Goal: Task Accomplishment & Management: Use online tool/utility

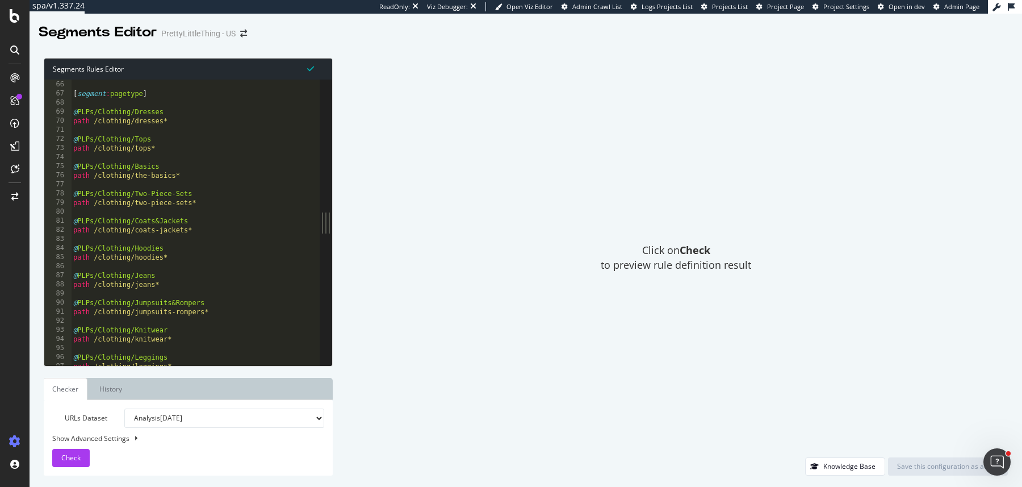
scroll to position [594, 0]
type textarea "path /clothing/dresses*"
click at [210, 120] on div "[ segment : pagetype ] @ PLPs/Clothing/Dresses path /clothing/dresses* @ PLPs/C…" at bounding box center [261, 230] width 381 height 306
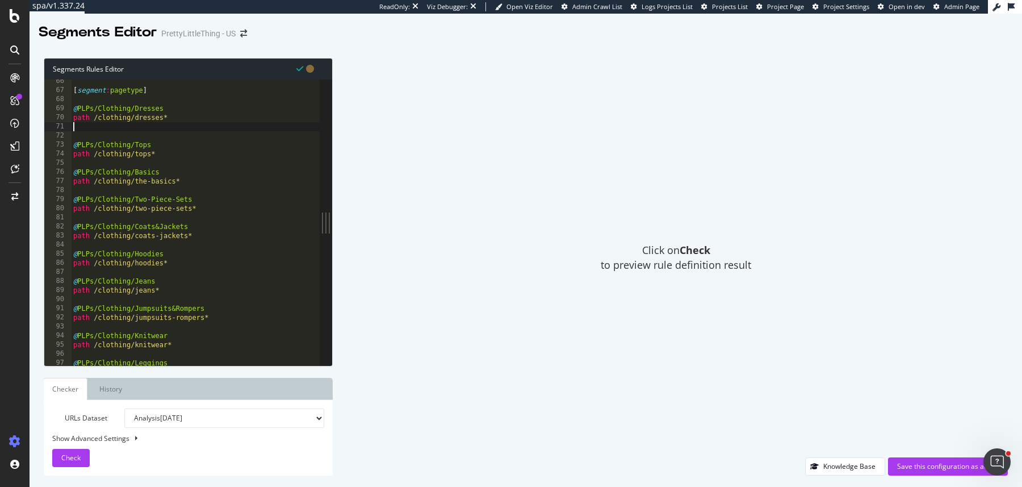
paste textarea "listing_objects product"
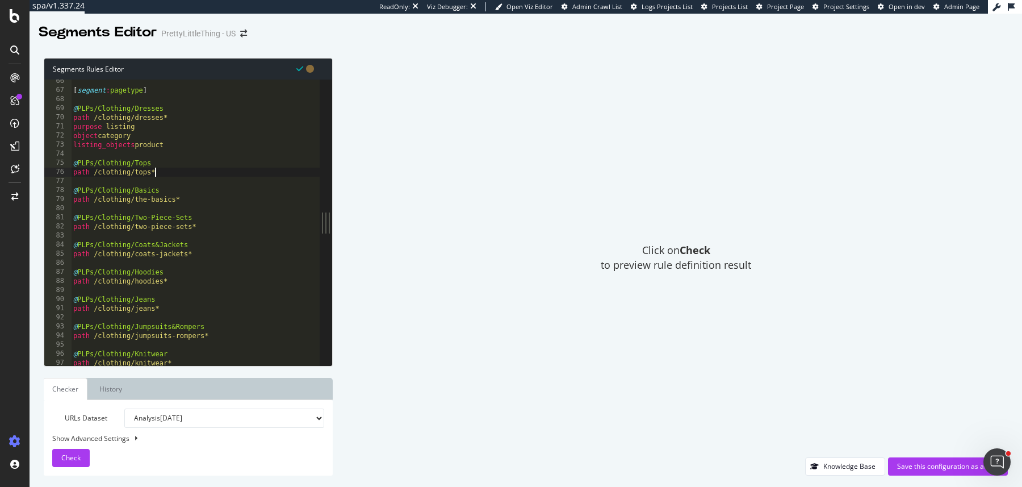
click at [165, 176] on div "[ segment : pagetype ] @ PLPs/Clothing/Dresses path /clothing/dresses* purpose …" at bounding box center [261, 230] width 381 height 306
type textarea "path /clothing/tops*"
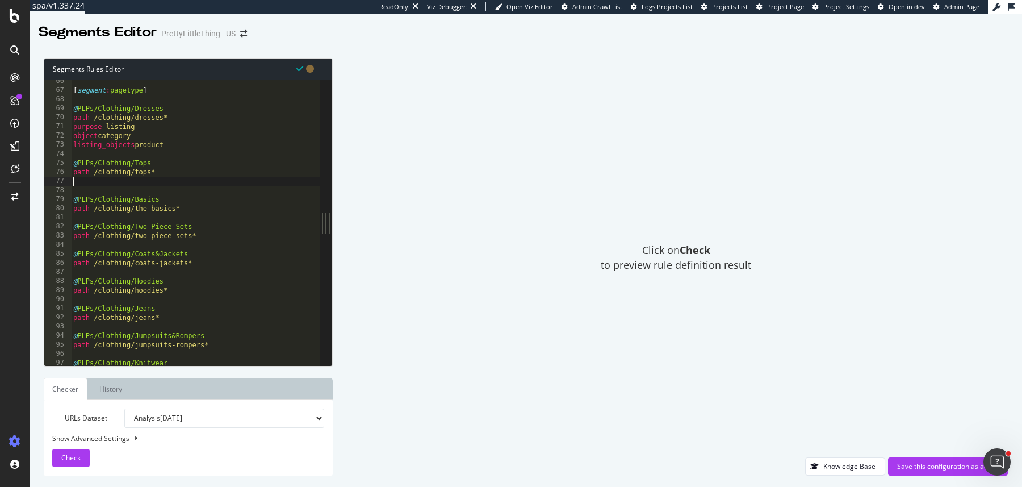
paste textarea "listing_objects product"
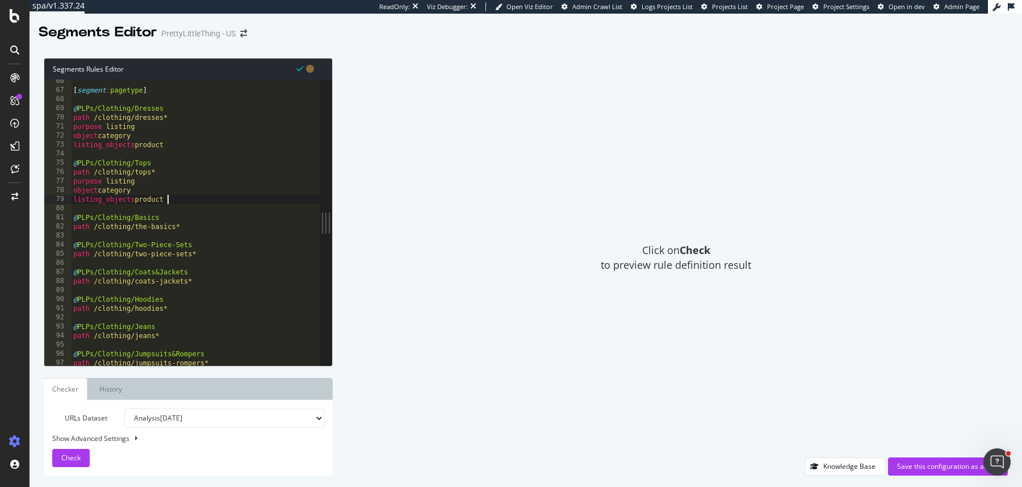
click at [187, 227] on div "[ segment : pagetype ] @ PLPs/Clothing/Dresses path /clothing/dresses* purpose …" at bounding box center [261, 230] width 381 height 306
type textarea "path /clothing/the-basics*"
paste textarea "listing_objects product"
click at [212, 281] on div "[ segment : pagetype ] @ PLPs/Clothing/Dresses path /clothing/dresses* purpose …" at bounding box center [261, 230] width 381 height 306
type textarea "path /clothing/two-piece-sets*"
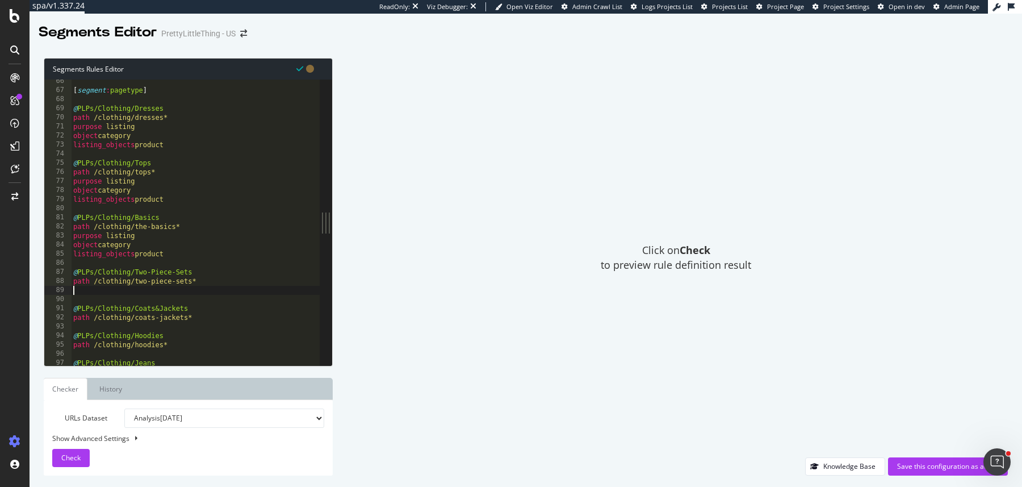
paste textarea "listing_objects product"
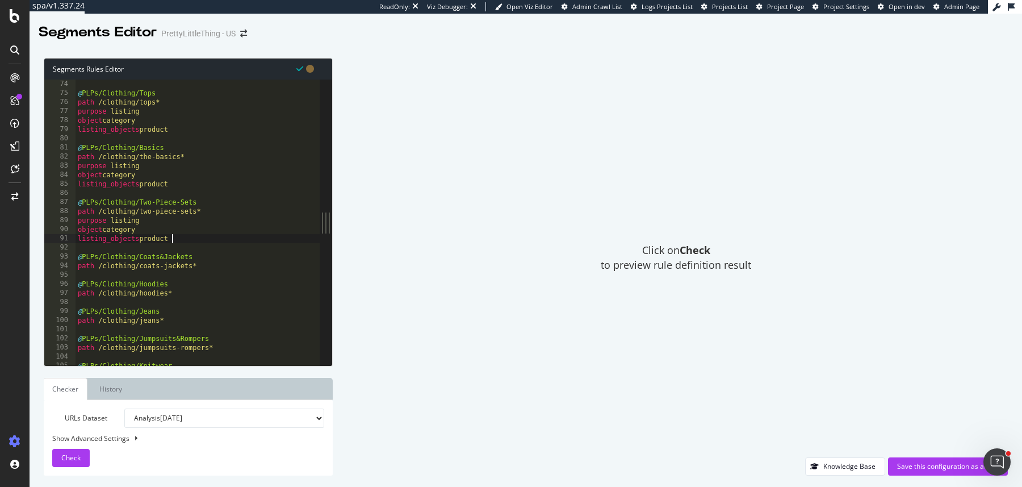
scroll to position [668, 0]
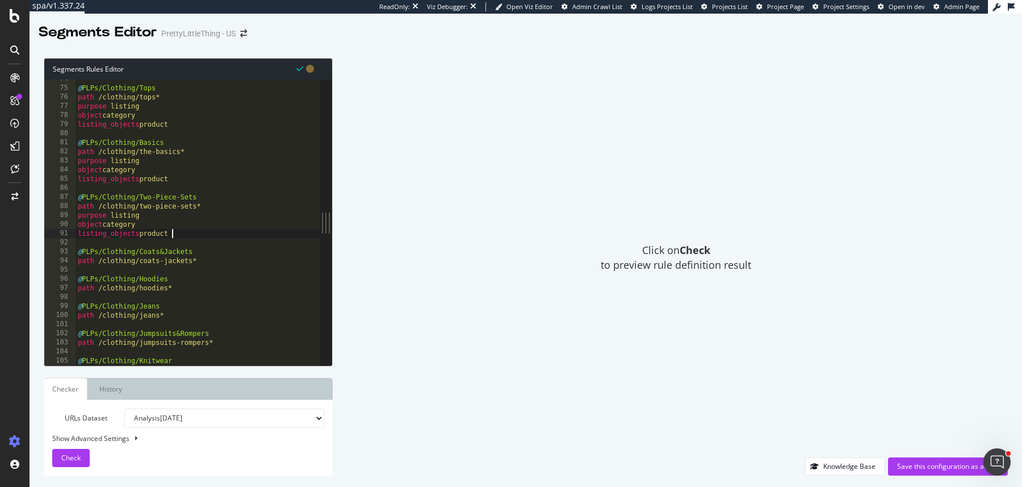
click at [207, 262] on div "@ PLPs/Clothing/Tops path /clothing/tops* purpose listing object category listi…" at bounding box center [266, 227] width 381 height 306
type textarea "path /clothing/coats-jackets*"
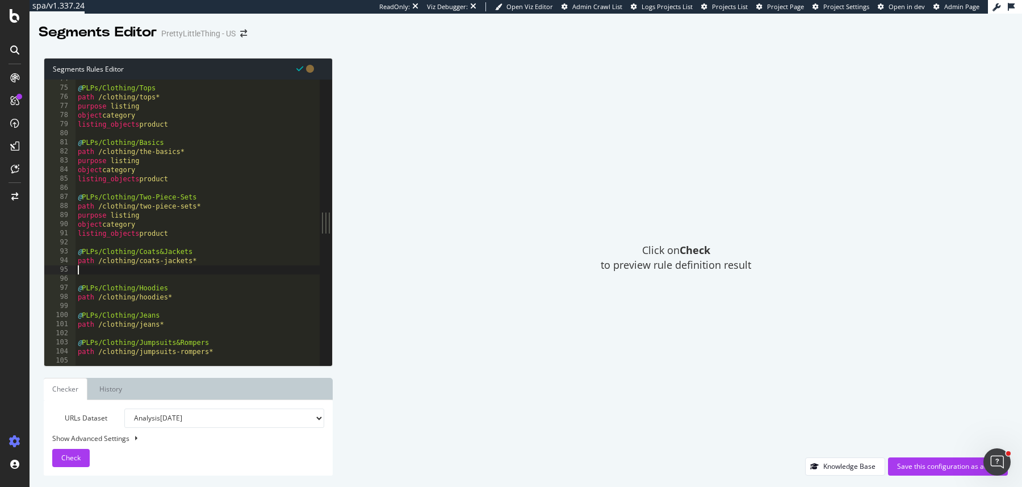
paste textarea "listing_objects product"
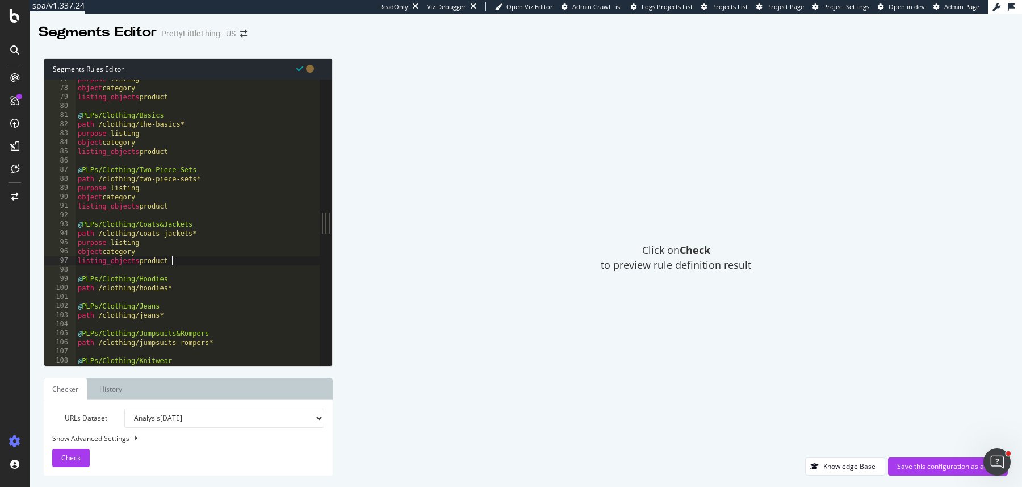
scroll to position [702, 0]
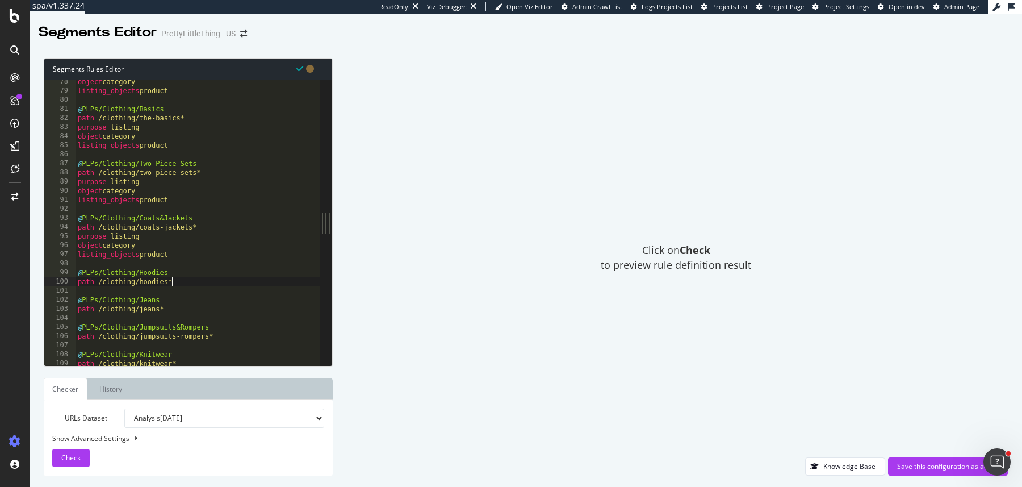
click at [206, 284] on div "object category listing_objects product @ PLPs/Clothing/Basics path /clothing/t…" at bounding box center [266, 230] width 381 height 306
type textarea "path /clothing/hoodies*"
paste textarea "listing_objects product"
click at [181, 335] on div "object category listing_objects product @ PLPs/Clothing/Basics path /clothing/t…" at bounding box center [266, 230] width 381 height 306
type textarea "path /clothing/jeans*"
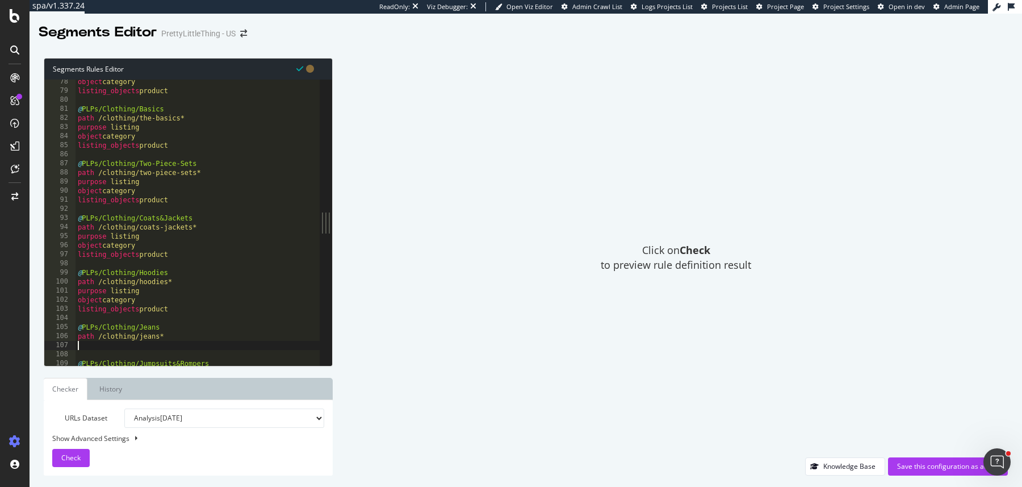
paste textarea "listing_objects product"
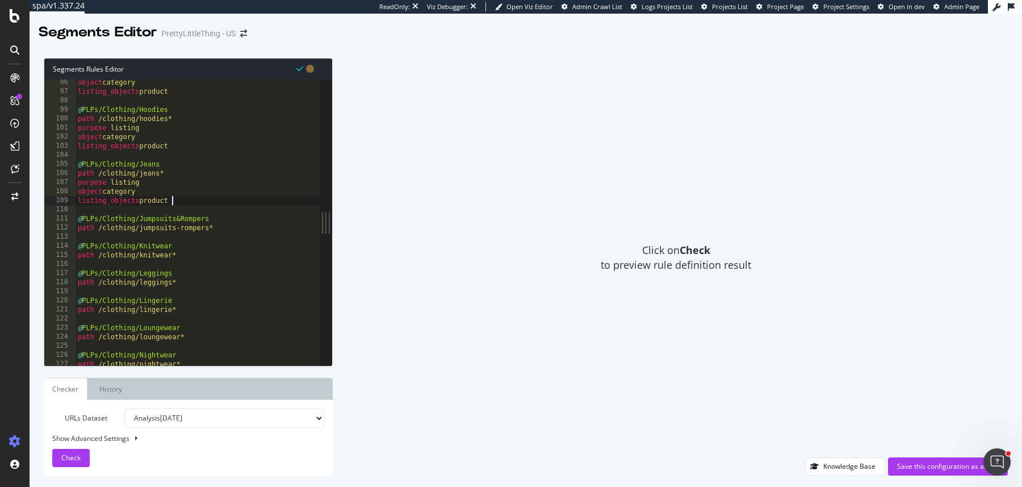
scroll to position [865, 0]
click at [224, 227] on div "object category listing_objects product @ PLPs/Clothing/Hoodies path /clothing/…" at bounding box center [266, 231] width 381 height 306
type textarea "path /clothing/jumpsuits-rompers*"
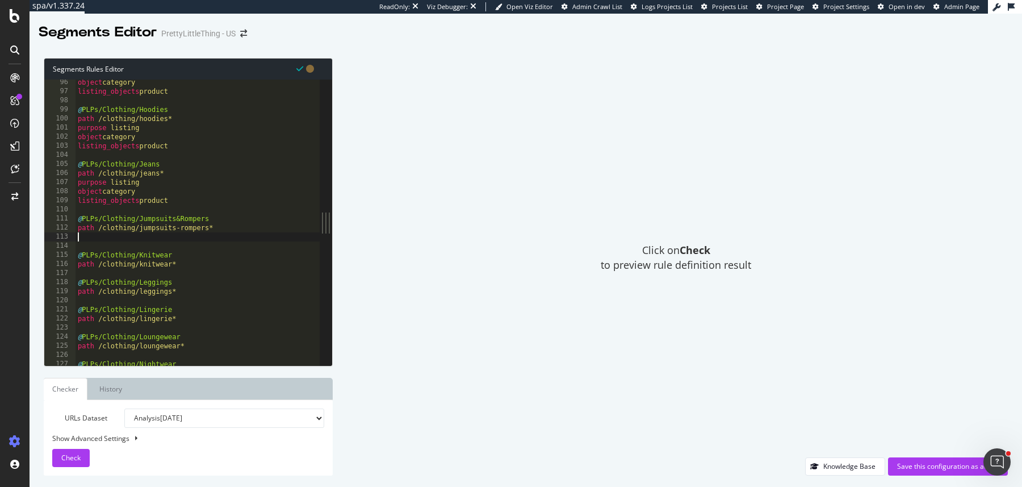
type textarea "v"
paste textarea "listing_objects product"
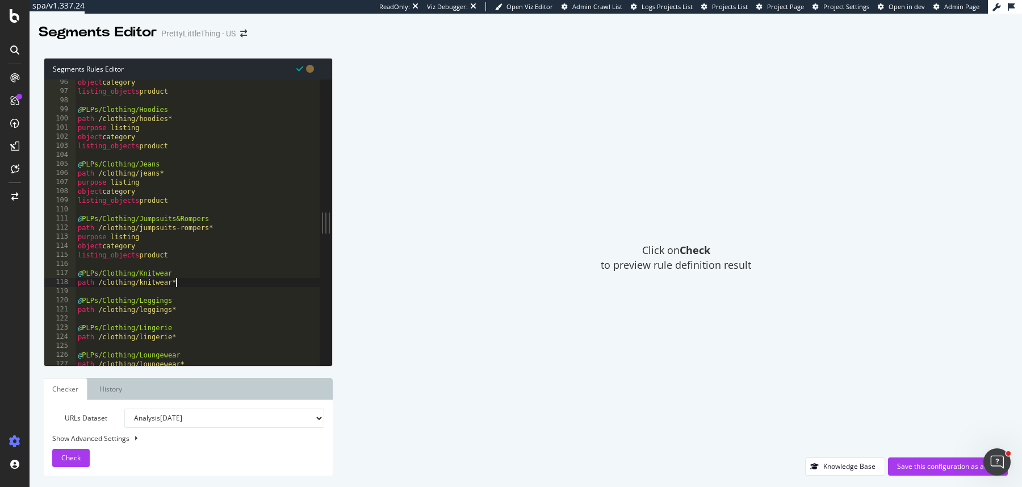
click at [187, 282] on div "object category listing_objects product @ PLPs/Clothing/Hoodies path /clothing/…" at bounding box center [266, 231] width 381 height 306
type textarea "path /clothing/knitwear*"
paste textarea "listing_objects product"
click at [183, 336] on div "object category listing_objects product @ PLPs/Clothing/Hoodies path /clothing/…" at bounding box center [266, 231] width 381 height 306
type textarea "path /clothing/leggings*"
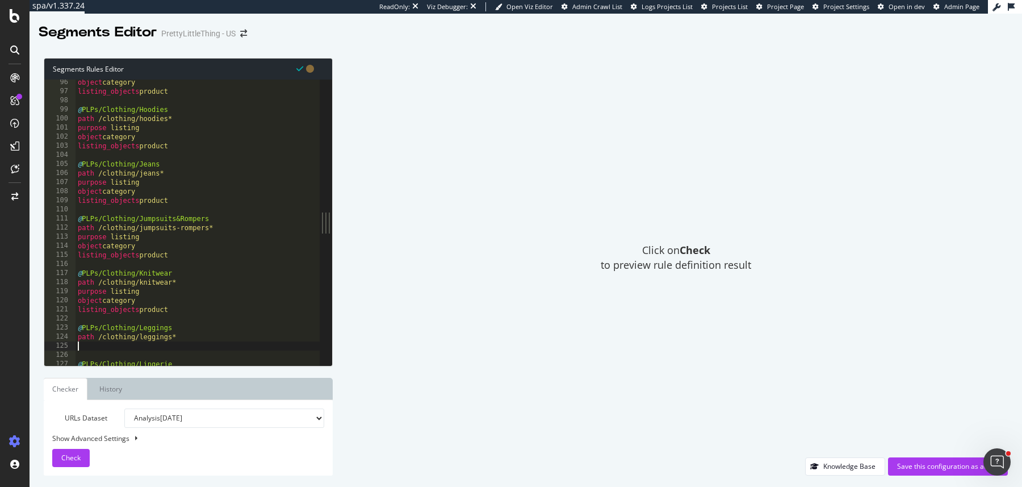
paste textarea "listing_objects product"
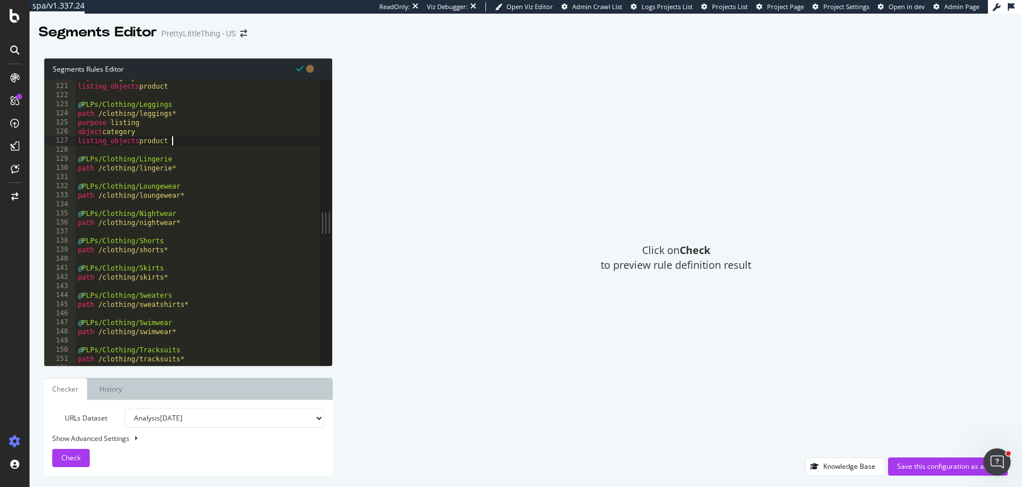
scroll to position [1094, 0]
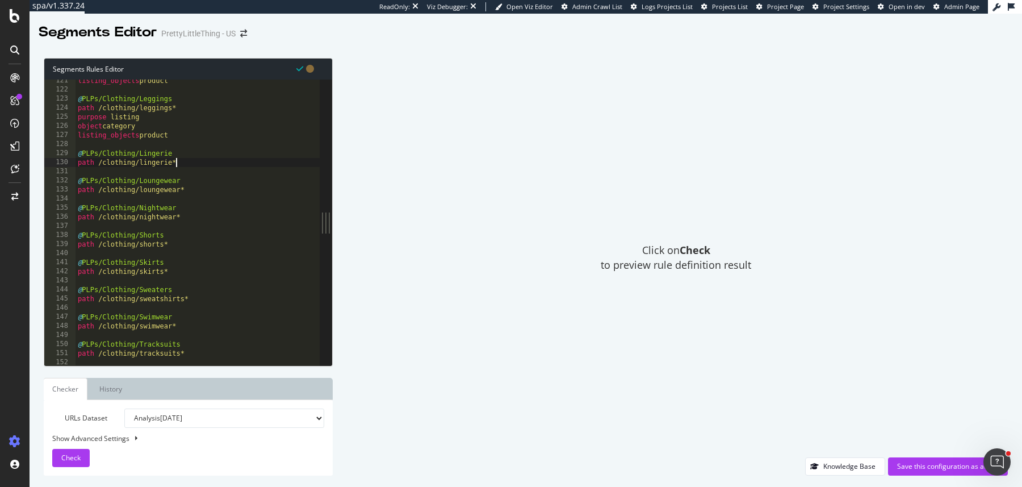
click at [197, 160] on div "listing_objects product @ PLPs/Clothing/Leggings path /clothing/leggings* purpo…" at bounding box center [266, 229] width 381 height 306
type textarea "path /clothing/lingerie*"
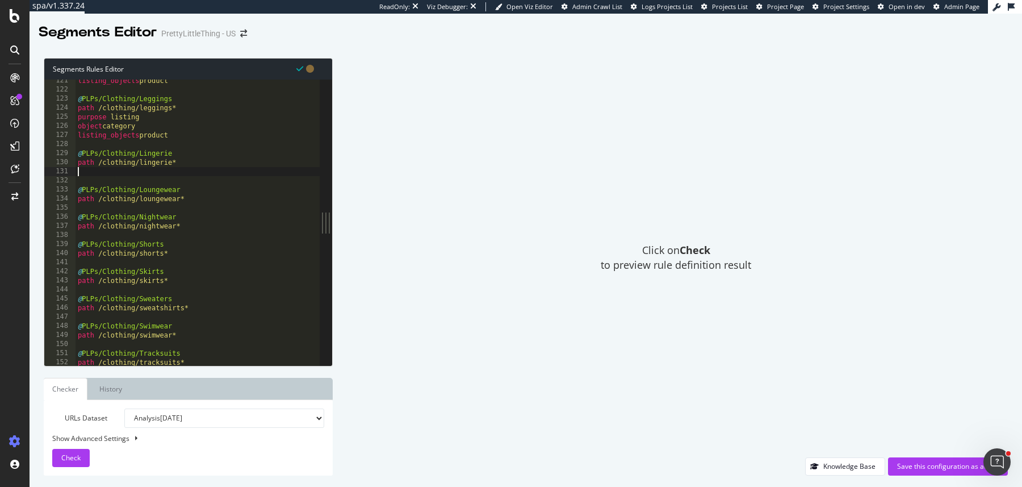
paste textarea "listing_objects product"
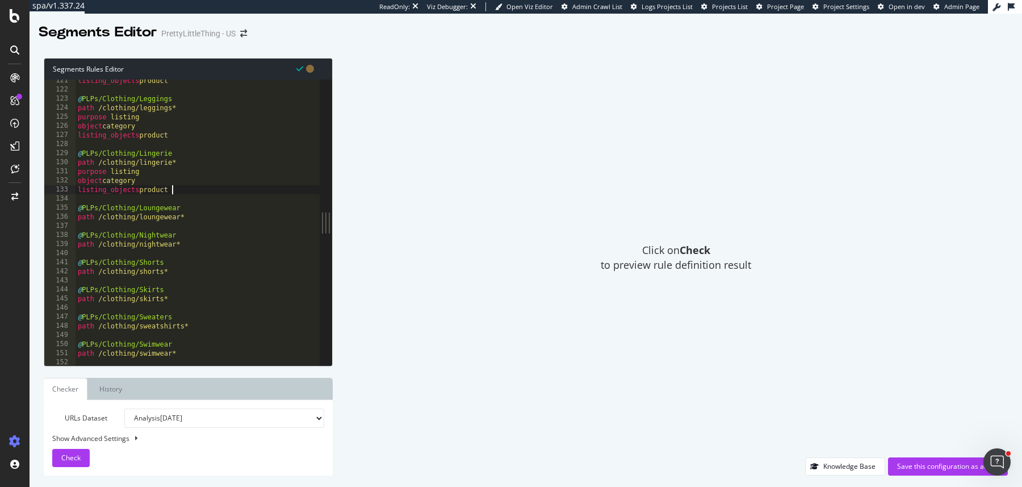
click at [195, 218] on div "listing_objects product @ PLPs/Clothing/Leggings path /clothing/leggings* purpo…" at bounding box center [266, 229] width 381 height 306
type textarea "path /clothing/loungewear*"
paste textarea "listing_objects product"
click at [185, 273] on div "listing_objects product @ PLPs/Clothing/Leggings path /clothing/leggings* purpo…" at bounding box center [266, 229] width 381 height 306
type textarea "path /clothing/nightwear*"
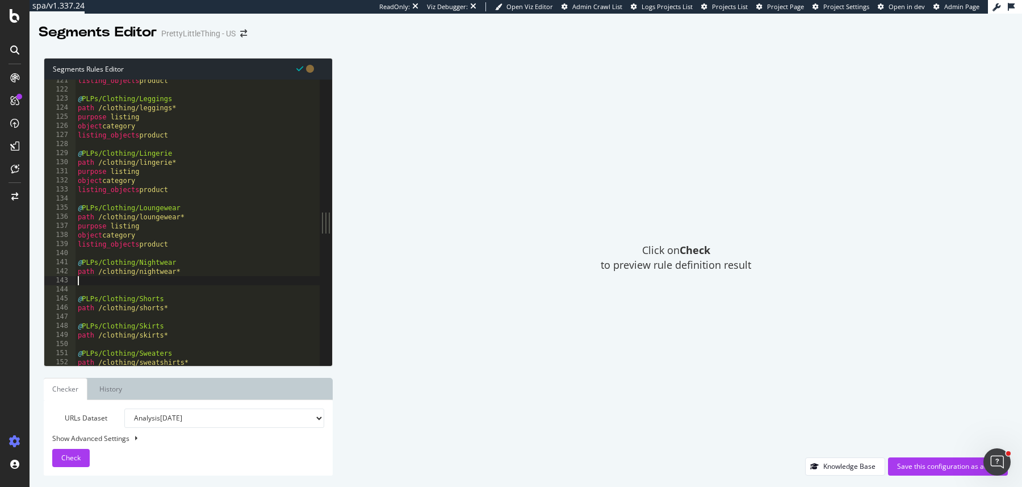
type textarea "v"
paste textarea "listing_objects product"
click at [185, 324] on div "listing_objects product @ PLPs/Clothing/Leggings path /clothing/leggings* purpo…" at bounding box center [266, 229] width 381 height 306
type textarea "path /clothing/shorts*"
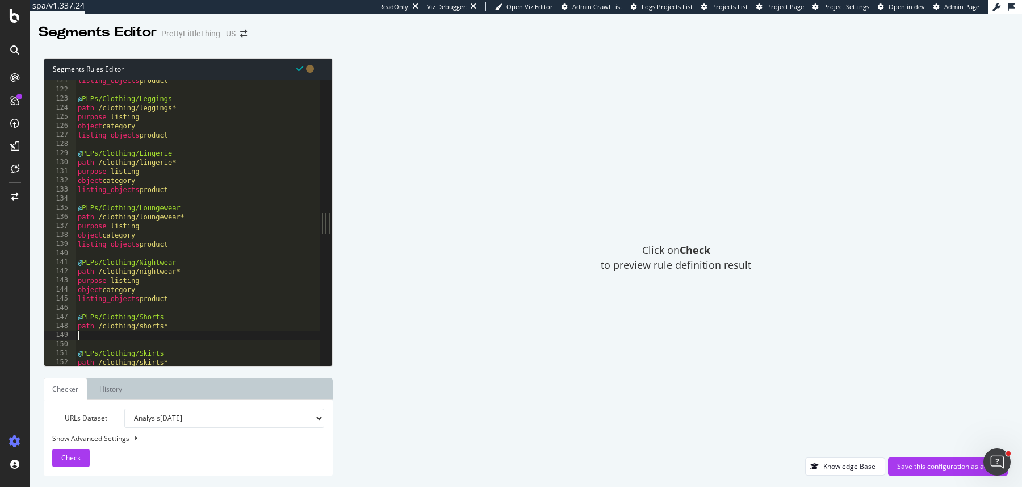
paste textarea "listing_objects product"
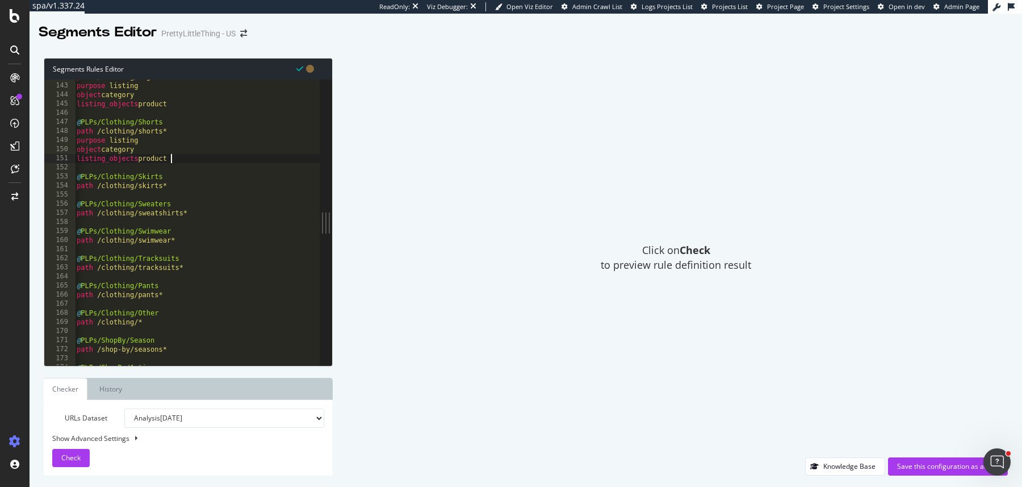
scroll to position [0, 1]
click at [184, 188] on div "path /clothing/nightwear* purpose listing object category listing_objects produ…" at bounding box center [265, 225] width 381 height 306
type textarea "path /clothing/skirts*"
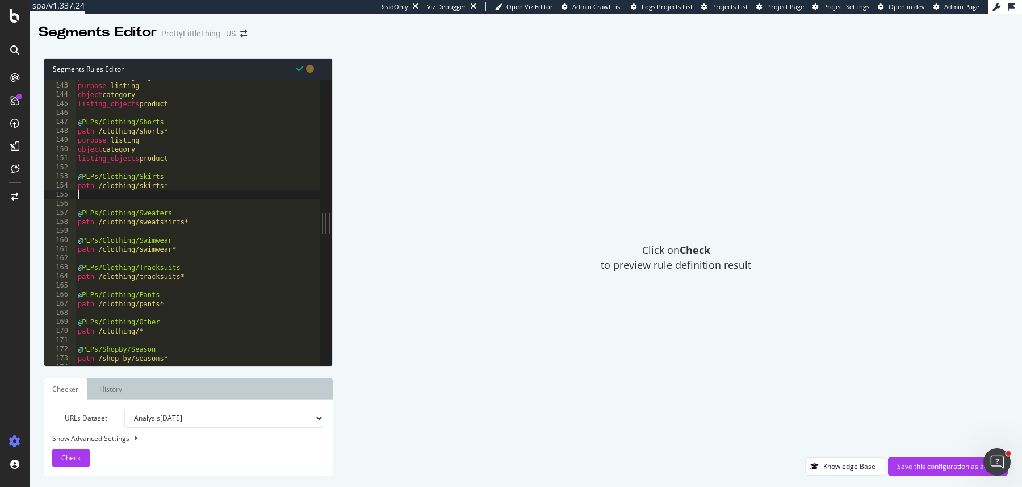
scroll to position [0, 0]
paste textarea "listing_objects product"
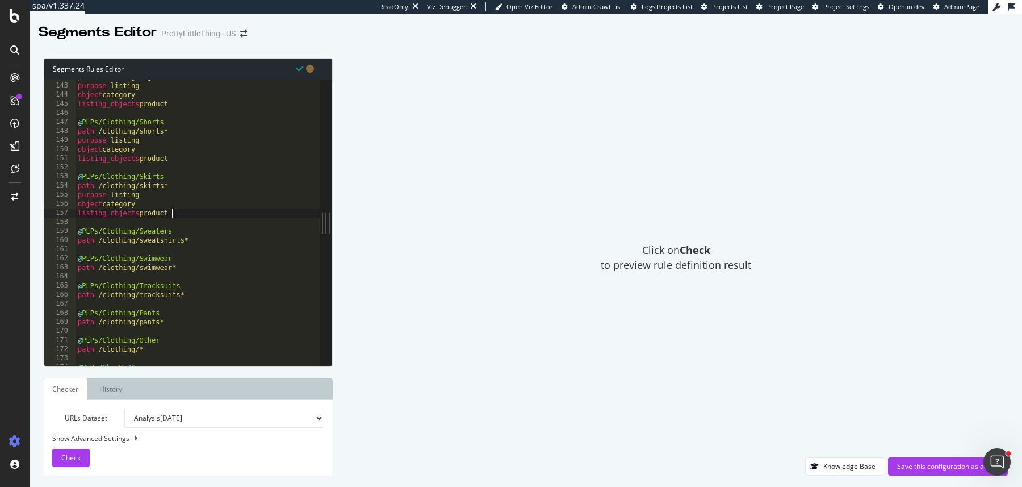
click at [204, 237] on div "path /clothing/nightwear* purpose listing object category listing_objects produ…" at bounding box center [266, 225] width 381 height 306
type textarea "path /clothing/sweatshirts*"
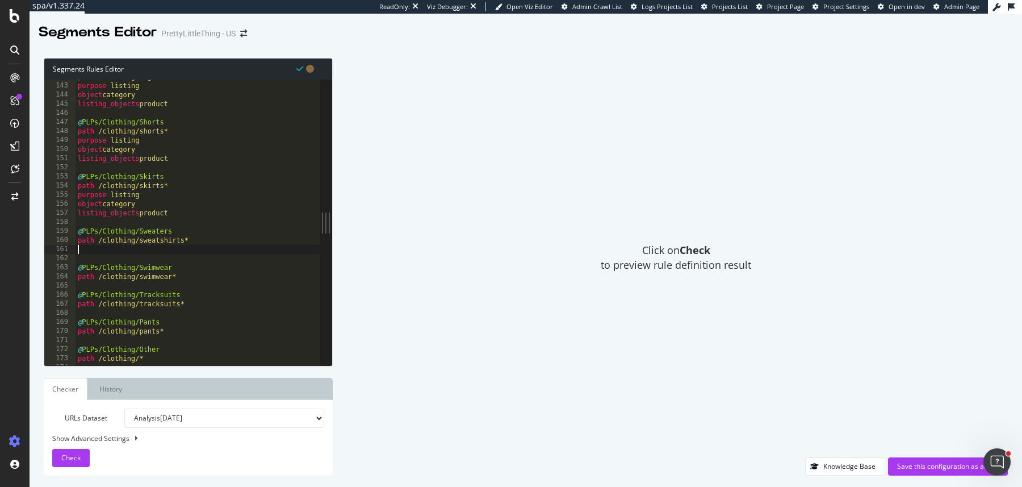
paste textarea "listing_objects product"
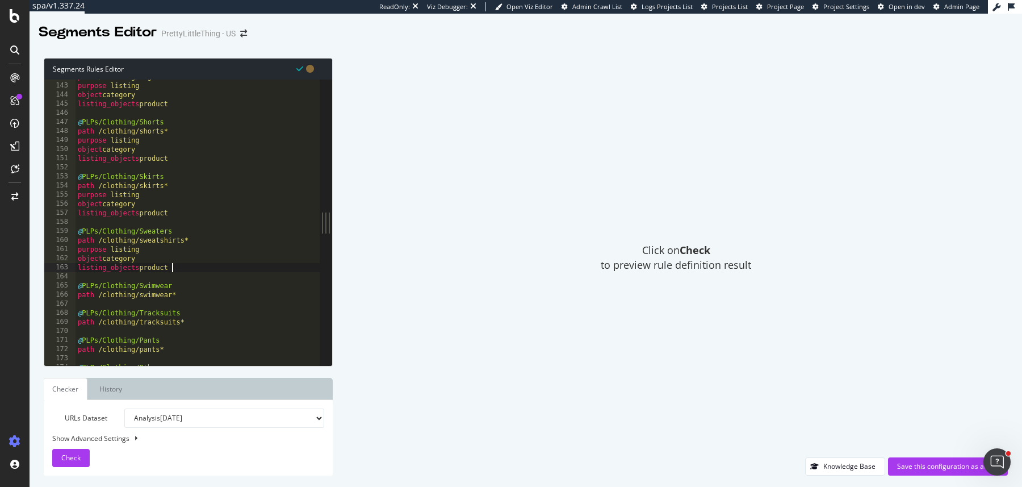
click at [201, 293] on div "path /clothing/nightwear* purpose listing object category listing_objects produ…" at bounding box center [266, 225] width 381 height 306
type textarea "path /clothing/swimwear*"
paste textarea "listing_objects product"
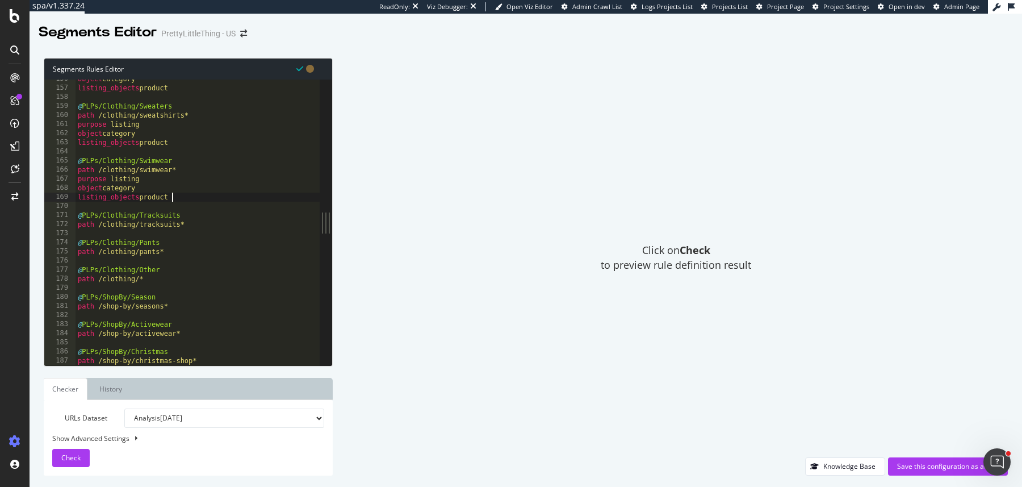
scroll to position [1413, 0]
click at [200, 227] on div "object category listing_objects product @ PLPs/Clothing/Sweaters path /clothing…" at bounding box center [266, 227] width 381 height 306
type textarea "path /clothing/tracksuits*"
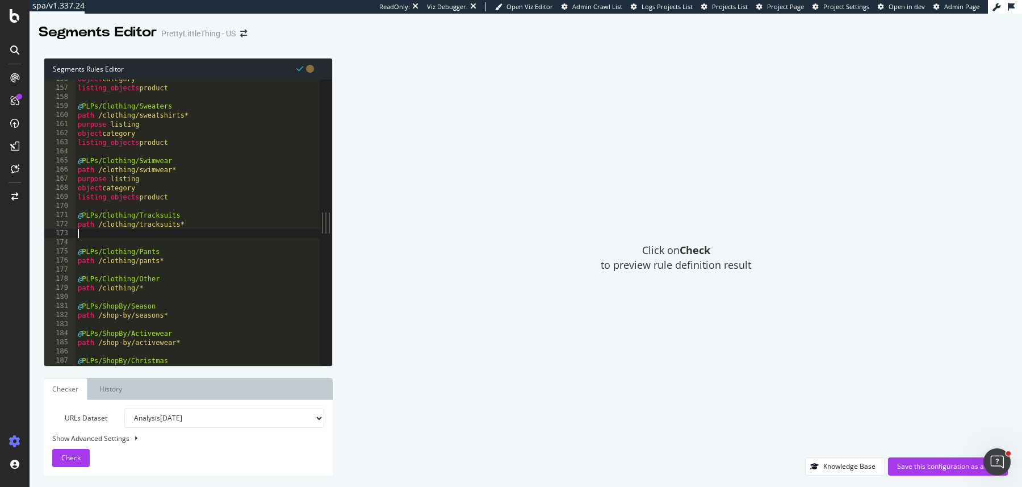
paste textarea "listing_objects product"
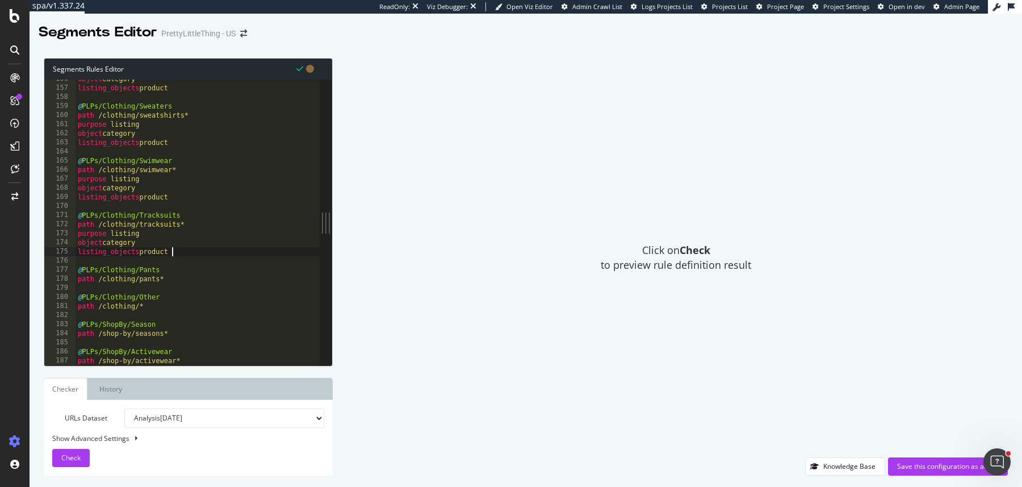
click at [168, 281] on div "object category listing_objects product @ PLPs/Clothing/Sweaters path /clothing…" at bounding box center [266, 227] width 381 height 306
type textarea "path /clothing/pants*"
paste textarea "listing_objects product"
type textarea "listing_objects product"
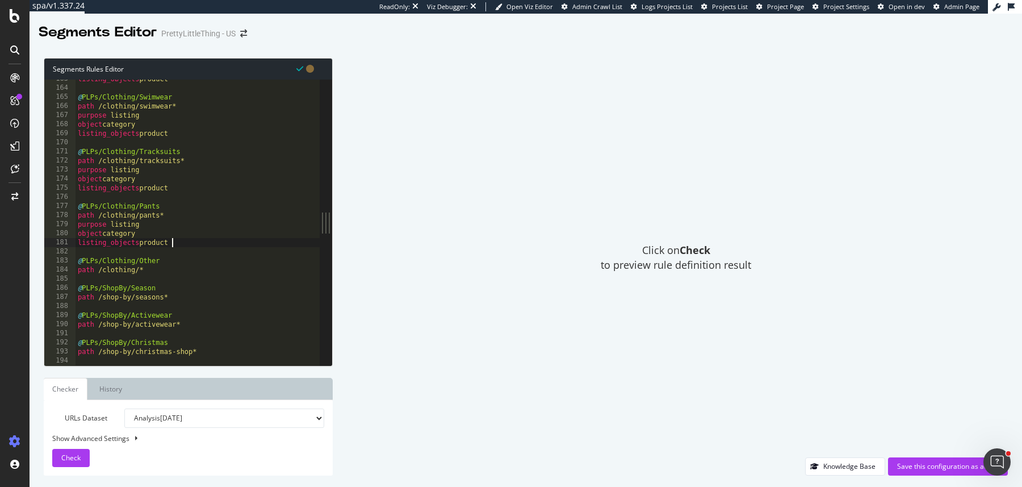
scroll to position [1489, 0]
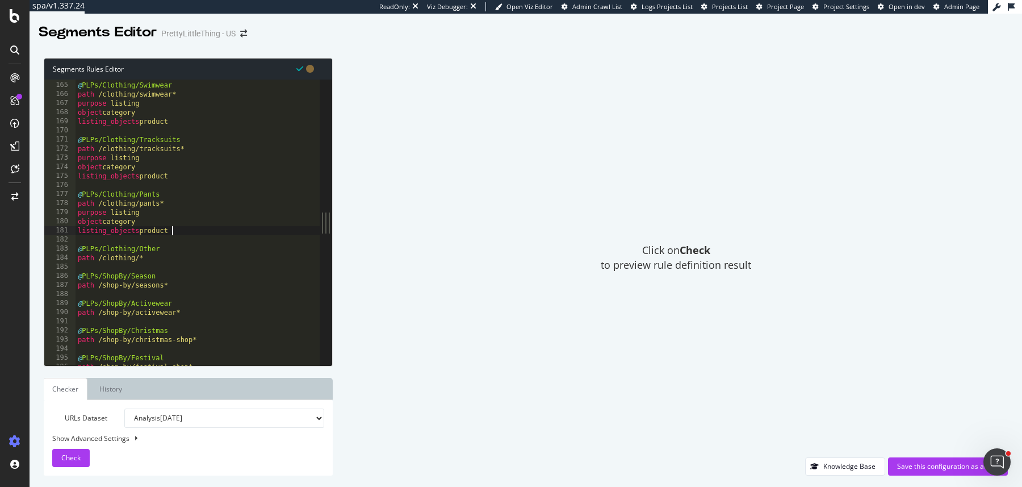
click at [176, 265] on div "@ PLPs/Clothing/Swimwear path /clothing/swimwear* purpose listing object catego…" at bounding box center [266, 225] width 381 height 306
click at [172, 254] on div "@ PLPs/Clothing/Swimwear path /clothing/swimwear* purpose listing object catego…" at bounding box center [266, 225] width 381 height 306
type textarea "path /clothing/*"
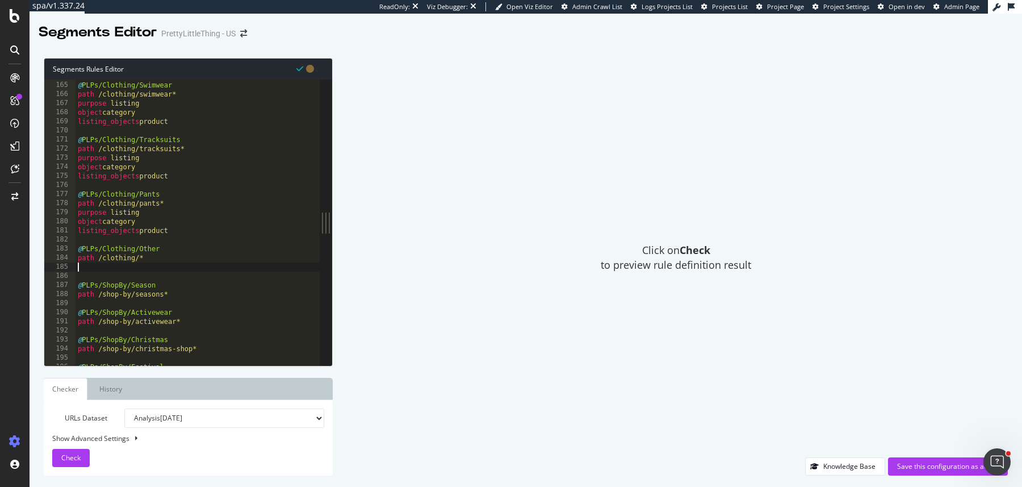
paste textarea "listing_objects product"
click at [187, 311] on div "@ PLPs/Clothing/Swimwear path /clothing/swimwear* purpose listing object catego…" at bounding box center [266, 225] width 381 height 306
type textarea "path /shop-by/seasons*"
paste textarea "listing_objects product"
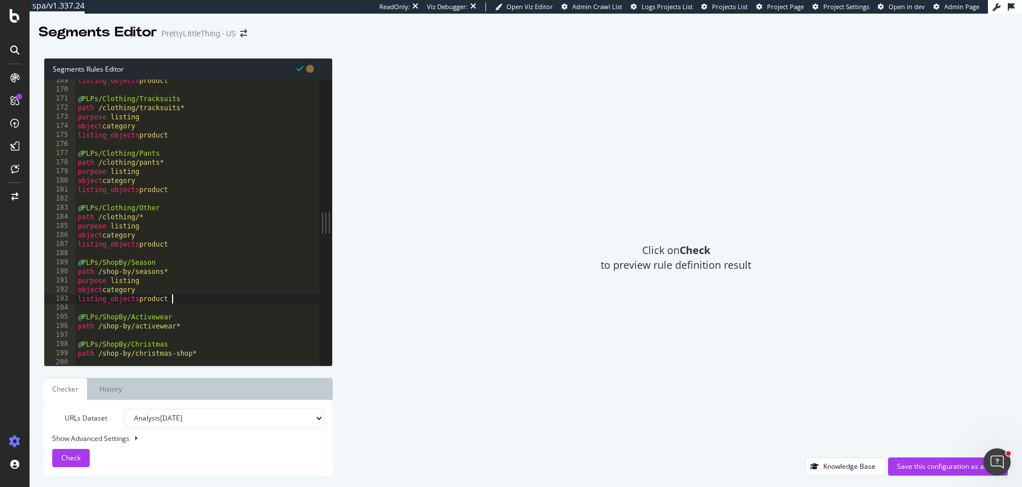
scroll to position [1564, 0]
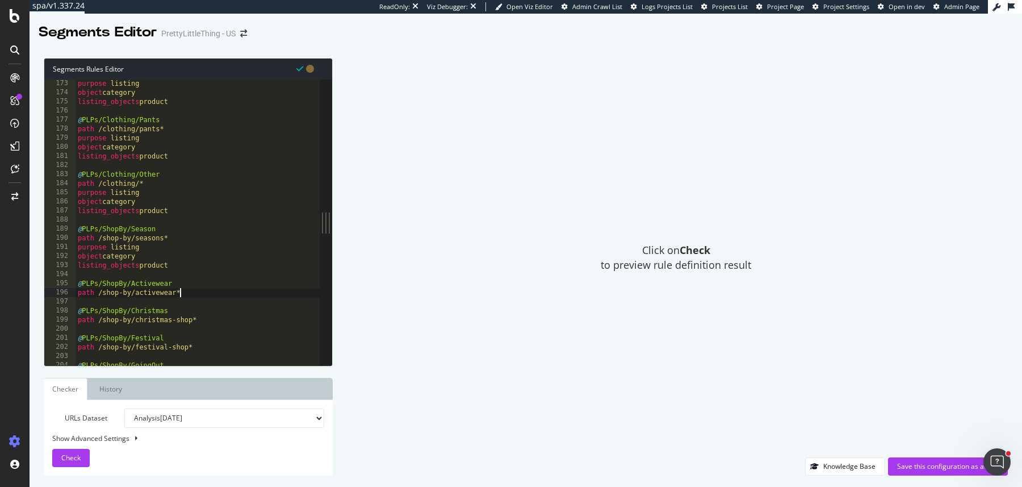
click at [189, 291] on div "purpose listing object category listing_objects product @ PLPs/Clothing/Pants p…" at bounding box center [266, 232] width 381 height 306
type textarea "path /shop-by/activewear*"
paste textarea "listing_objects product"
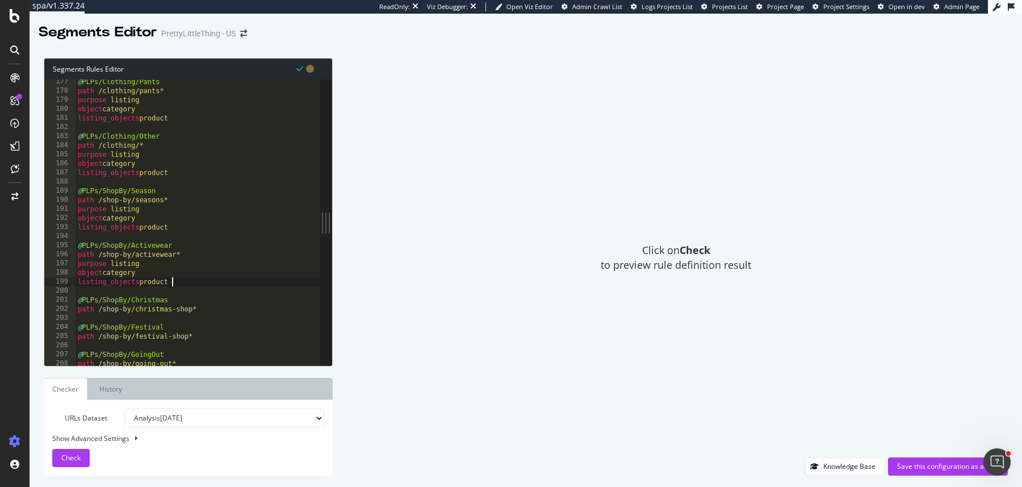
scroll to position [1625, 0]
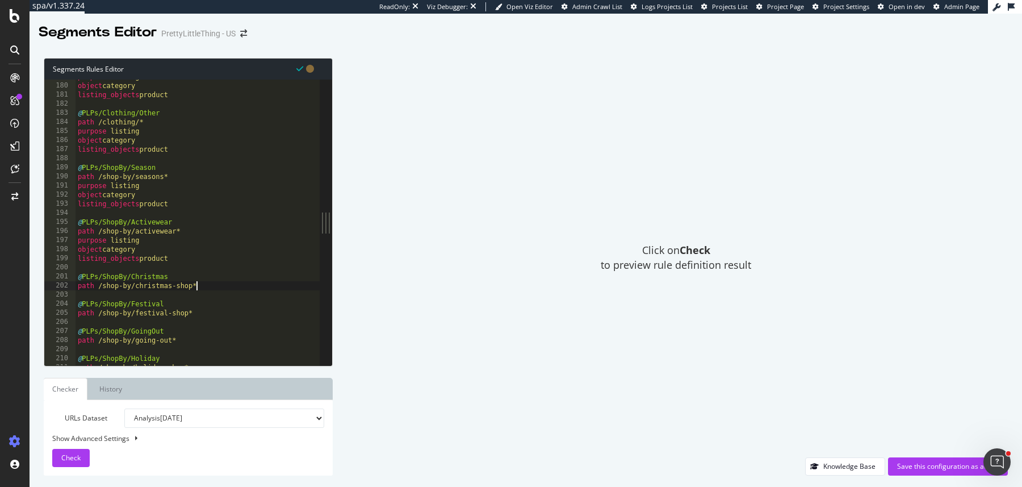
click at [214, 287] on div "purpose listing object category listing_objects product @ PLPs/Clothing/Other p…" at bounding box center [266, 225] width 381 height 306
type textarea "path /shop-by/christmas-shop*"
type textarea "v"
paste textarea "listing_objects product"
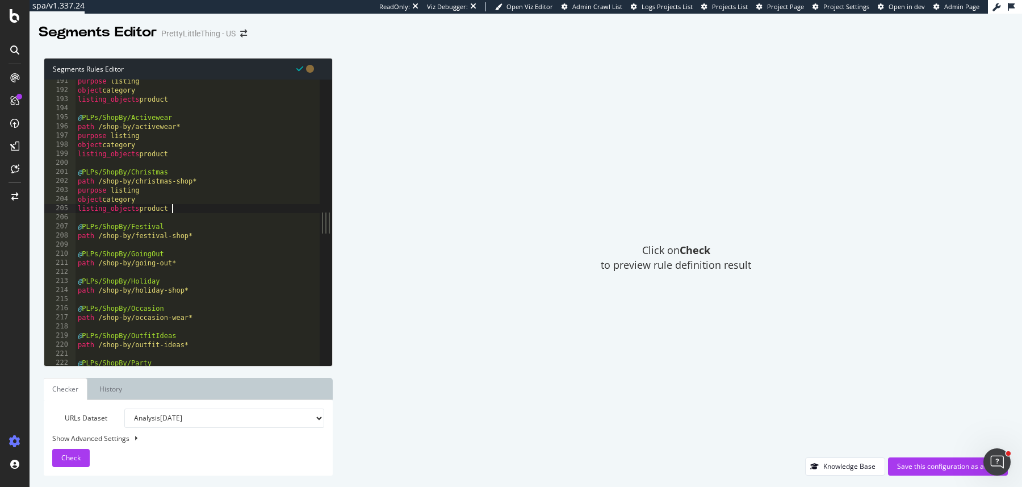
scroll to position [1730, 0]
click at [204, 236] on div "purpose listing object category listing_objects product @ PLPs/ShopBy/Activewea…" at bounding box center [266, 230] width 381 height 306
type textarea "path /shop-by/festival-shop*"
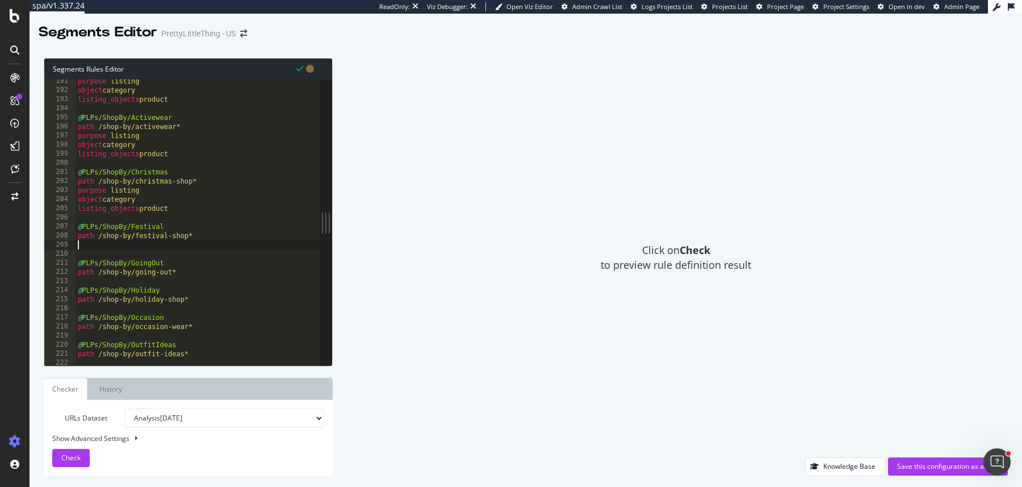
paste textarea "listing_objects product"
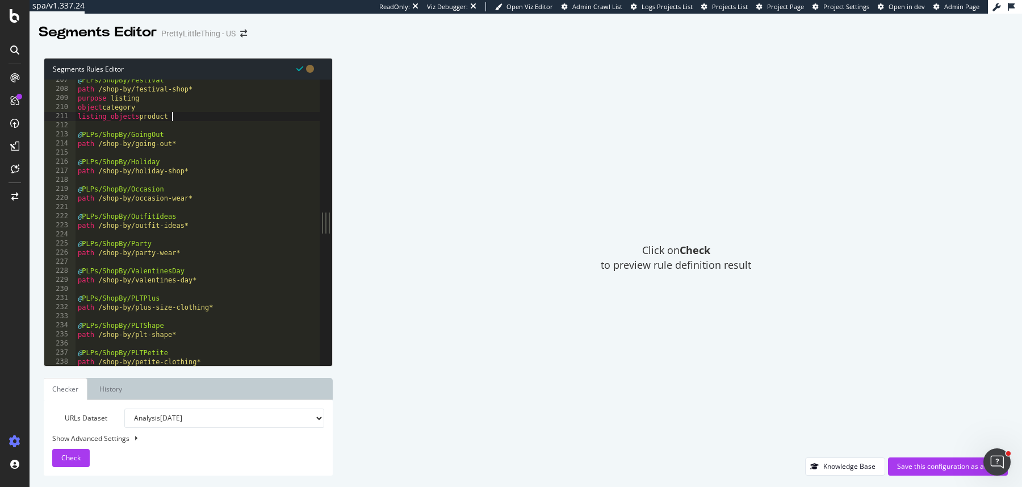
scroll to position [1881, 0]
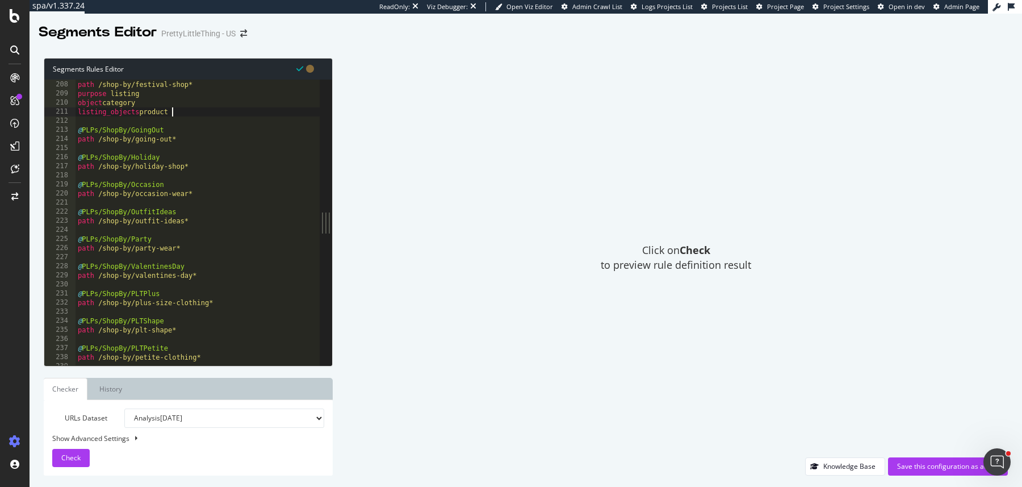
click at [186, 137] on div "@ PLPs/ShopBy/Festival path /shop-by/festival-shop* purpose listing object cate…" at bounding box center [266, 224] width 381 height 306
type textarea "path /shop-by/going-out*"
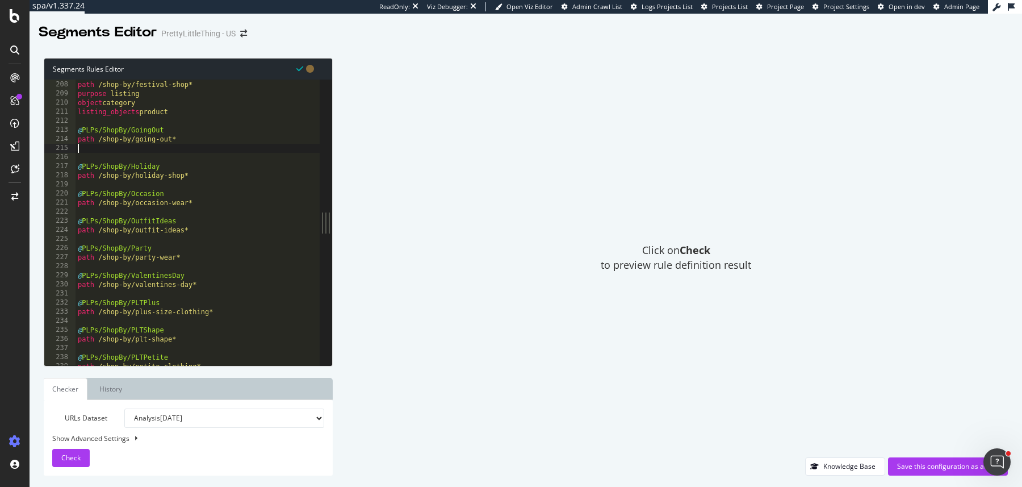
paste textarea "listing_objects product"
type textarea "listing_objects product"
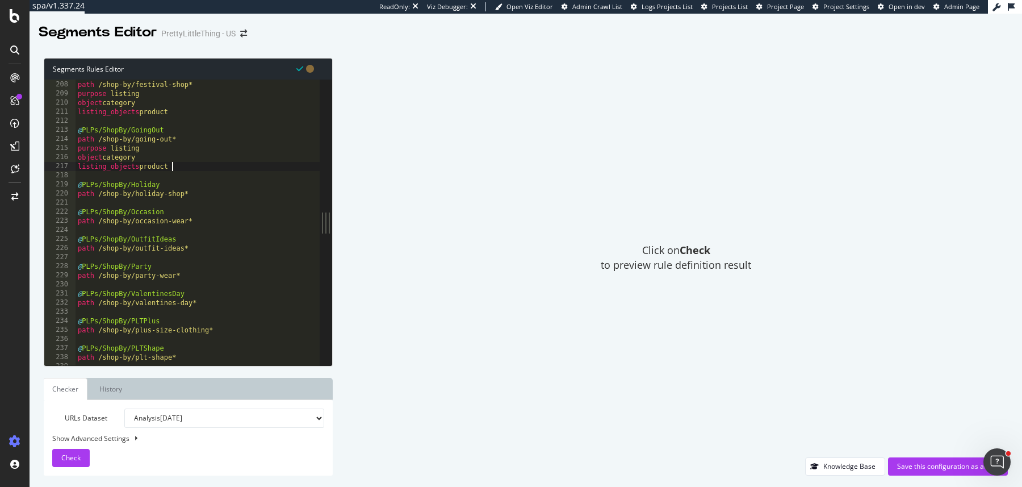
click at [203, 201] on div "@ PLPs/ShopBy/Festival path /shop-by/festival-shop* purpose listing object cate…" at bounding box center [266, 224] width 381 height 306
click at [194, 193] on div "@ PLPs/ShopBy/Festival path /shop-by/festival-shop* purpose listing object cate…" at bounding box center [266, 224] width 381 height 306
type textarea "path /shop-by/holiday-shop*"
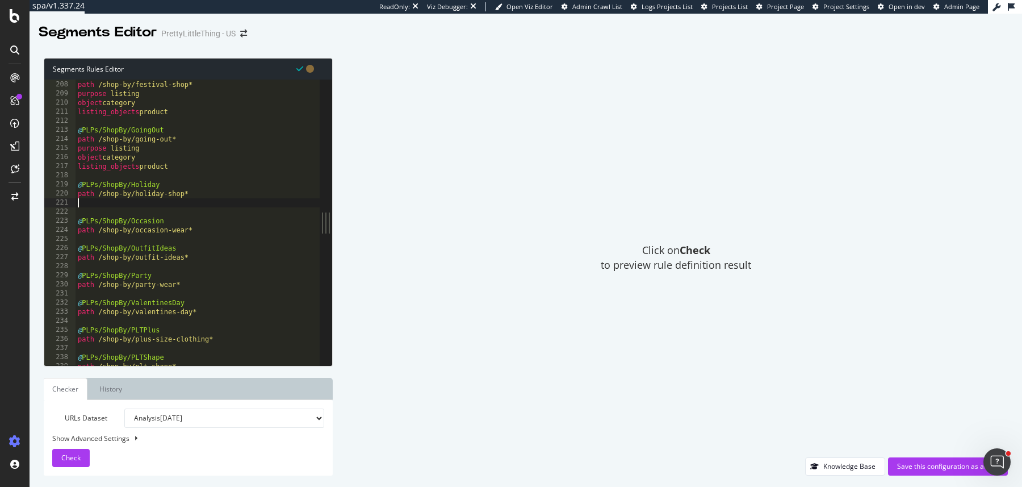
paste textarea "listing_objects product"
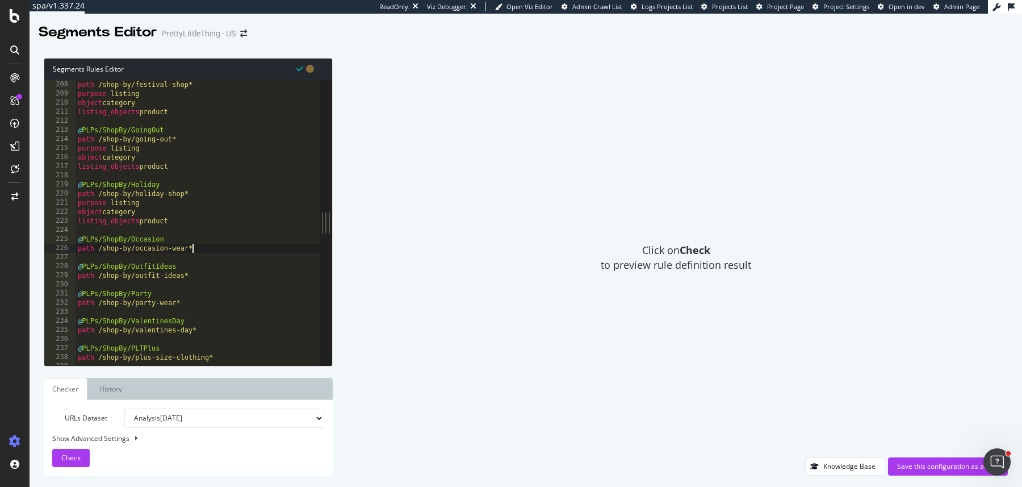
click at [204, 245] on div "@ PLPs/ShopBy/Festival path /shop-by/festival-shop* purpose listing object cate…" at bounding box center [266, 224] width 381 height 306
type textarea "path /shop-by/occasion-wear*"
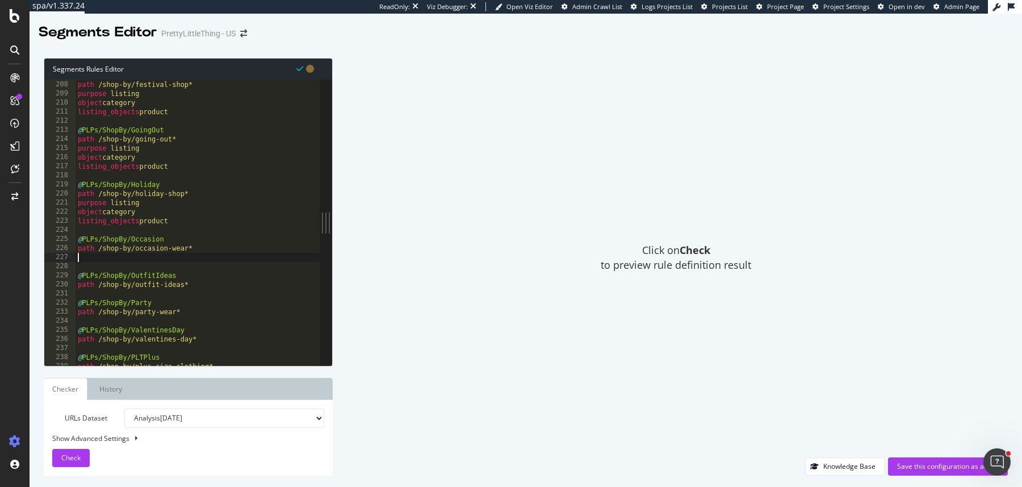
paste textarea "listing_objects product"
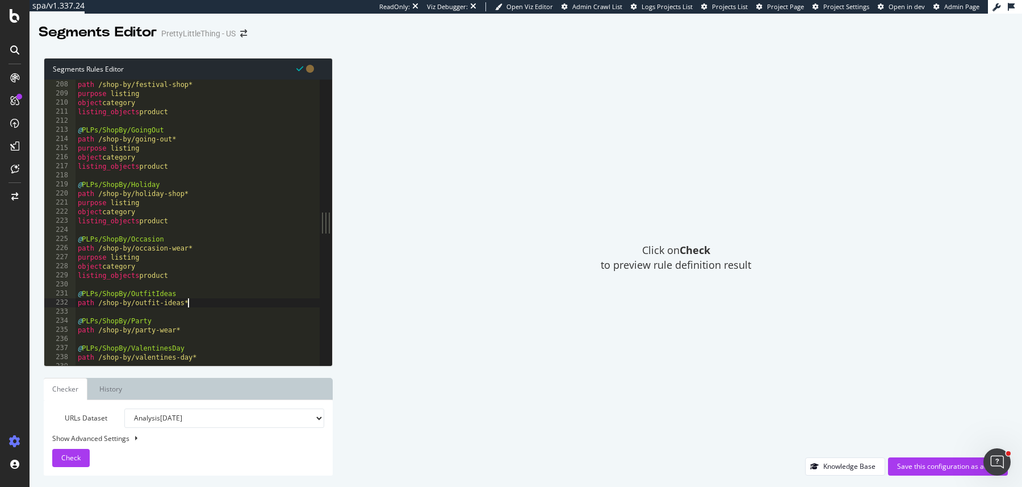
click at [204, 306] on div "@ PLPs/ShopBy/Festival path /shop-by/festival-shop* purpose listing object cate…" at bounding box center [266, 224] width 381 height 306
type textarea "path /shop-by/outfit-ideas*"
paste textarea "listing_objects product"
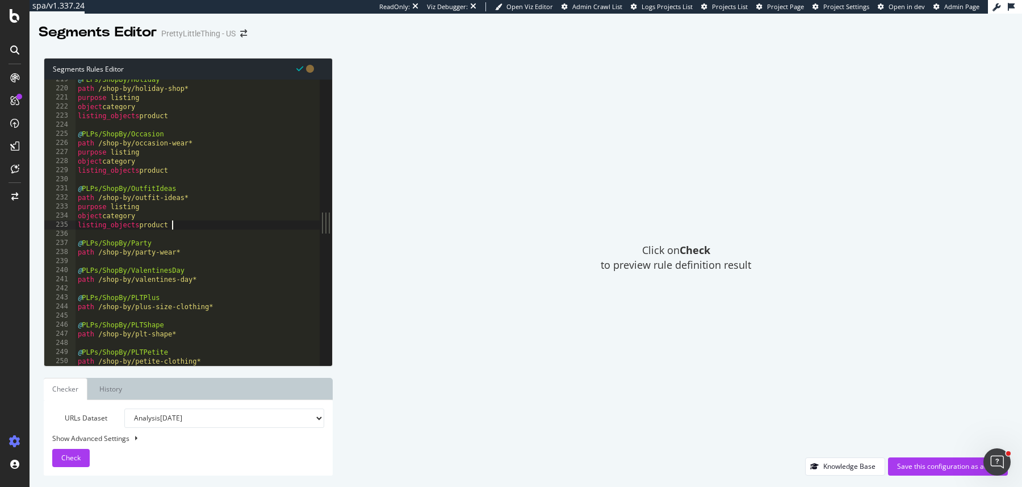
scroll to position [1991, 0]
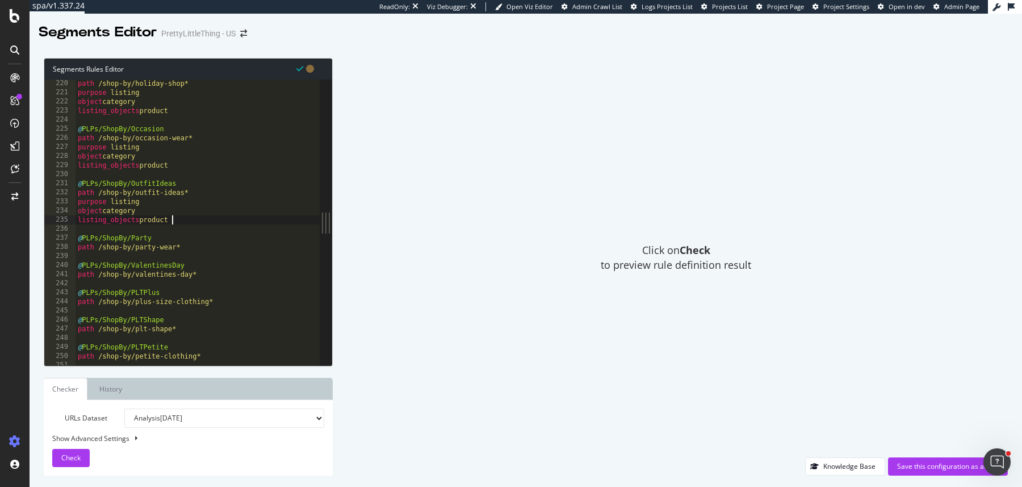
click at [197, 247] on div "path /shop-by/holiday-shop* purpose listing object category listing_objects pro…" at bounding box center [266, 232] width 381 height 306
type textarea "path /shop-by/party-wear*"
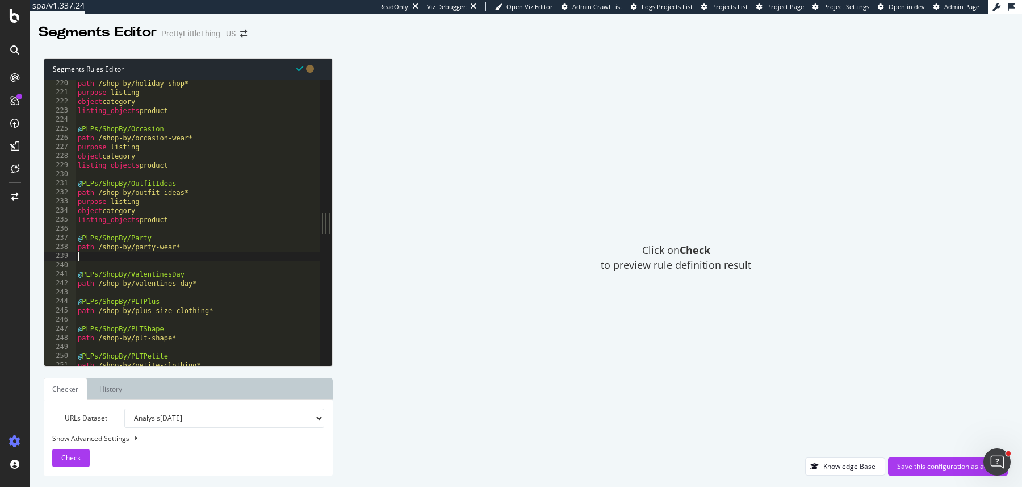
paste textarea "listing_objects product"
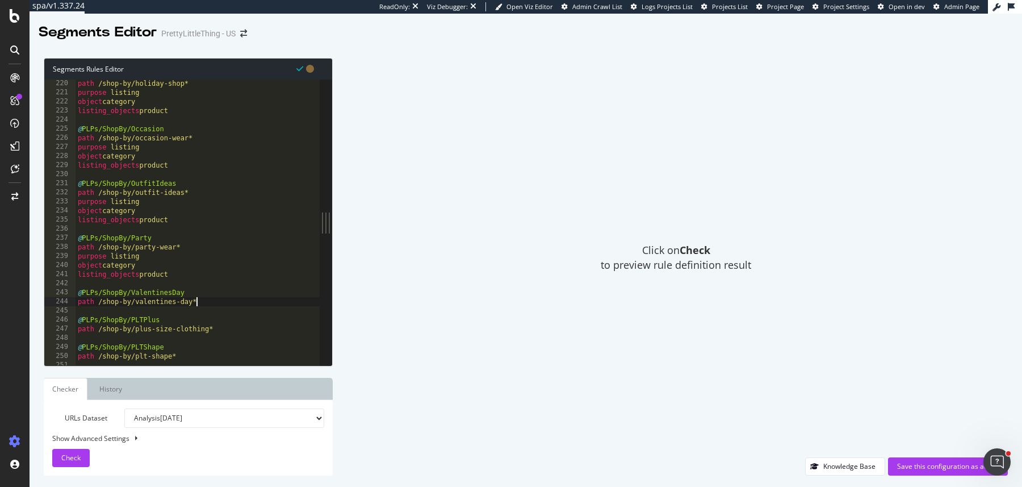
click at [202, 301] on div "path /shop-by/holiday-shop* purpose listing object category listing_objects pro…" at bounding box center [266, 232] width 381 height 306
type textarea "path /shop-by/valentines-day*"
paste textarea "listing_objects product"
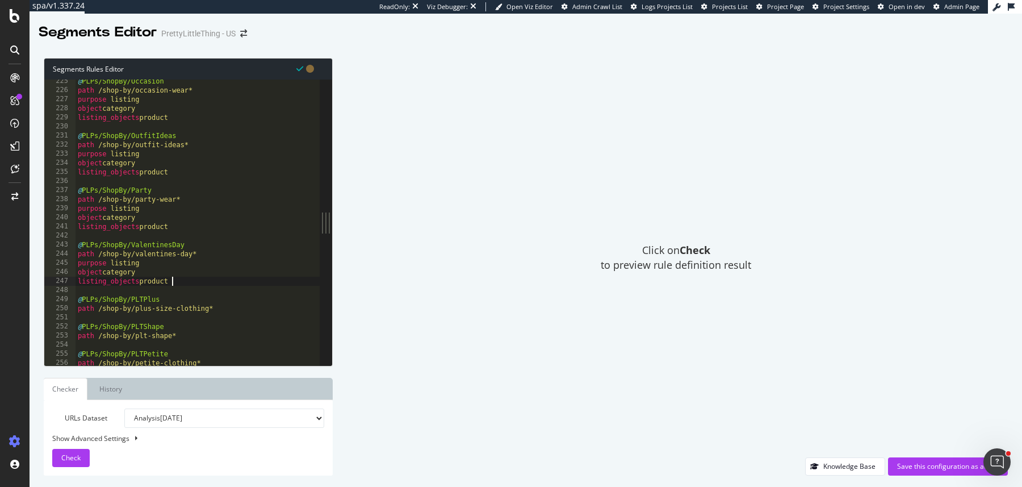
scroll to position [2040, 0]
click at [224, 310] on div "@ PLPs/ShopBy/Occasion path /shop-by/occasion-wear* purpose listing object cate…" at bounding box center [266, 229] width 381 height 306
type textarea "path /shop-by/plus-size-clothing*"
paste textarea "listing_objects product"
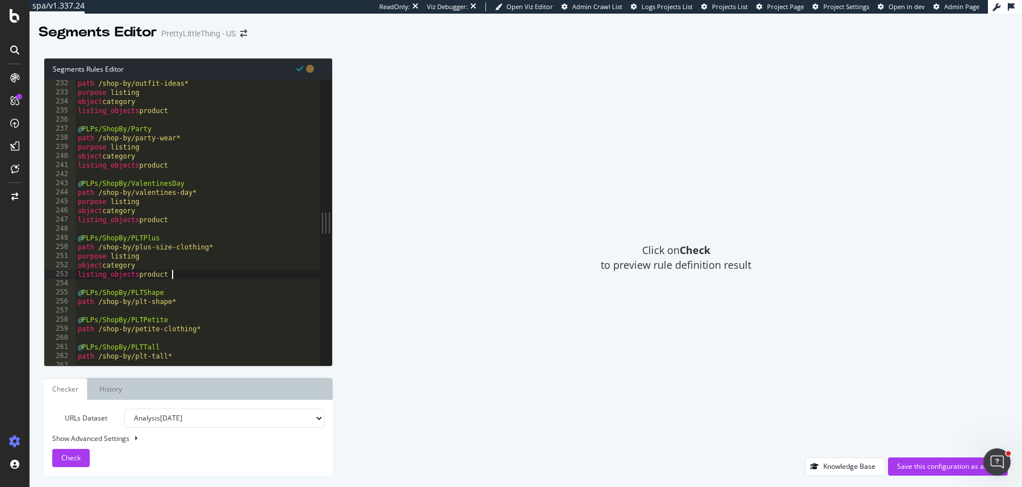
scroll to position [2101, 0]
click at [189, 303] on div "path /shop-by/outfit-ideas* purpose listing object category listing_objects pro…" at bounding box center [266, 231] width 381 height 306
type textarea "path /shop-by/plt-shape*"
paste textarea "listing_objects product"
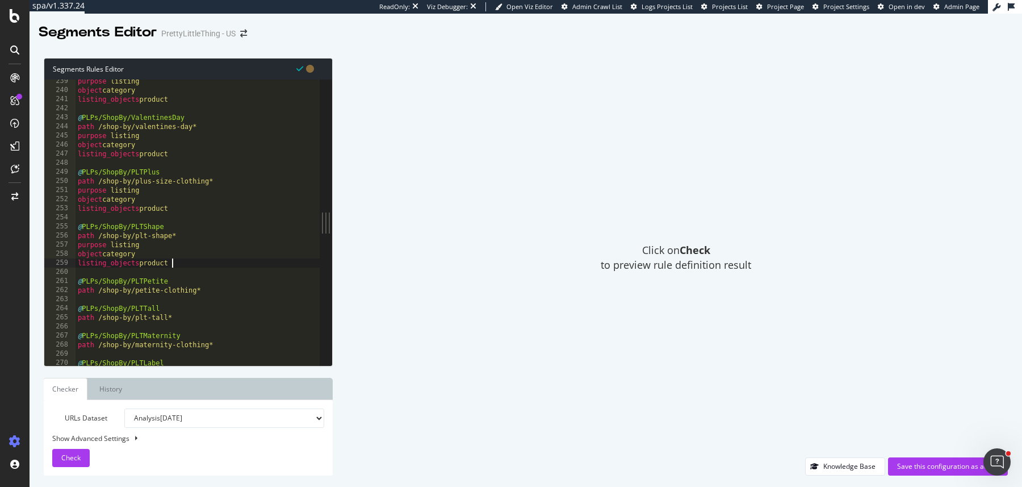
scroll to position [2189, 0]
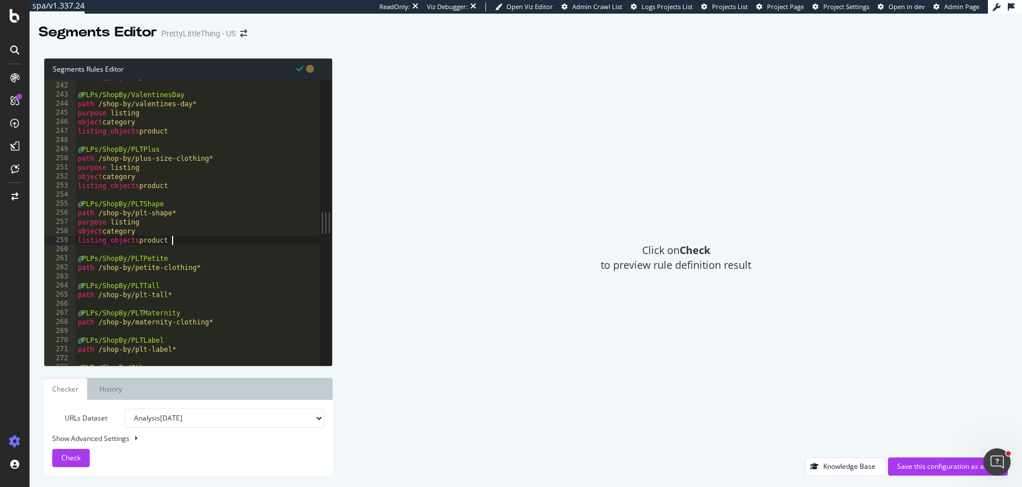
click at [211, 269] on div "listing_objects product @ PLPs/ShopBy/ValentinesDay path /shop-by/valentines-da…" at bounding box center [266, 225] width 381 height 306
type textarea "path /shop-by/petite-clothing*"
paste textarea "listing_objects product"
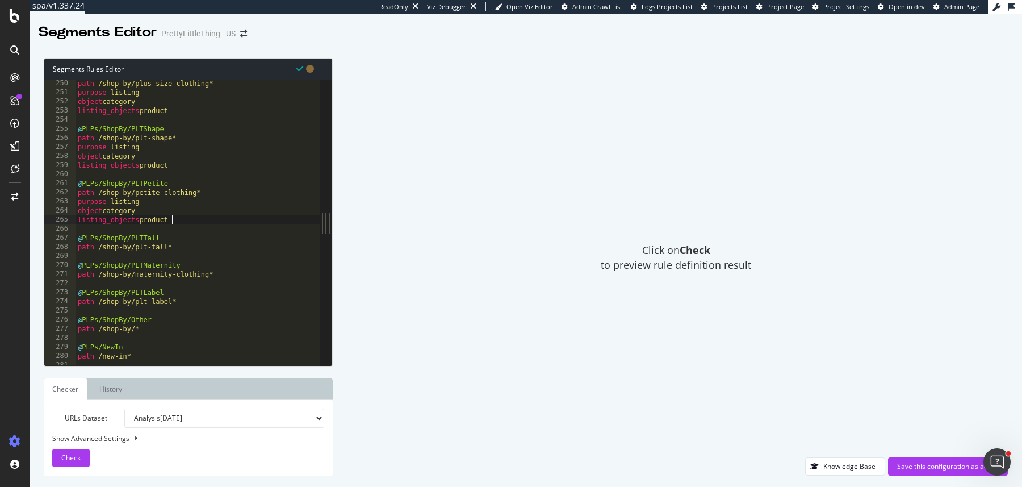
scroll to position [2264, 0]
click at [195, 247] on div "path /shop-by/plus-size-clothing* purpose listing object category listing_objec…" at bounding box center [266, 232] width 381 height 306
type textarea "path /shop-by/plt-tall*"
paste textarea "listing_objects product"
click at [216, 300] on div "path /shop-by/plus-size-clothing* purpose listing object category listing_objec…" at bounding box center [266, 232] width 381 height 306
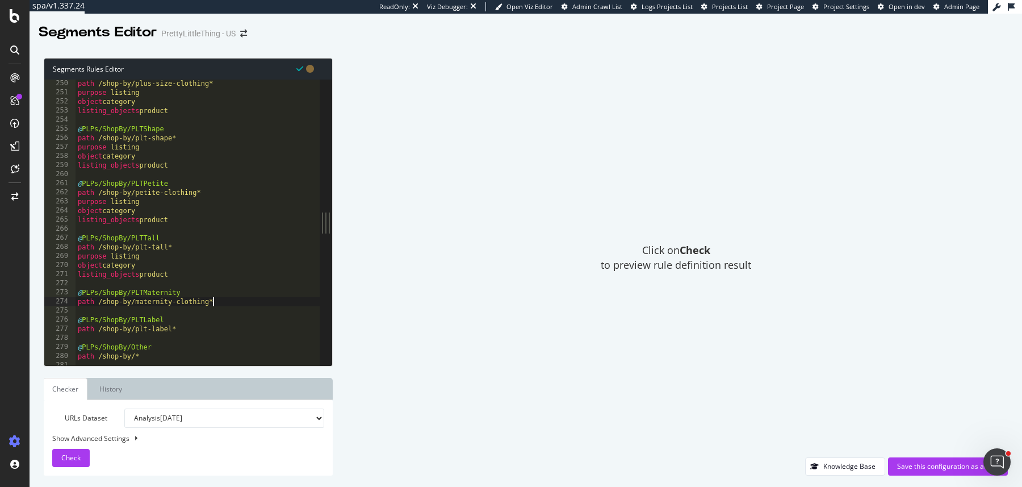
type textarea "path /shop-by/maternity-clothing*"
paste textarea "listing_objects product"
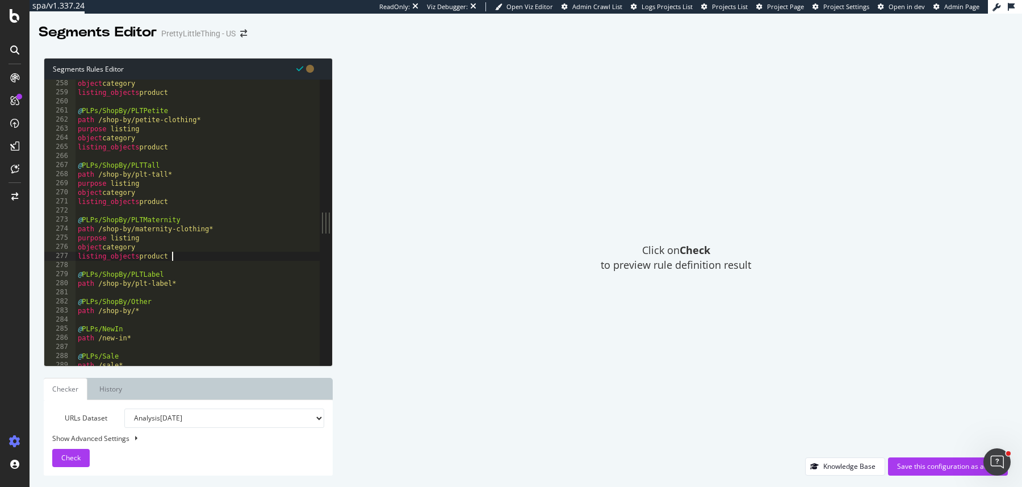
scroll to position [2339, 0]
click at [190, 279] on div "object category listing_objects product @ PLPs/ShopBy/PLTPetite path /shop-by/p…" at bounding box center [266, 230] width 381 height 306
type textarea "path /shop-by/plt-label*"
paste textarea "listing_objects product"
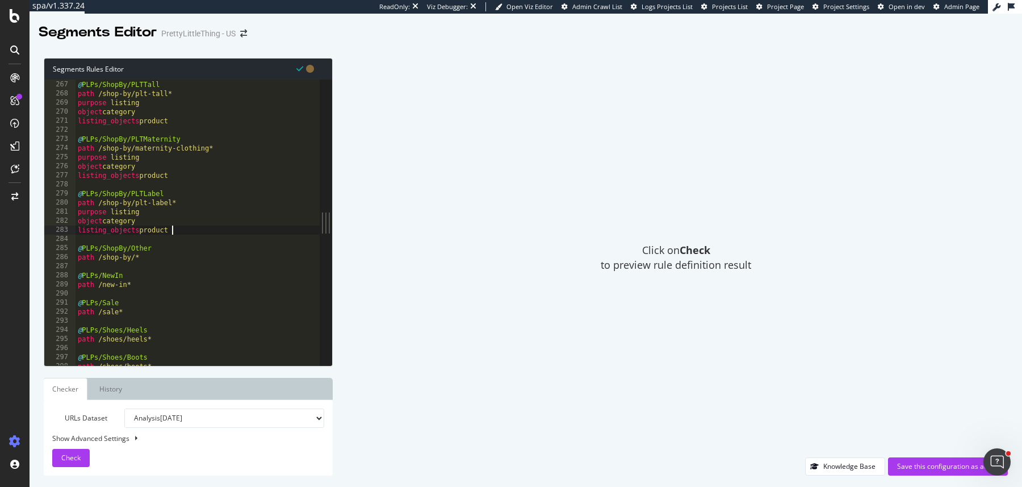
scroll to position [2417, 0]
click at [157, 255] on div "@ PLPs/ShopBy/PLTTall path /shop-by/plt-tall* purpose listing object category l…" at bounding box center [266, 224] width 381 height 306
type textarea "path /shop-by/*"
type textarea "v"
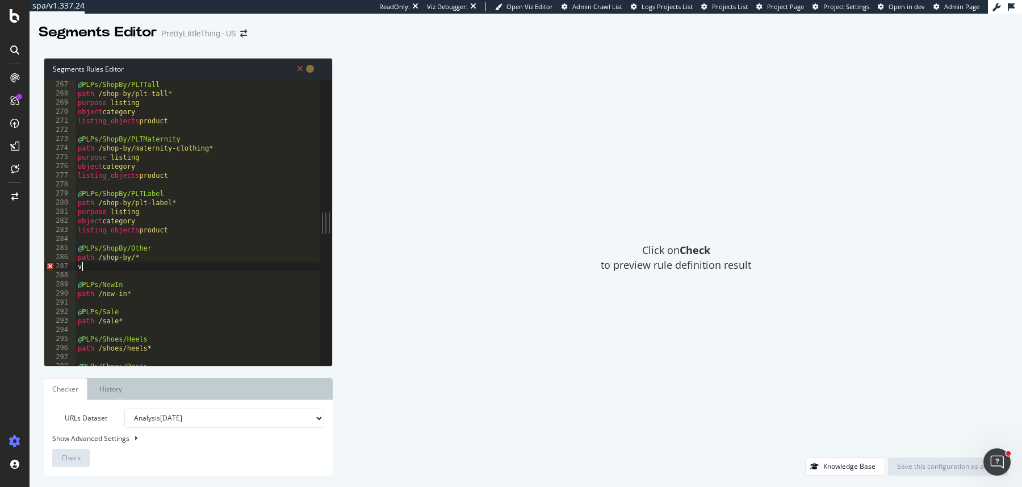
paste textarea "listing_objects product"
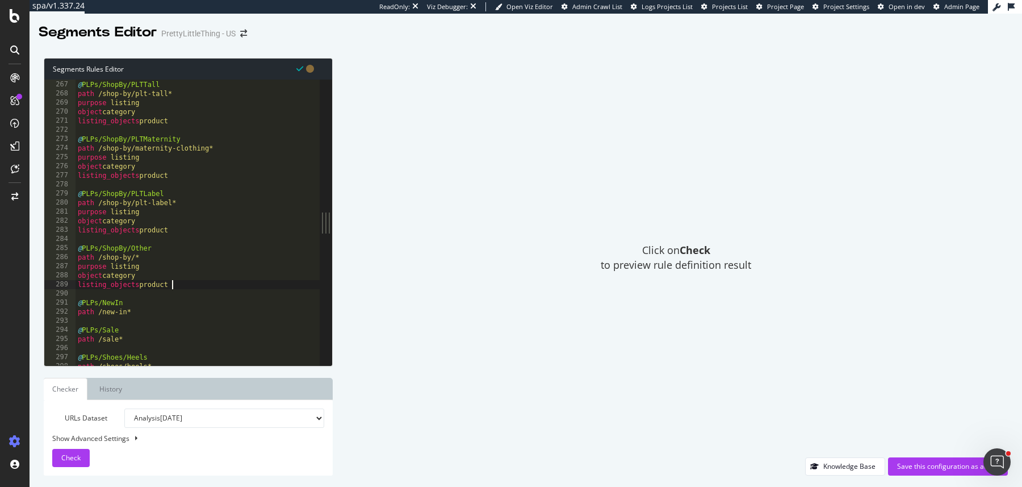
click at [145, 315] on div "@ PLPs/ShopBy/PLTTall path /shop-by/plt-tall* purpose listing object category l…" at bounding box center [266, 224] width 381 height 306
type textarea "path /new-in*"
paste textarea "listing_objects product"
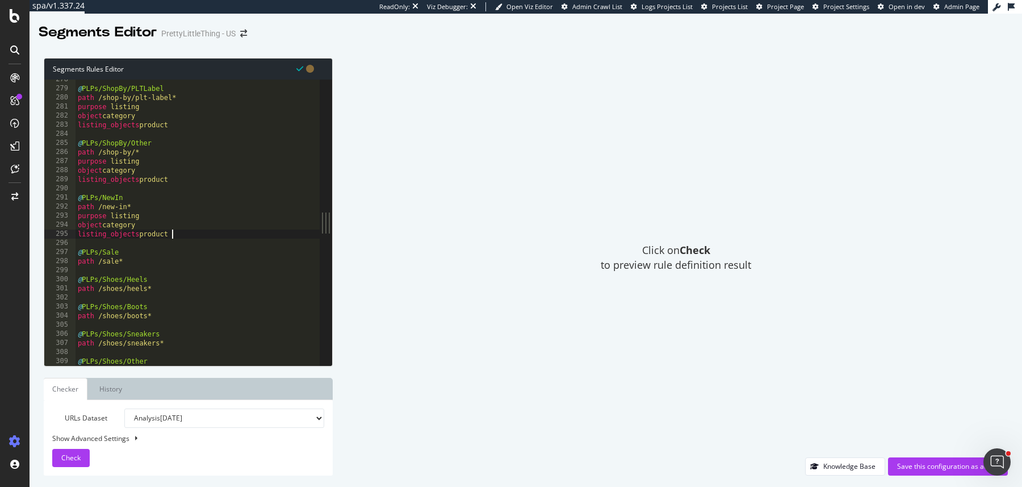
click at [148, 259] on div "@ PLPs/ShopBy/PLTLabel path /shop-by/plt-label* purpose listing object category…" at bounding box center [266, 228] width 381 height 306
type textarea "path /sale*"
paste textarea "listing_objects product"
click at [161, 317] on div "@ PLPs/ShopBy/PLTLabel path /shop-by/plt-label* purpose listing object category…" at bounding box center [266, 228] width 381 height 306
type textarea "path /shoes/heels*"
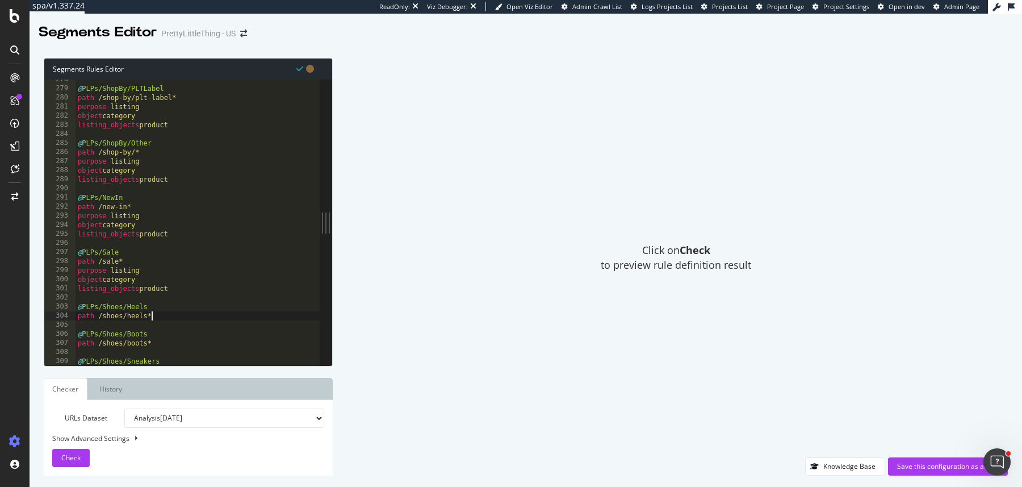
type textarea "v"
paste textarea "listing_objects product"
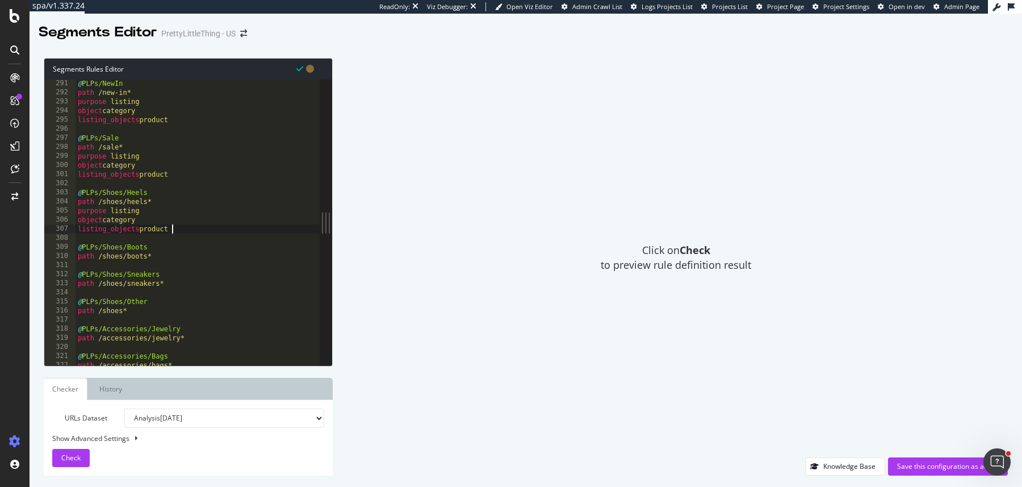
scroll to position [2640, 0]
click at [165, 251] on div "@ PLPs/NewIn path /new-in* purpose listing object category listing_objects prod…" at bounding box center [266, 227] width 381 height 306
type textarea "path /shoes/boots*"
paste textarea "listing_objects product"
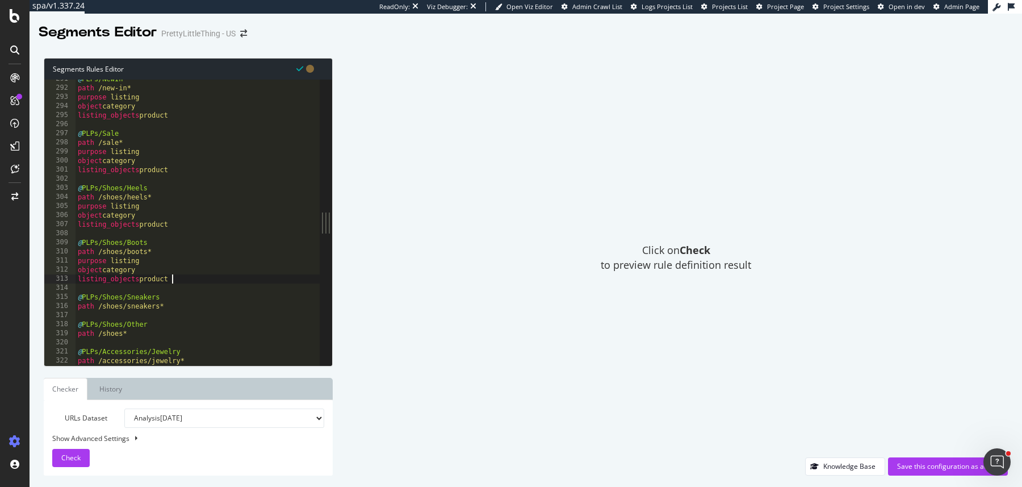
click at [176, 307] on div "@ PLPs/NewIn path /new-in* purpose listing object category listing_objects prod…" at bounding box center [266, 227] width 381 height 306
type textarea "path /shoes/sneakers*"
paste textarea "listing_objects product"
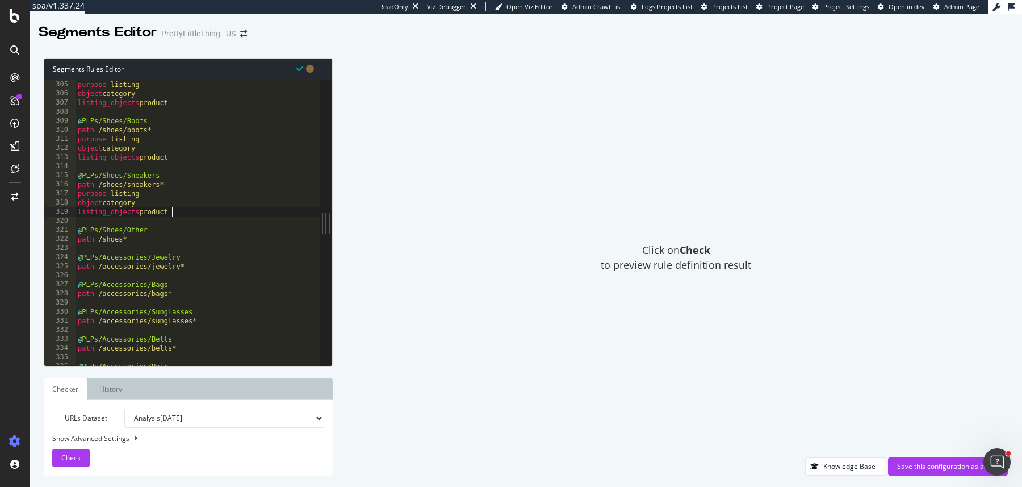
scroll to position [0, 0]
click at [181, 239] on div "path /shoes/heels* purpose listing object category listing_objects product @ PL…" at bounding box center [266, 224] width 381 height 306
type textarea "path /shoes*"
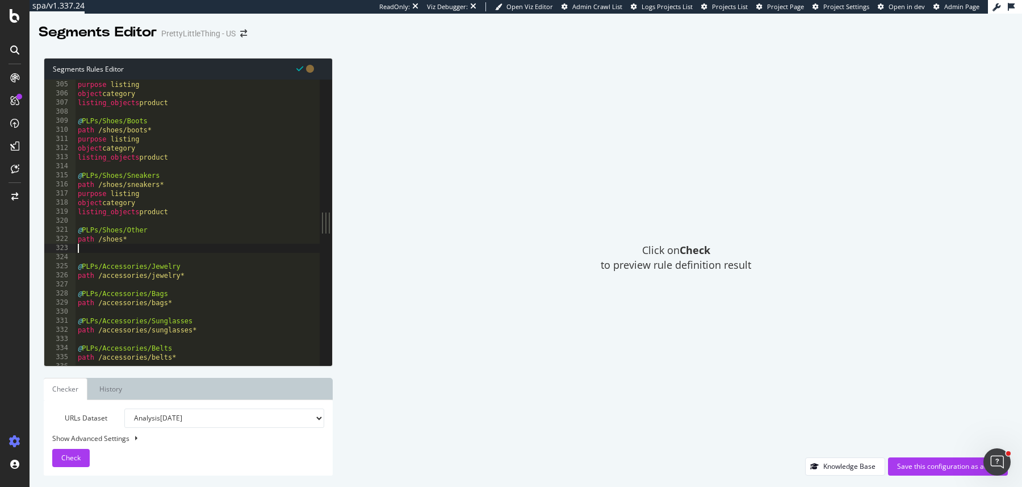
paste textarea "listing_objects product"
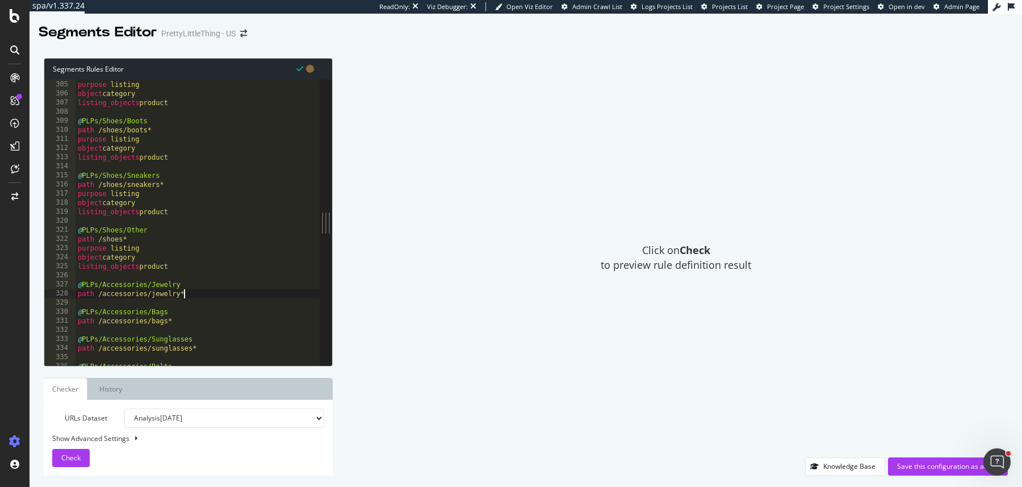
click at [193, 293] on div "path /shoes/heels* purpose listing object category listing_objects product @ PL…" at bounding box center [266, 224] width 381 height 306
type textarea "path /accessories/jewelry*"
type textarea "v"
paste textarea "listing_objects product"
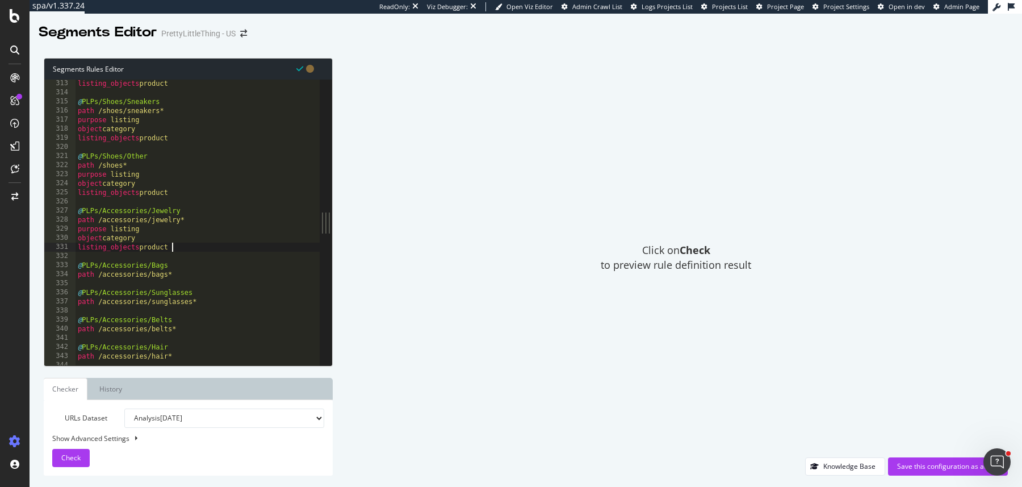
scroll to position [2842, 0]
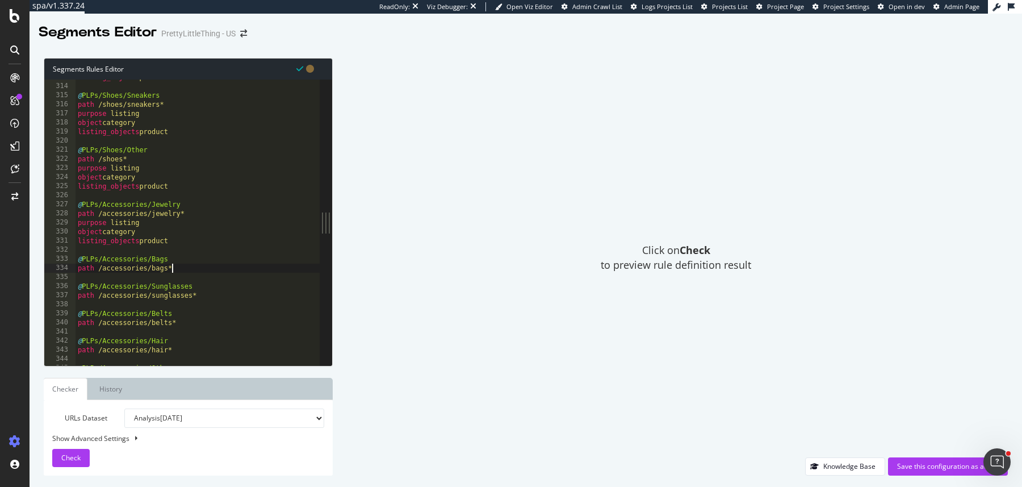
click at [190, 268] on div "listing_objects product @ PLPs/Shoes/Sneakers path /shoes/sneakers* purpose lis…" at bounding box center [266, 226] width 381 height 306
type textarea "path /accessories/bags*"
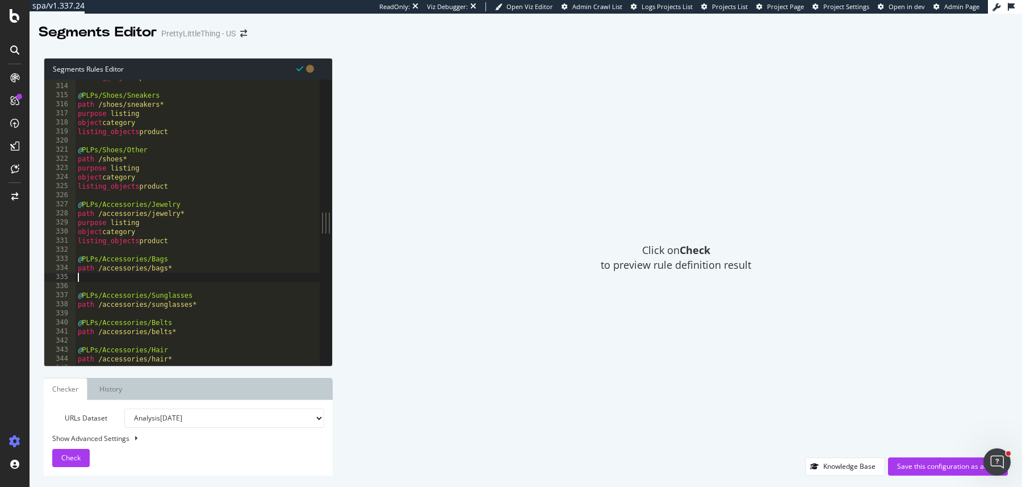
paste textarea "listing_objects product"
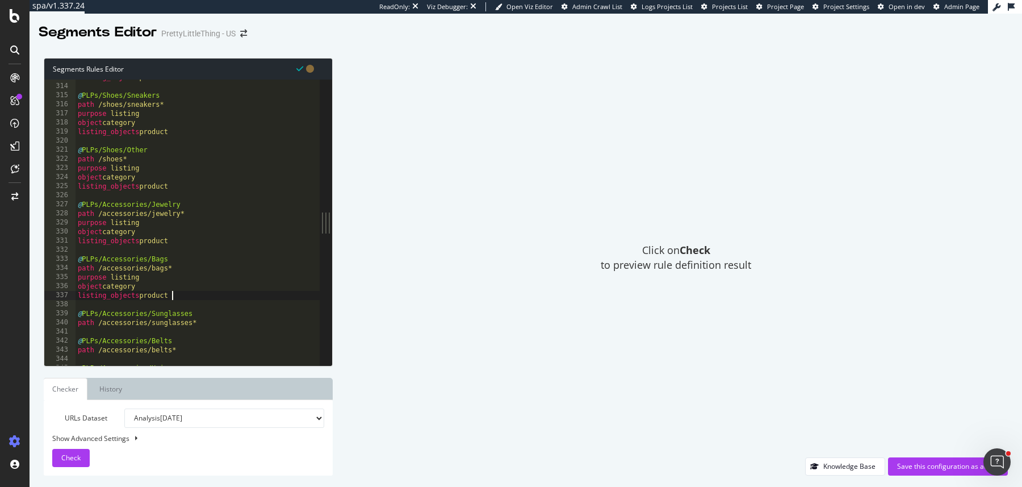
click at [205, 322] on div "listing_objects product @ PLPs/Shoes/Sneakers path /shoes/sneakers* purpose lis…" at bounding box center [266, 226] width 381 height 306
type textarea "path /accessories/sunglasses*"
paste textarea "listing_objects product"
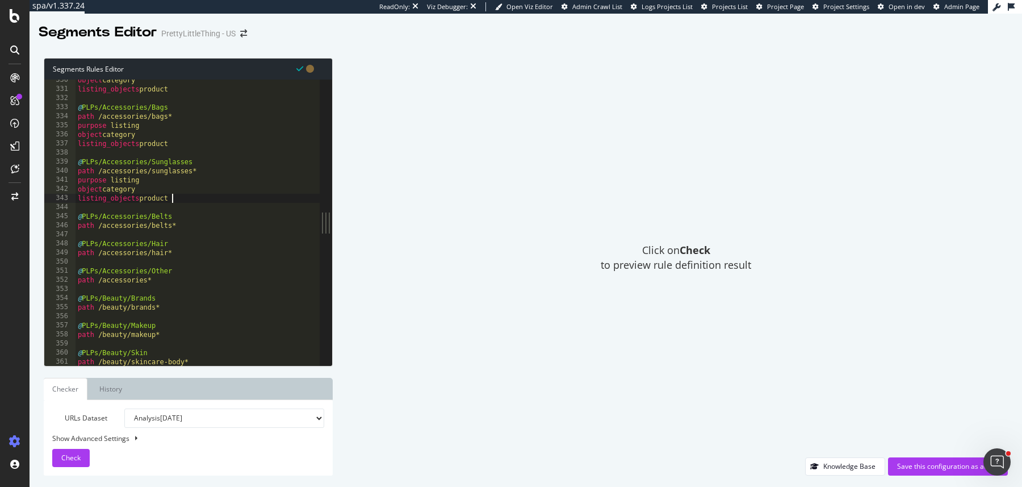
scroll to position [2994, 0]
click at [199, 228] on div "object category listing_objects product @ PLPs/Accessories/Bags path /accessori…" at bounding box center [266, 229] width 381 height 306
type textarea "path /accessories/belts*"
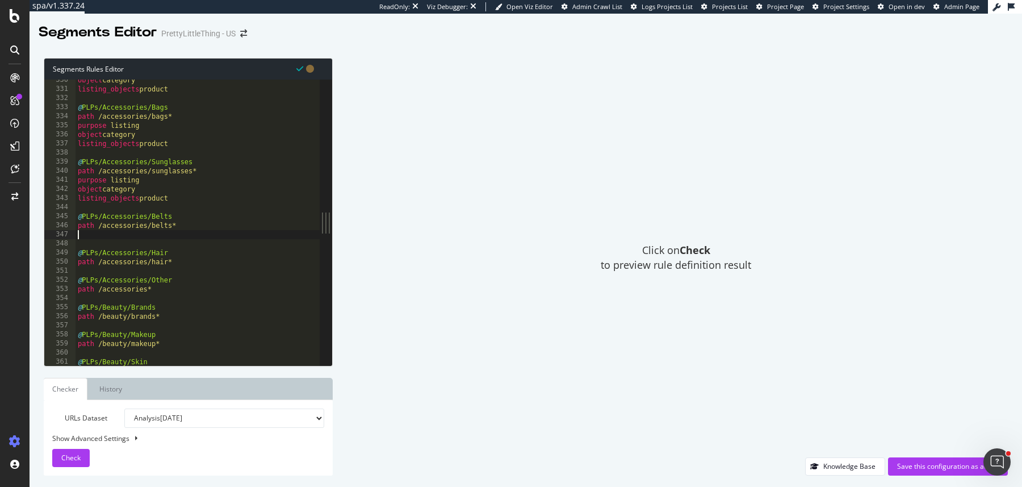
paste textarea "listing_objects product"
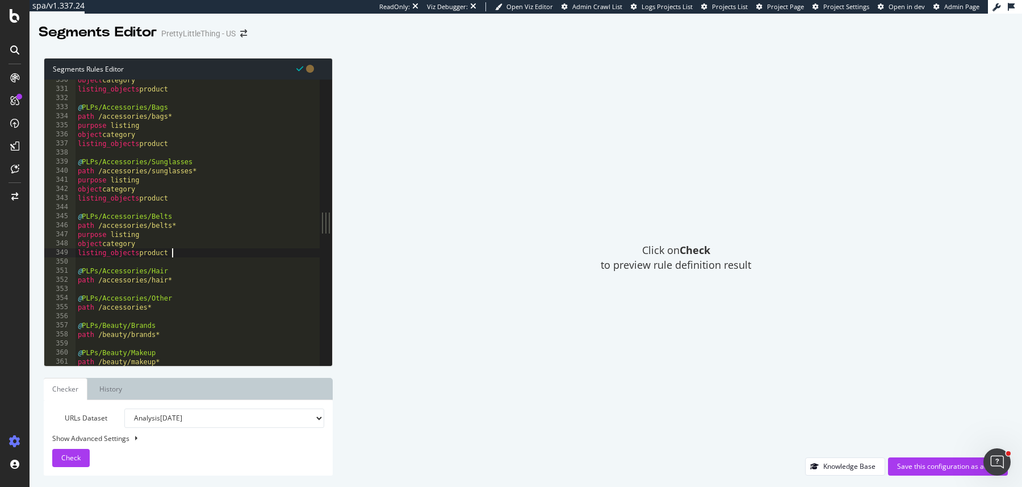
click at [199, 269] on div "object category listing_objects product @ PLPs/Accessories/Bags path /accessori…" at bounding box center [266, 229] width 381 height 306
click at [194, 285] on div "object category listing_objects product @ PLPs/Accessories/Bags path /accessori…" at bounding box center [266, 229] width 381 height 306
type textarea "path /accessories/hair*"
paste textarea "listing_objects product"
click at [184, 334] on div "object category listing_objects product @ PLPs/Accessories/Bags path /accessori…" at bounding box center [266, 229] width 381 height 306
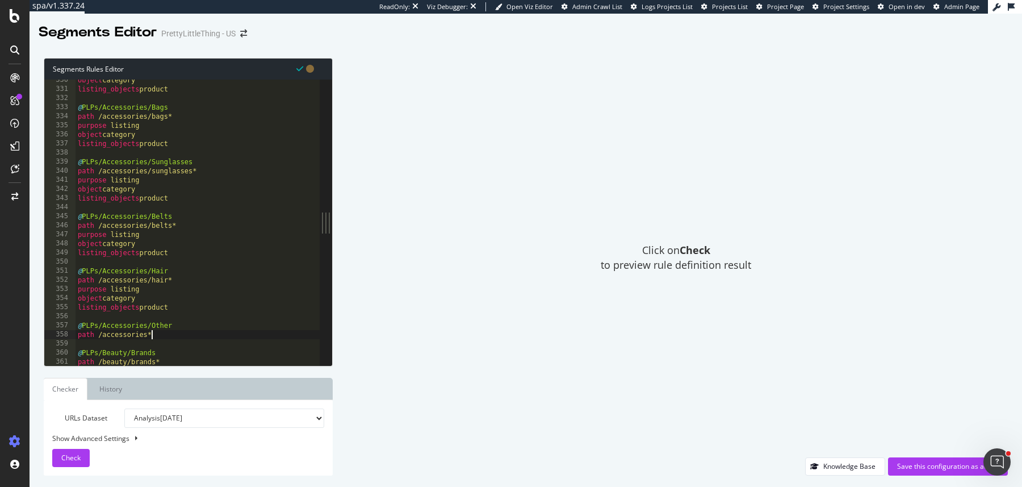
type textarea "path /accessories*"
paste textarea "listing_objects product"
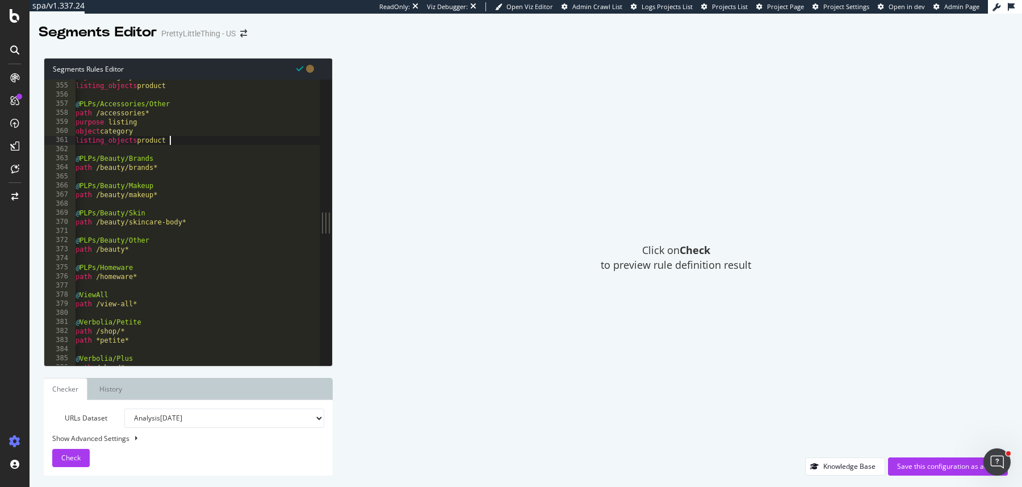
scroll to position [3215, 0]
click at [178, 169] on div "object category listing_objects product @ PLPs/Accessories/Other path /accessor…" at bounding box center [265, 226] width 381 height 306
type textarea "path /beauty/brands*"
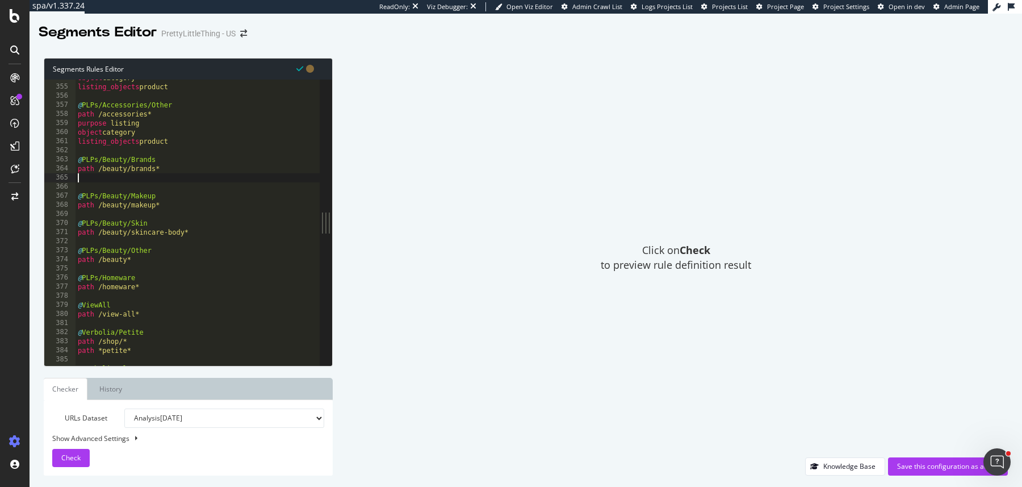
scroll to position [0, 0]
paste textarea "listing_objects product"
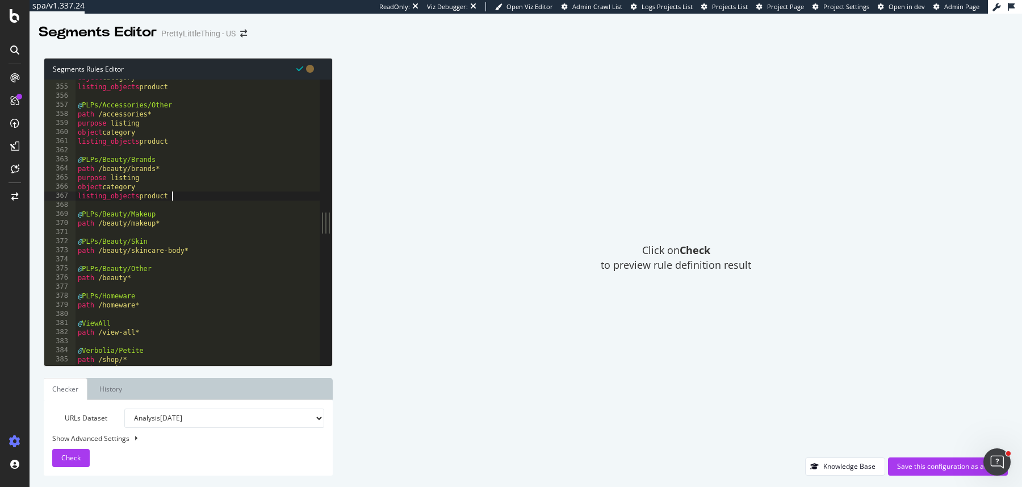
click at [170, 220] on div "object category listing_objects product @ PLPs/Accessories/Other path /accessor…" at bounding box center [266, 226] width 381 height 306
type textarea "path /beauty/makeup*"
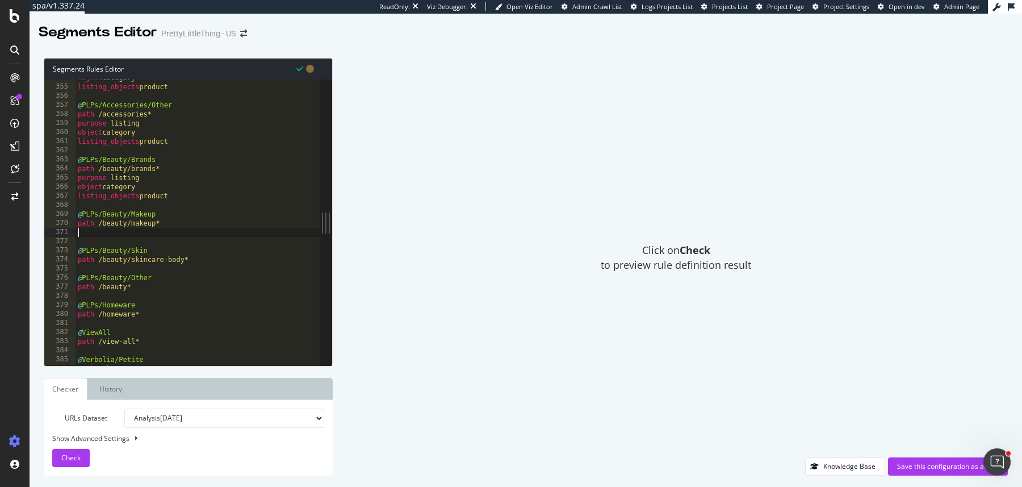
type textarea "v"
paste textarea "listing_objects product"
type textarea "listing_objects product"
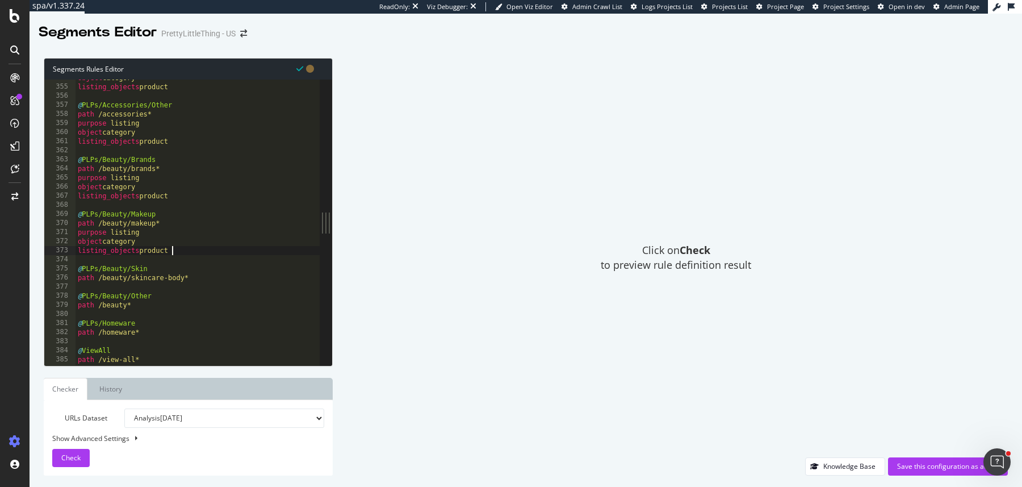
click at [203, 282] on div "object category listing_objects product @ PLPs/Accessories/Other path /accessor…" at bounding box center [266, 226] width 381 height 306
click at [202, 276] on div "object category listing_objects product @ PLPs/Accessories/Other path /accessor…" at bounding box center [266, 226] width 381 height 306
type textarea "path /beauty/skincare-body*"
paste textarea "listing_objects product"
click at [171, 333] on div "object category listing_objects product @ PLPs/Accessories/Other path /accessor…" at bounding box center [266, 226] width 381 height 306
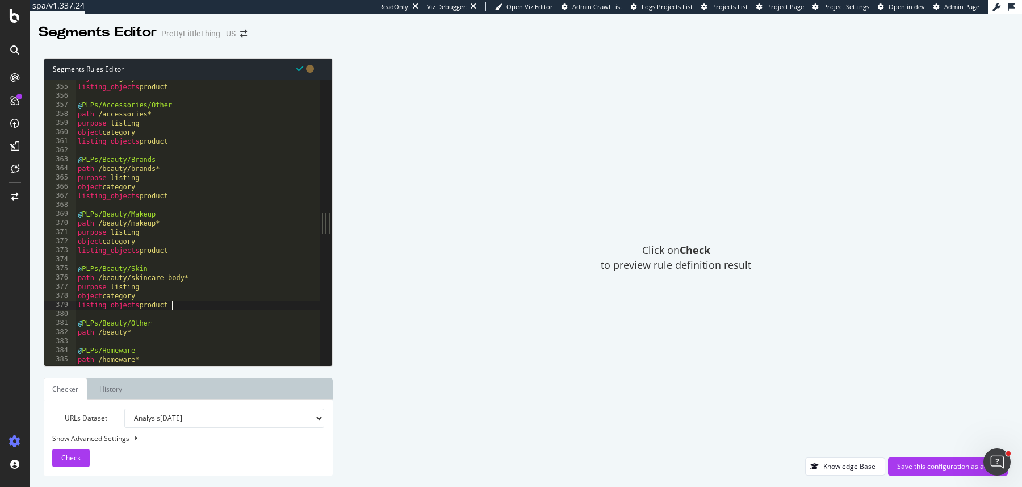
type textarea "path /beauty*"
type textarea "v"
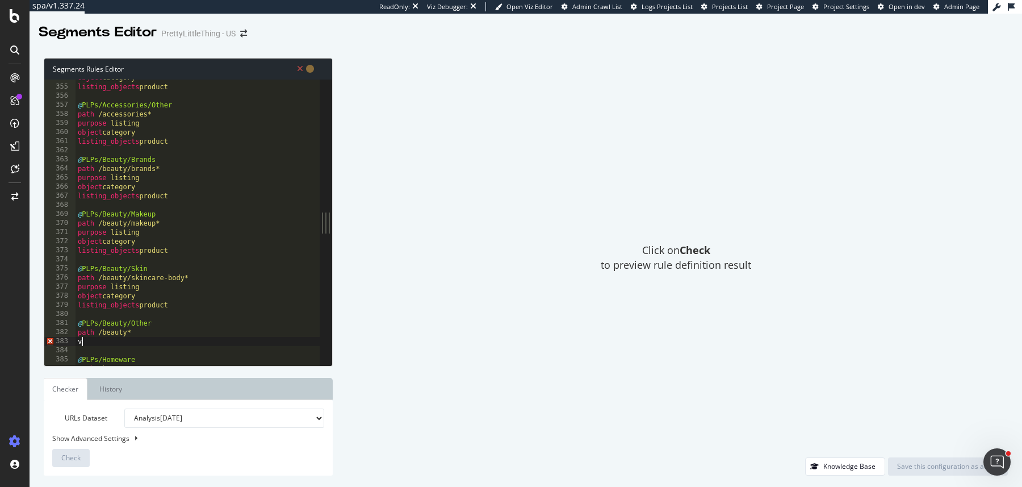
paste textarea "listing_objects product"
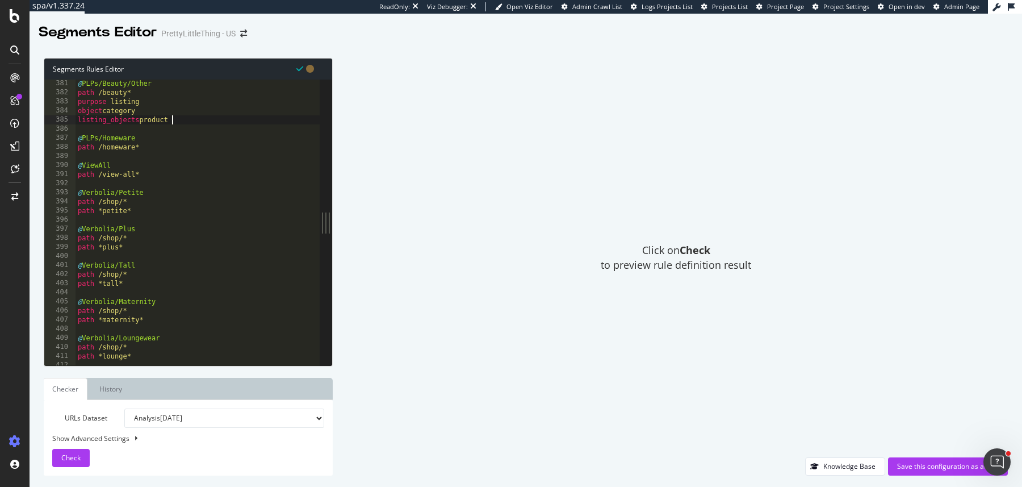
click at [162, 143] on div "@ PLPs/Beauty/Other path /beauty* purpose listing object category listing_objec…" at bounding box center [266, 232] width 381 height 306
type textarea "path /homeware*"
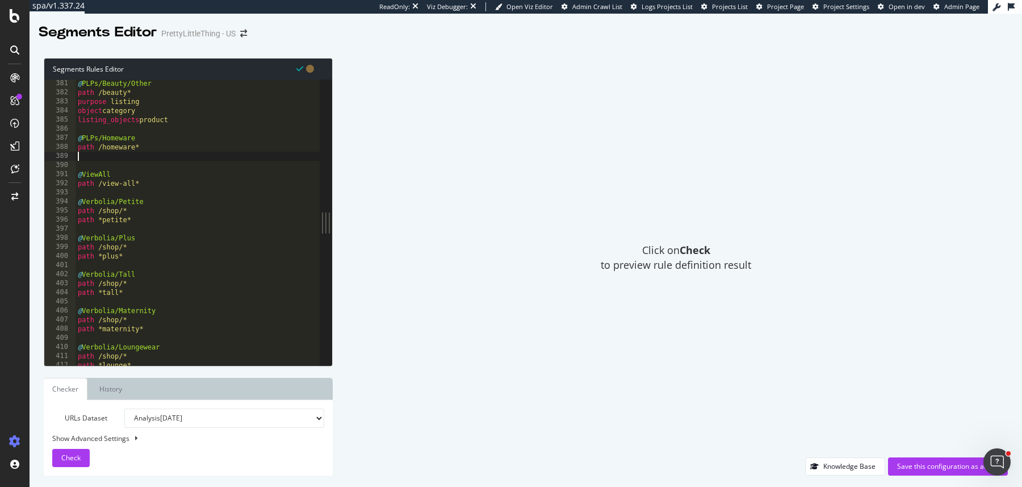
paste textarea "listing_objects product"
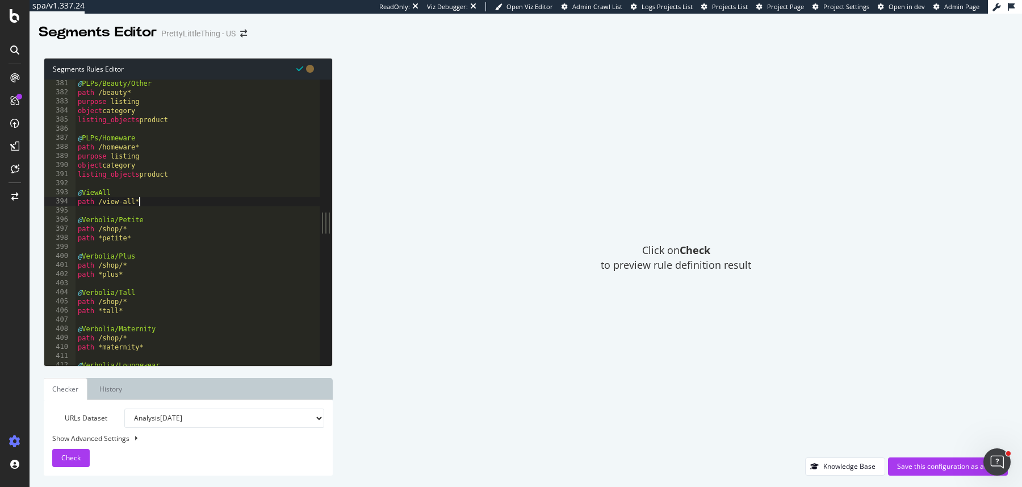
click at [155, 198] on div "@ PLPs/Beauty/Other path /beauty* purpose listing object category listing_objec…" at bounding box center [266, 232] width 381 height 306
type textarea "path /view-all*"
paste textarea "listing_objects product"
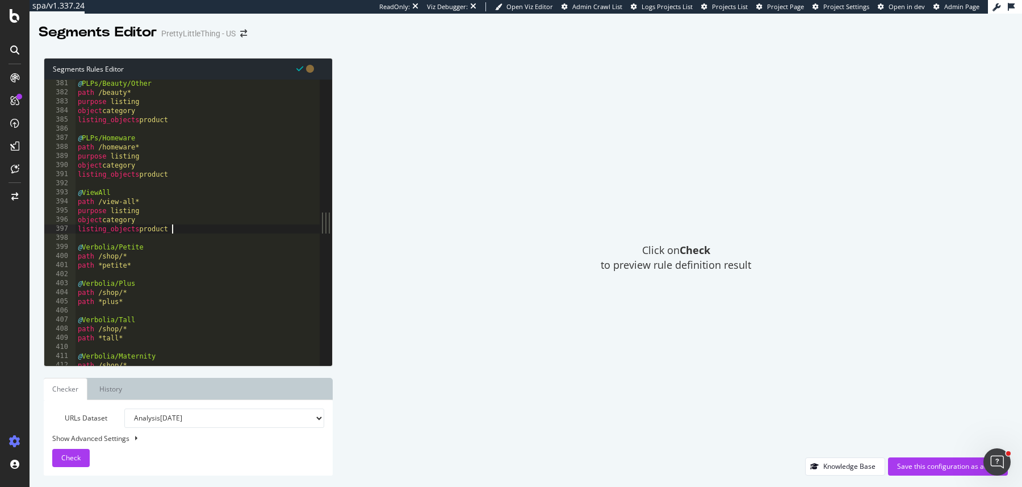
click at [143, 262] on div "@ PLPs/Beauty/Other path /beauty* purpose listing object category listing_objec…" at bounding box center [266, 232] width 381 height 306
type textarea "path *petite*"
paste textarea "listing_objects product"
click at [139, 327] on div "@ PLPs/Beauty/Other path /beauty* purpose listing object category listing_objec…" at bounding box center [266, 232] width 381 height 306
type textarea "path *plus*"
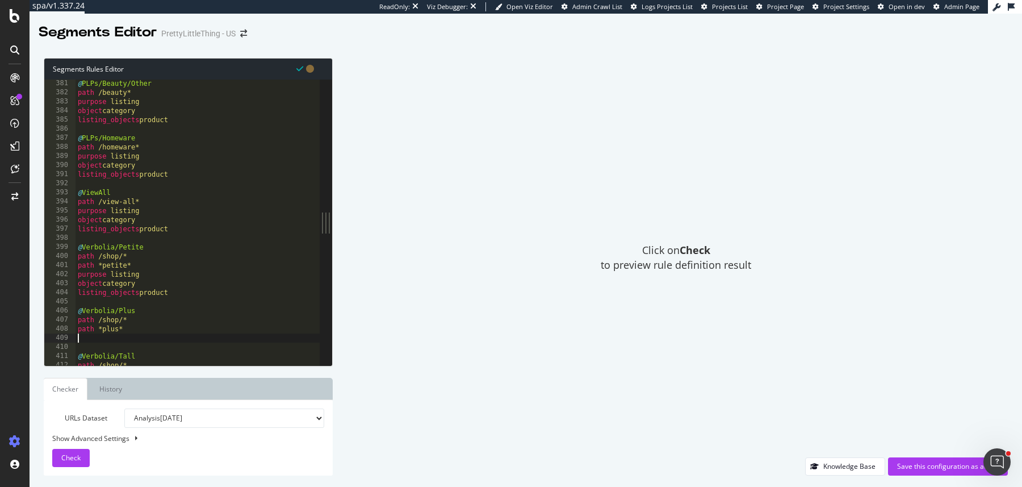
paste textarea "listing_objects product"
type textarea "listing_objects product"
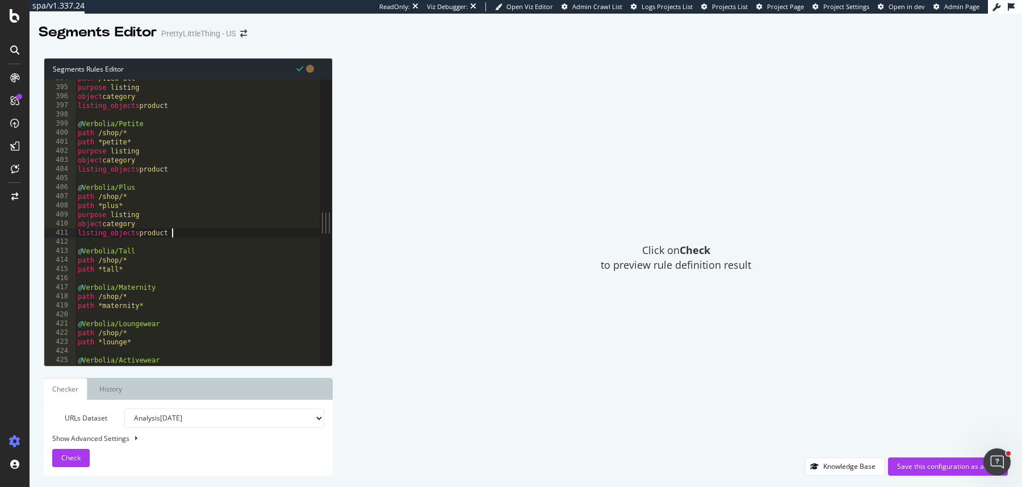
click at [143, 275] on div "path /view-all* purpose listing object category listing_objects product @ Verbo…" at bounding box center [266, 227] width 381 height 306
click at [138, 270] on div "path /view-all* purpose listing object category listing_objects product @ Verbo…" at bounding box center [266, 227] width 381 height 306
type textarea "path *tall*"
paste textarea "listing_objects product"
click at [160, 328] on div "path /view-all* purpose listing object category listing_objects product @ Verbo…" at bounding box center [266, 227] width 381 height 306
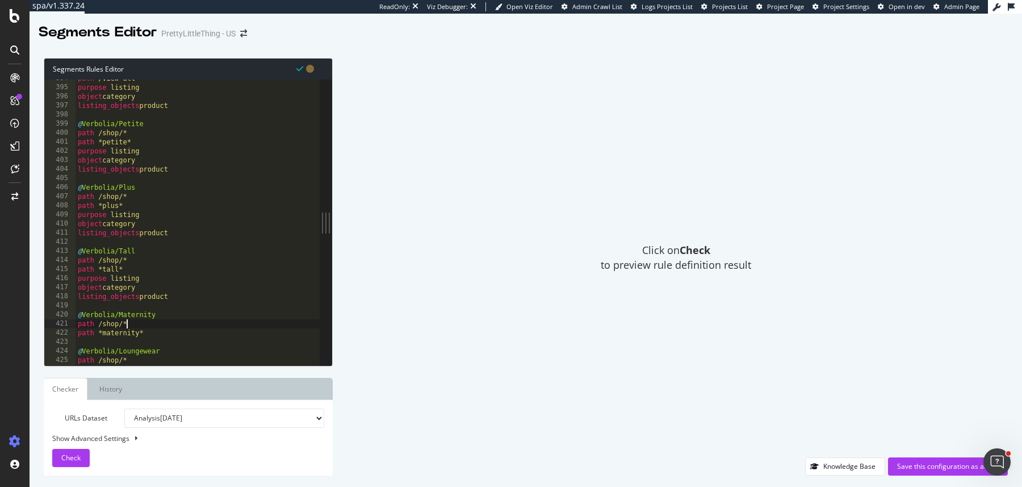
type textarea "path /shop/*"
click at [158, 338] on div "path /view-all* purpose listing object category listing_objects product @ Verbo…" at bounding box center [266, 227] width 381 height 306
click at [156, 334] on div "path /view-all* purpose listing object category listing_objects product @ Verbo…" at bounding box center [266, 227] width 381 height 306
type textarea "path *maternity*"
paste textarea "listing_objects product"
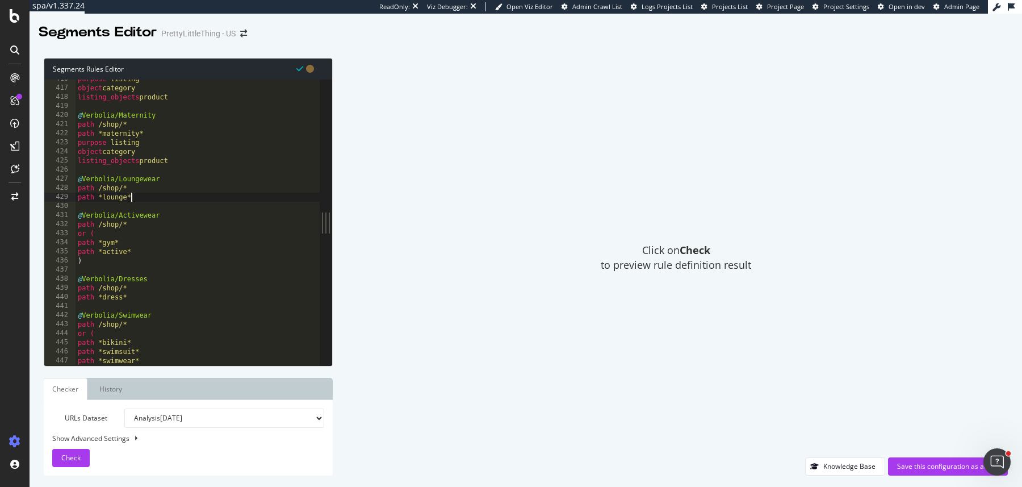
click at [167, 200] on div "purpose listing object category listing_objects product @ Verbolia/Maternity pa…" at bounding box center [266, 227] width 381 height 306
type textarea "path *lounge*"
paste textarea "listing_objects product"
click at [135, 288] on div "purpose listing object category listing_objects product @ Verbolia/Maternity pa…" at bounding box center [266, 227] width 381 height 306
type textarea ")"
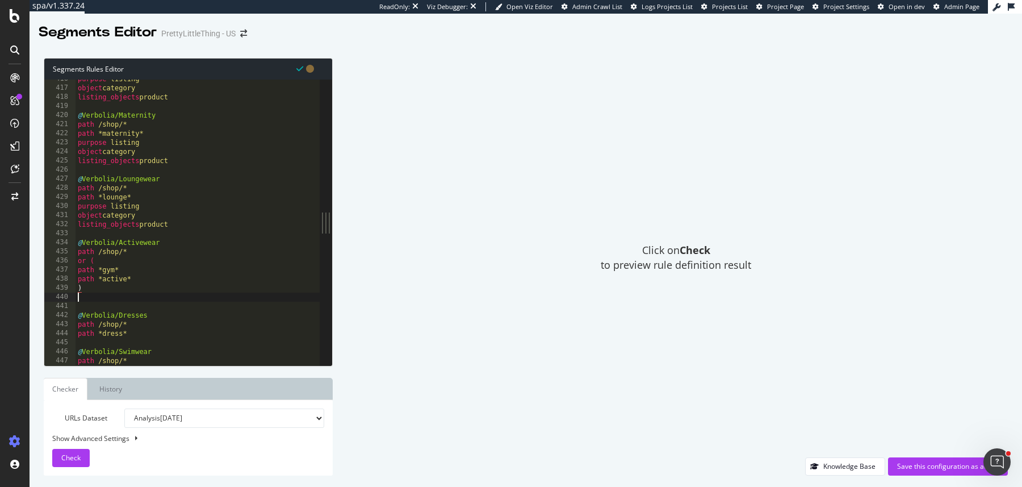
paste textarea "listing_objects product"
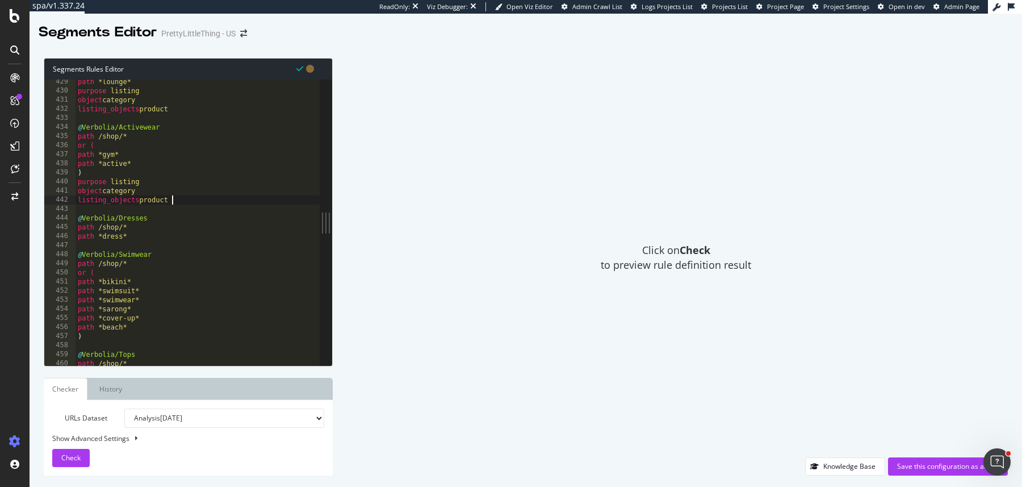
click at [152, 232] on div "path *lounge* purpose listing object category listing_objects product @ Verboli…" at bounding box center [266, 230] width 381 height 306
click at [149, 239] on div "path *lounge* purpose listing object category listing_objects product @ Verboli…" at bounding box center [266, 230] width 381 height 306
type textarea "path *dress*"
paste textarea "listing_objects product"
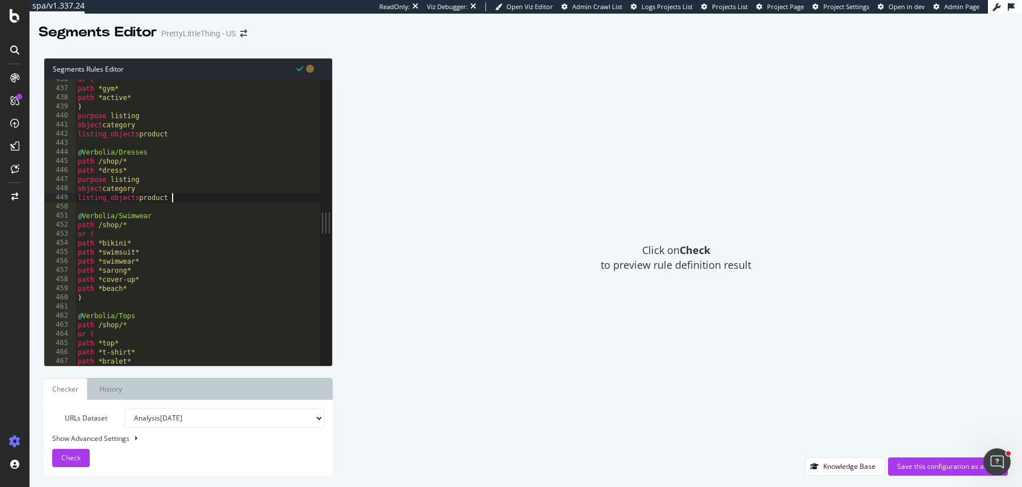
click at [141, 302] on div "or ( path *gym* path *active* ) purpose listing object category listing_objects…" at bounding box center [266, 228] width 381 height 306
type textarea ")"
paste textarea "listing_objects product"
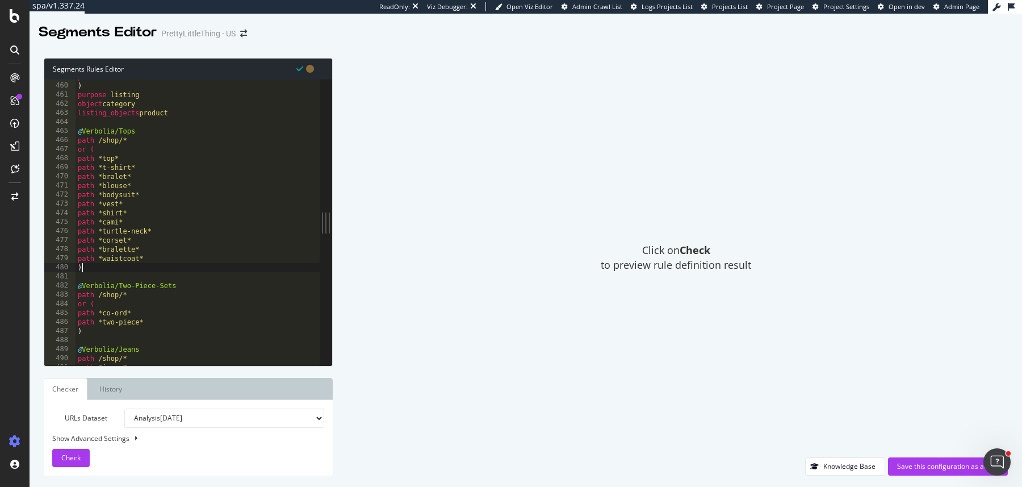
click at [139, 269] on div "path *beach* ) purpose listing object category listing_objects product @ Verbol…" at bounding box center [266, 225] width 381 height 306
type textarea ")"
paste textarea "listing_objects product"
type textarea "listing_objects product"
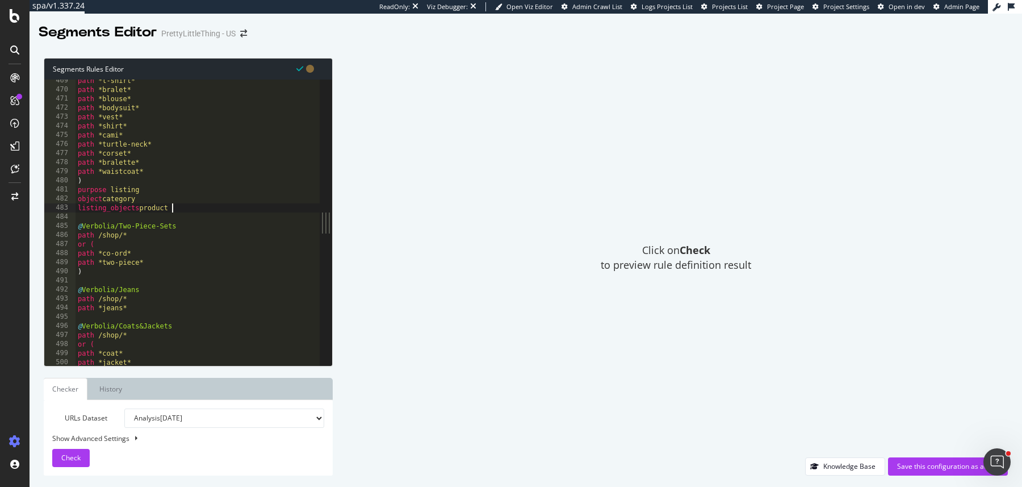
click at [110, 277] on div "path *t-shirt* path *bralet* path *blouse* path *bodysuit* path *vest* path *sh…" at bounding box center [266, 229] width 381 height 306
click at [109, 264] on div "path *t-shirt* path *bralet* path *blouse* path *bodysuit* path *vest* path *sh…" at bounding box center [266, 229] width 381 height 306
click at [100, 269] on div "path *t-shirt* path *bralet* path *blouse* path *bodysuit* path *vest* path *sh…" at bounding box center [266, 229] width 381 height 306
type textarea ")"
paste textarea "listing_objects product"
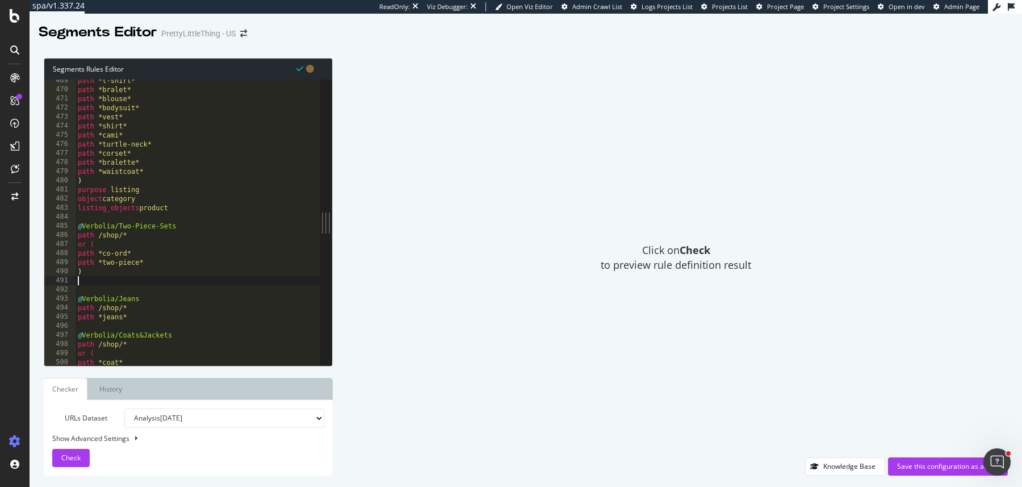
type textarea "listing_objects product"
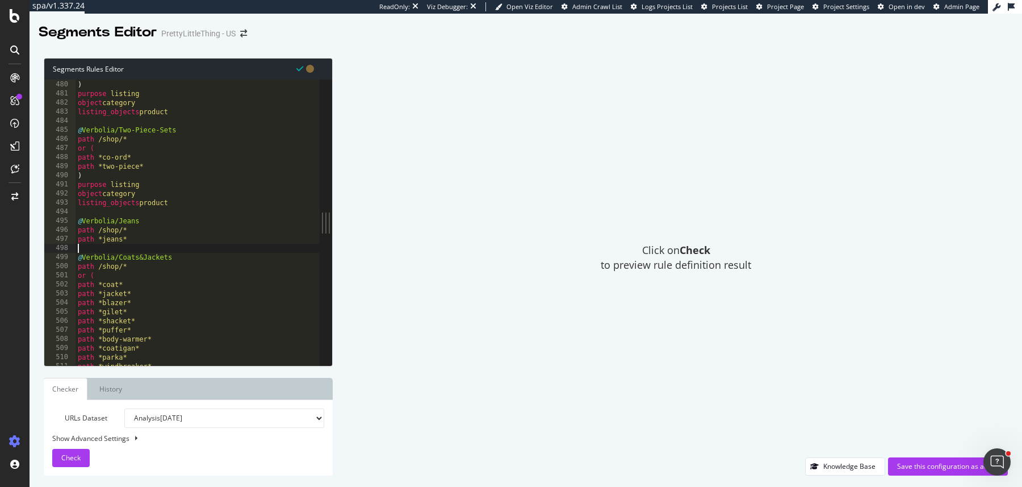
click at [140, 244] on div "path *waistcoat* ) purpose listing object category listing_objects product @ Ve…" at bounding box center [266, 224] width 381 height 306
click at [136, 239] on div "path *waistcoat* ) purpose listing object category listing_objects product @ Ve…" at bounding box center [266, 224] width 381 height 306
type textarea "path *jeans*"
paste textarea "listing_objects product"
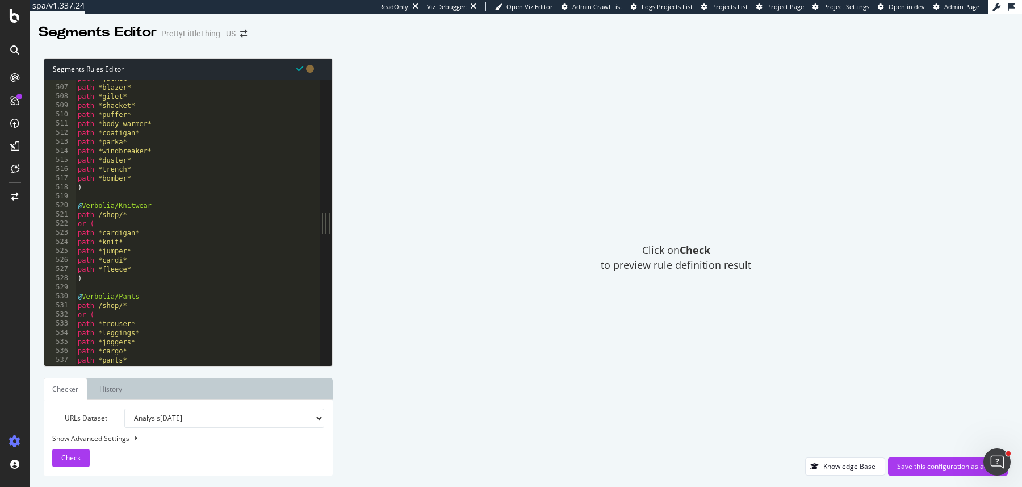
click at [147, 183] on div "path *jacket* path *blazer* path *gilet* path *shacket* path *puffer* path *bod…" at bounding box center [266, 227] width 381 height 306
click at [129, 186] on div "path *jacket* path *blazer* path *gilet* path *shacket* path *puffer* path *bod…" at bounding box center [266, 227] width 381 height 306
type textarea ")"
paste textarea "listing_objects product"
click at [116, 303] on div "path *jacket* path *blazer* path *gilet* path *shacket* path *puffer* path *bod…" at bounding box center [266, 227] width 381 height 306
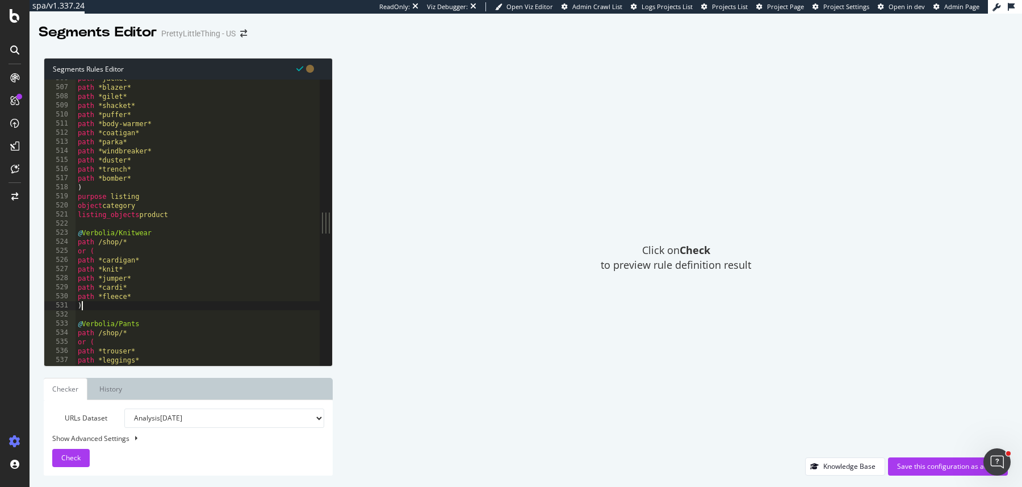
type textarea ")"
paste textarea "listing_objects product"
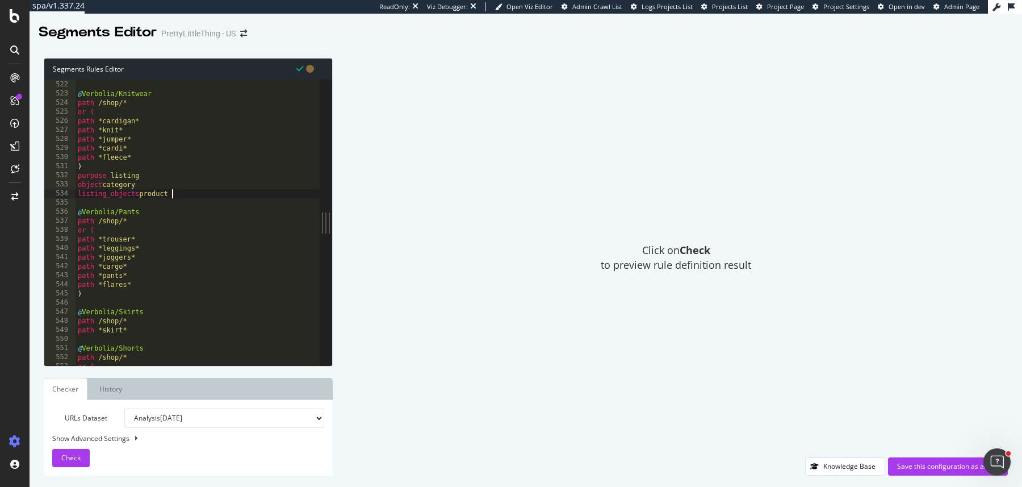
click at [108, 294] on div "listing_objects product @ Verbolia/Knitwear path /shop/* or ( path *cardigan* p…" at bounding box center [266, 224] width 381 height 306
type textarea ")"
paste textarea "listing_objects product"
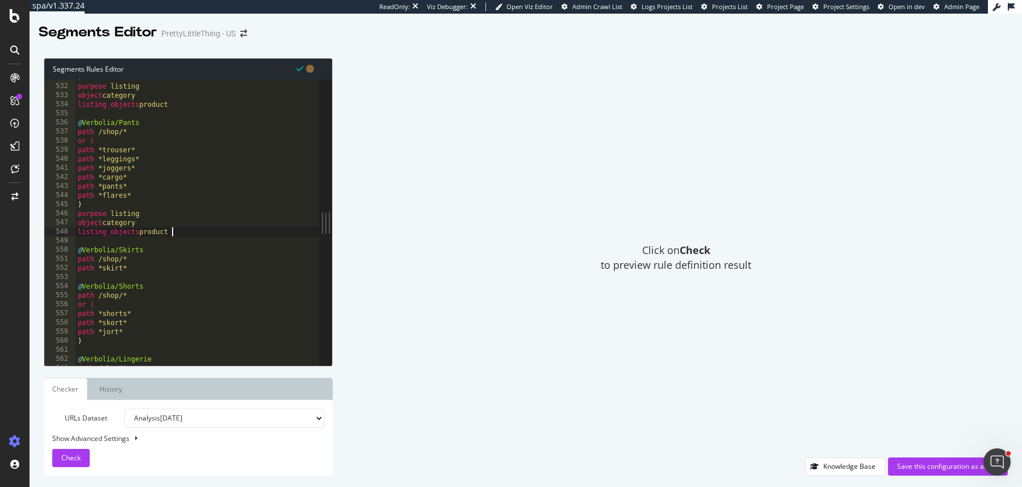
click at [133, 270] on div ") purpose listing object category listing_objects product @ Verbolia/Pants path…" at bounding box center [266, 226] width 381 height 306
type textarea "path *skirt*"
paste textarea "listing_objects product"
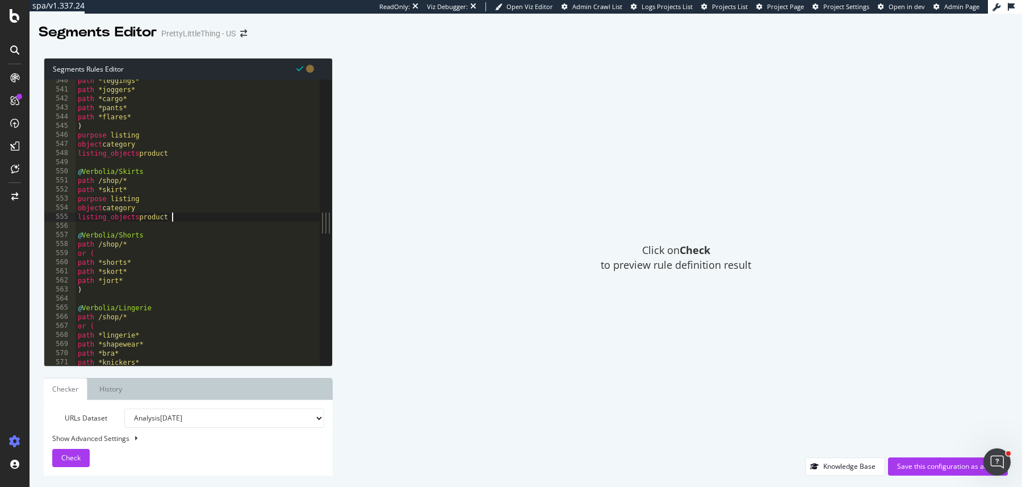
click at [124, 289] on div "path *leggings* path *joggers* path *cargo* path *pants* path *flares* ) purpos…" at bounding box center [266, 229] width 381 height 306
type textarea ")"
paste textarea "listing_objects product"
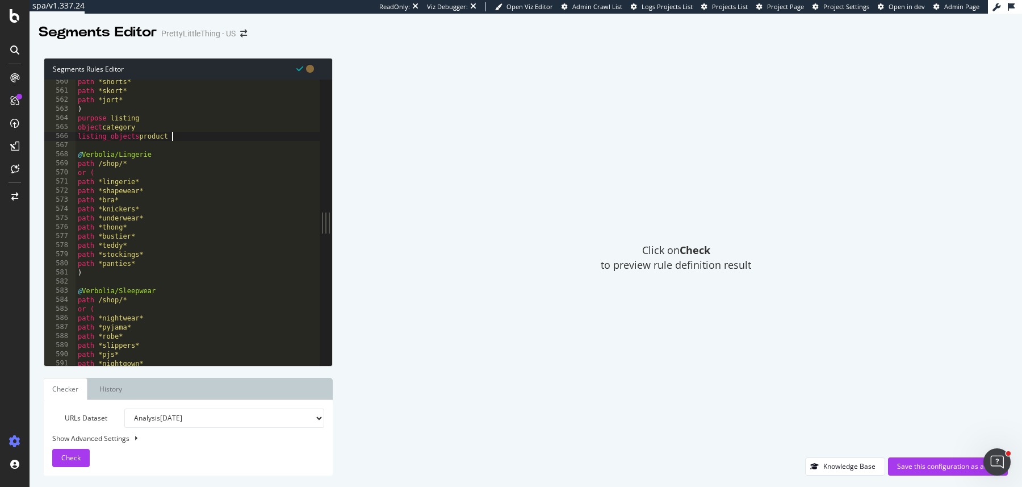
scroll to position [5111, 0]
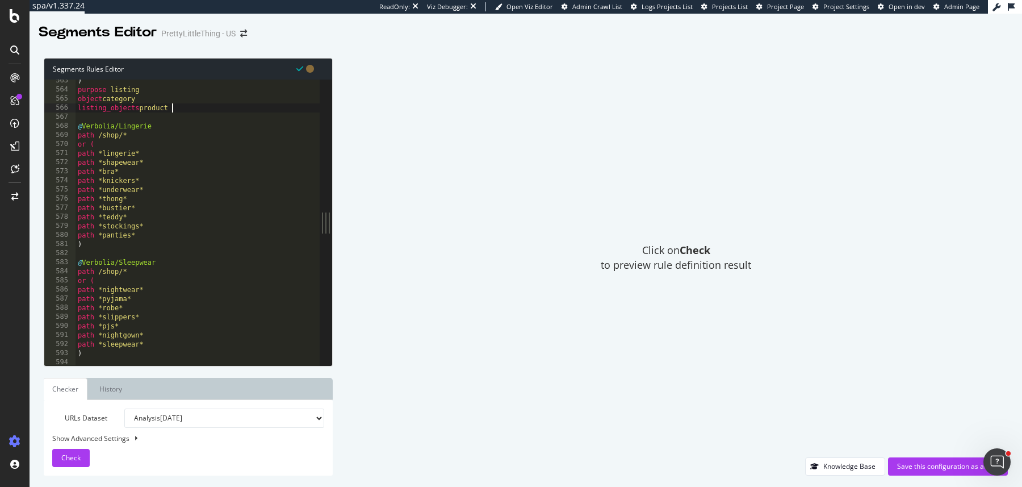
click at [102, 243] on div ") purpose listing object category listing_objects product @ Verbolia/Lingerie p…" at bounding box center [266, 229] width 381 height 306
type textarea ")"
paste textarea "listing_objects product"
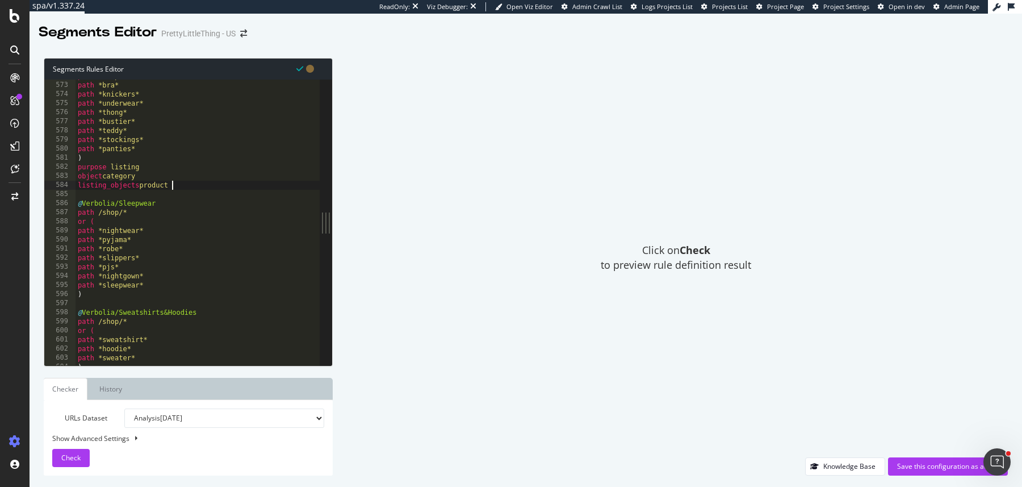
scroll to position [5199, 0]
click at [91, 294] on div "path *bra* path *knickers* path *underwear* path *thong* path *bustier* path *t…" at bounding box center [266, 232] width 381 height 306
type textarea ")"
paste textarea "listing_objects product"
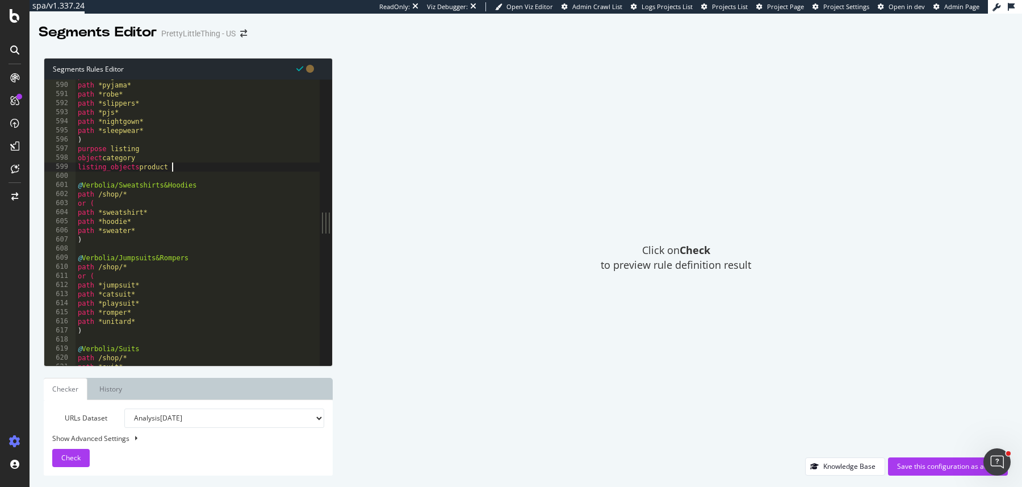
click at [131, 241] on div "path *nightwear* path *pyjama* path *robe* path *slippers* path *pjs* path *nig…" at bounding box center [266, 225] width 381 height 306
type textarea ")"
paste textarea "listing_objects product"
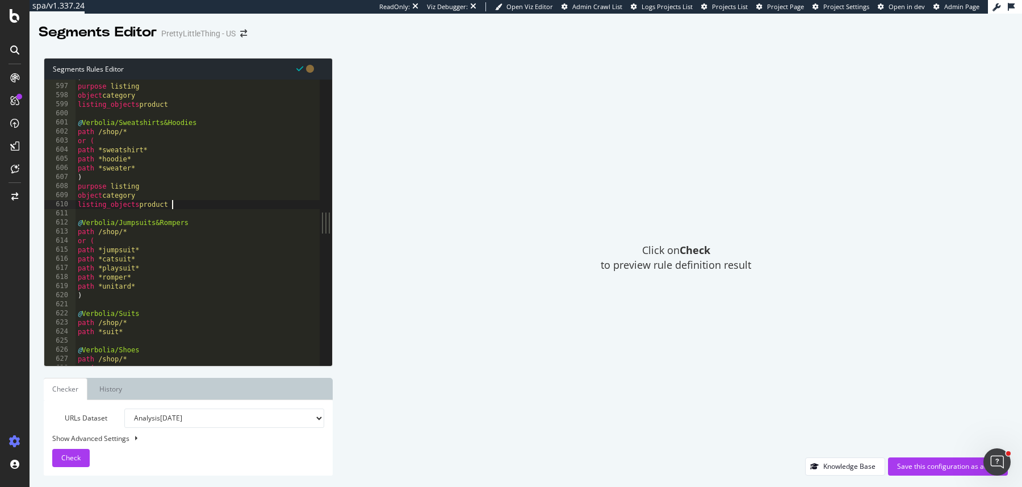
scroll to position [5415, 0]
click at [112, 297] on div ") purpose listing object category listing_objects product @ Verbolia/Sweatshirt…" at bounding box center [266, 226] width 381 height 306
type textarea ")"
paste textarea "listing_objects product"
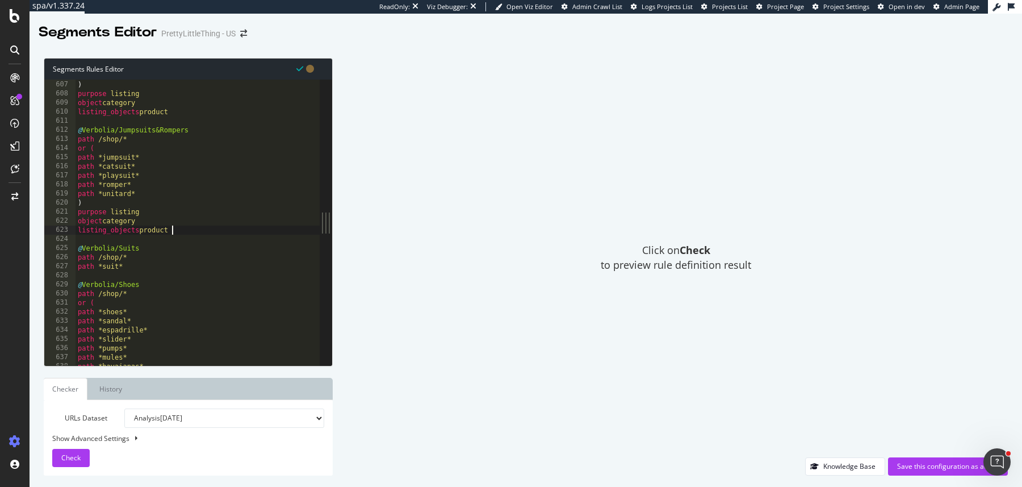
scroll to position [5507, 0]
click at [143, 270] on div "path *sweater* ) purpose listing object category listing_objects product @ Verb…" at bounding box center [266, 224] width 381 height 306
type textarea "path *suit*"
paste textarea "listing_objects product"
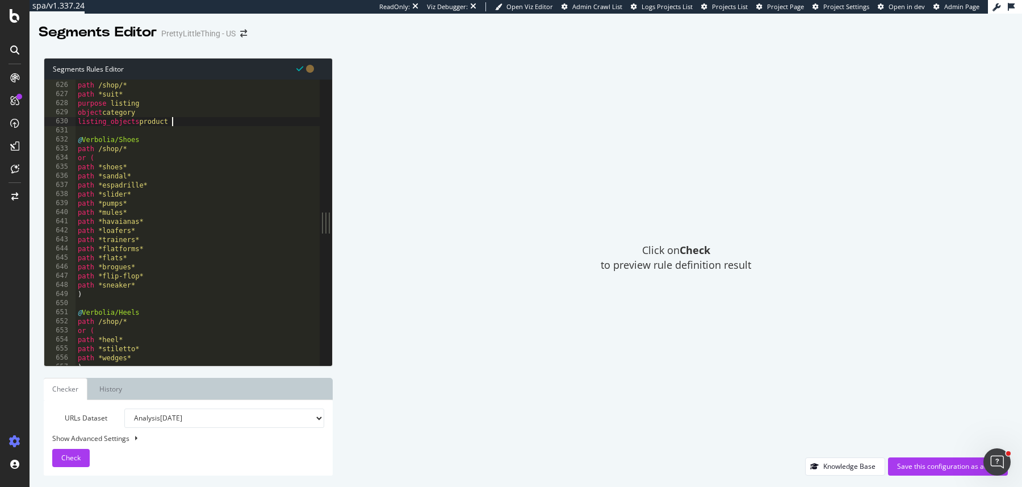
scroll to position [5699, 0]
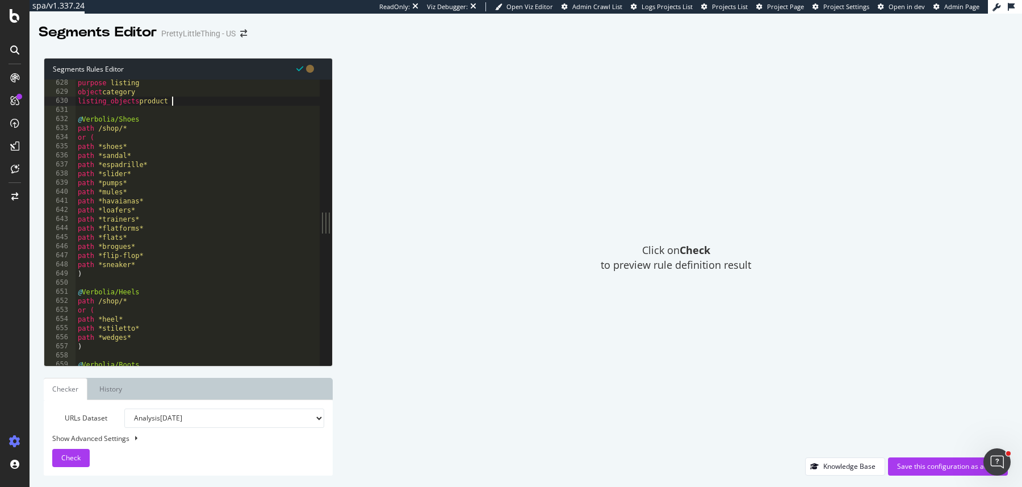
click at [94, 274] on div "purpose listing object category listing_objects product @ Verbolia/Shoes path /…" at bounding box center [266, 231] width 381 height 306
type textarea ")"
paste textarea "listing_objects product"
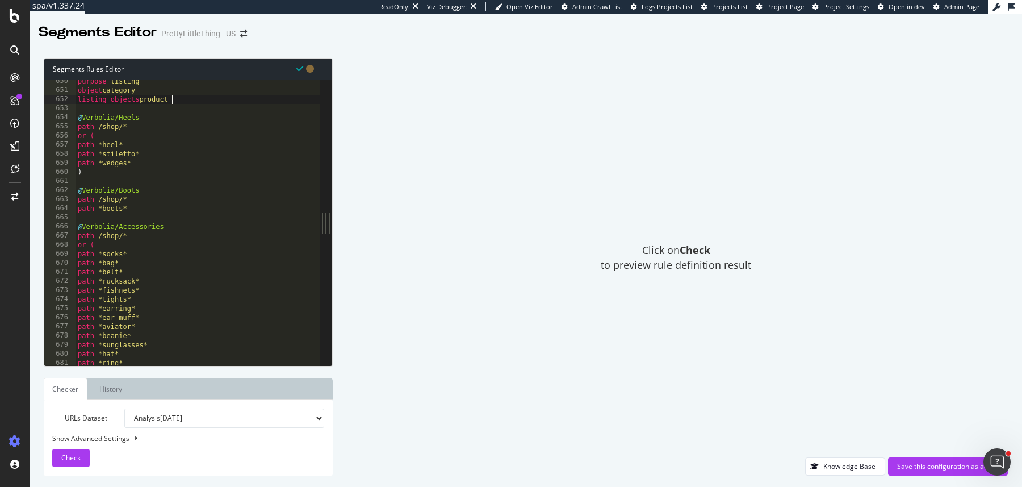
scroll to position [5901, 0]
click at [126, 170] on div "purpose listing object category listing_objects product @ Verbolia/Heels path /…" at bounding box center [266, 230] width 381 height 306
type textarea ")"
paste textarea "listing_objects product"
type textarea "listing_objects product"
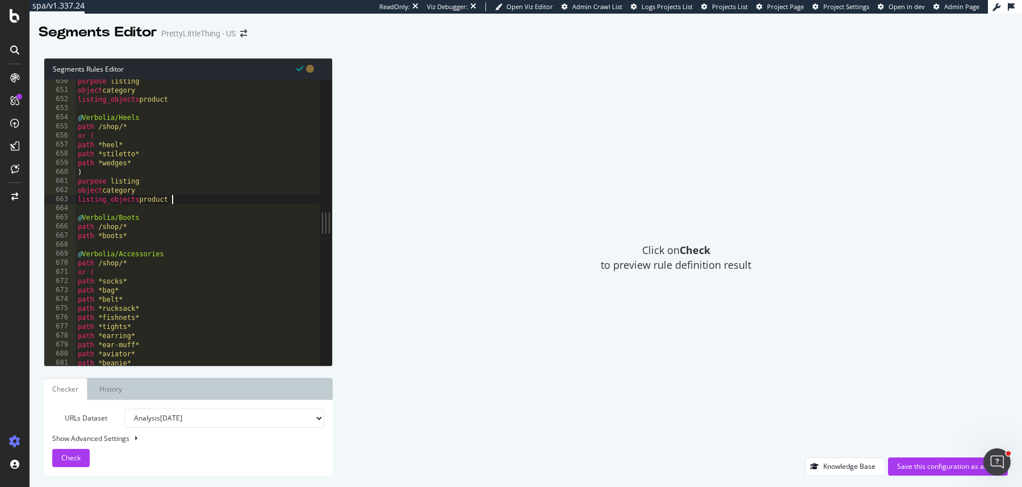
click at [130, 241] on div "purpose listing object category listing_objects product @ Verbolia/Heels path /…" at bounding box center [266, 230] width 381 height 306
click at [135, 237] on div "purpose listing object category listing_objects product @ Verbolia/Heels path /…" at bounding box center [266, 230] width 381 height 306
type textarea "path *boots*"
paste textarea "listing_objects product"
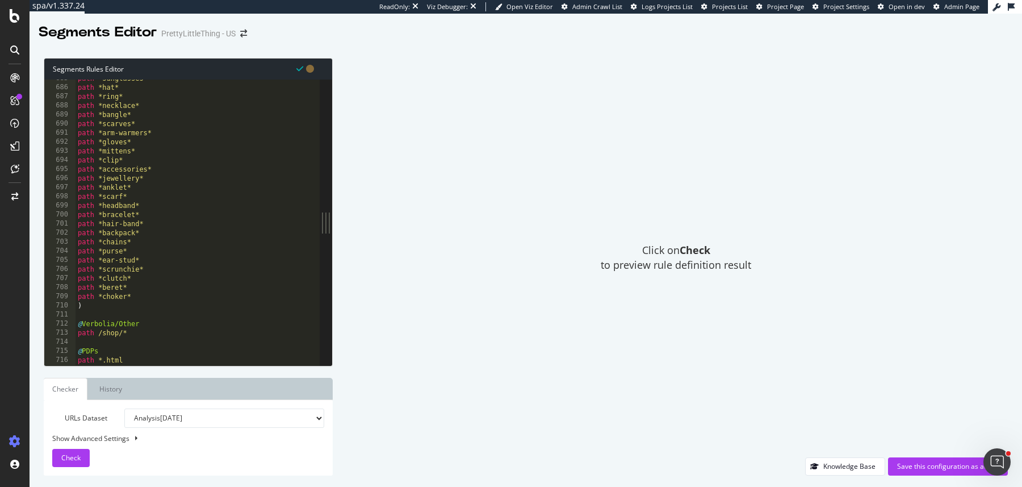
scroll to position [6229, 0]
click at [99, 299] on div "path *hat* path *ring* path *necklace* path *bangle* path *scarves* path *arm-w…" at bounding box center [266, 229] width 381 height 306
type textarea ")"
paste textarea "listing_objects product"
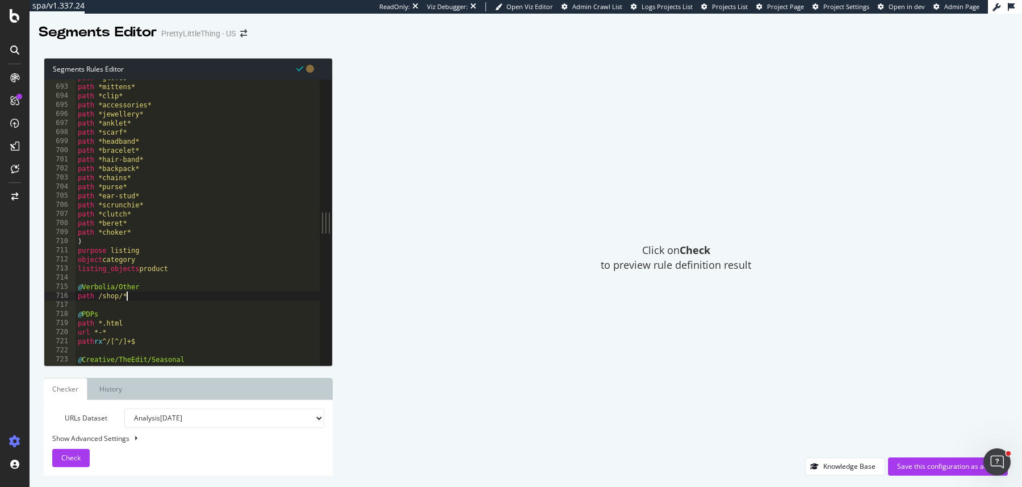
click at [139, 293] on div "path *gloves* path *mittens* path *clip* path *accessories* path *jewellery* pa…" at bounding box center [266, 226] width 381 height 306
type textarea "path /shop/*"
paste textarea "listing_objects product"
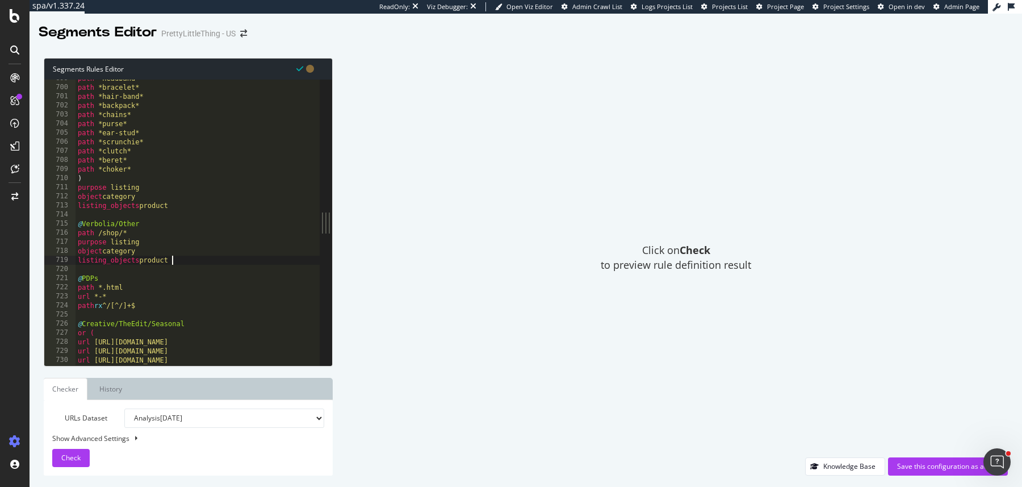
scroll to position [6351, 0]
click at [158, 303] on div "path *headband* path *bracelet* path *hair-band* path *backpack* path *chains* …" at bounding box center [266, 225] width 381 height 306
type textarea "path rx ^/[^/]+$"
paste textarea "object product"
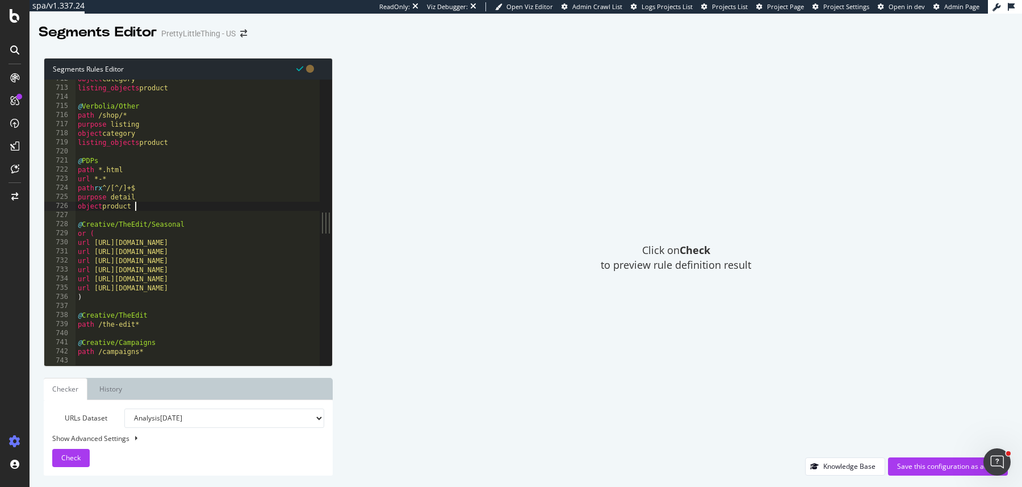
scroll to position [6469, 0]
drag, startPoint x: 180, startPoint y: 143, endPoint x: 72, endPoint y: 122, distance: 110.0
click at [72, 122] on div "object product 712 713 714 715 716 717 718 719 720 721 722 723 724 725 726 727 …" at bounding box center [181, 223] width 275 height 286
click at [107, 293] on div "object category listing_objects product @ Verbolia/Other path /shop/* purpose l…" at bounding box center [266, 226] width 381 height 306
type textarea ")"
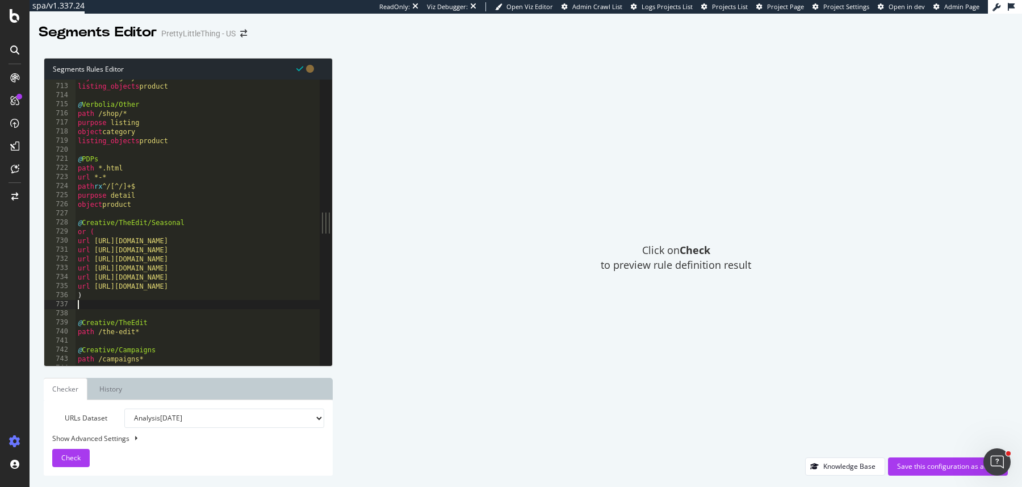
paste textarea "listing_objects product"
type textarea "listing_objects product"
click at [142, 355] on div at bounding box center [266, 359] width 381 height 11
click at [142, 348] on div "object category listing_objects product @ Verbolia/Other path /shop/* purpose l…" at bounding box center [266, 226] width 381 height 306
type textarea "path /the-edit*"
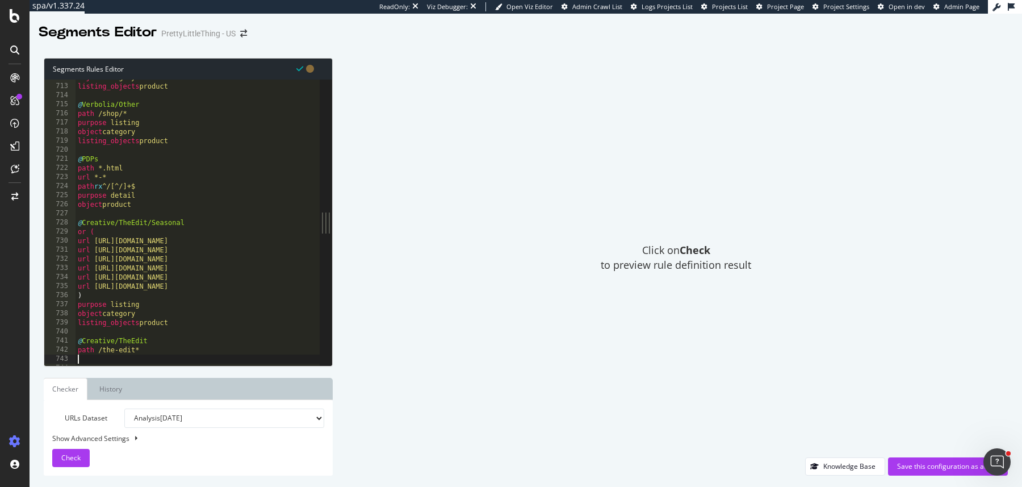
paste textarea "listing_objects product"
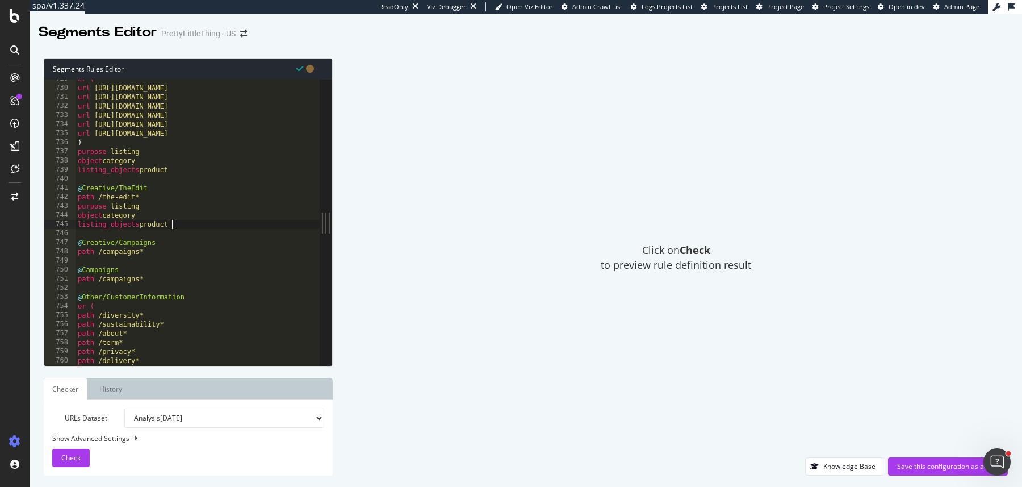
scroll to position [6621, 0]
click at [186, 249] on div "or ( url https://www.prettylittlething.us/the-edit/valentines-day url https://w…" at bounding box center [266, 227] width 381 height 306
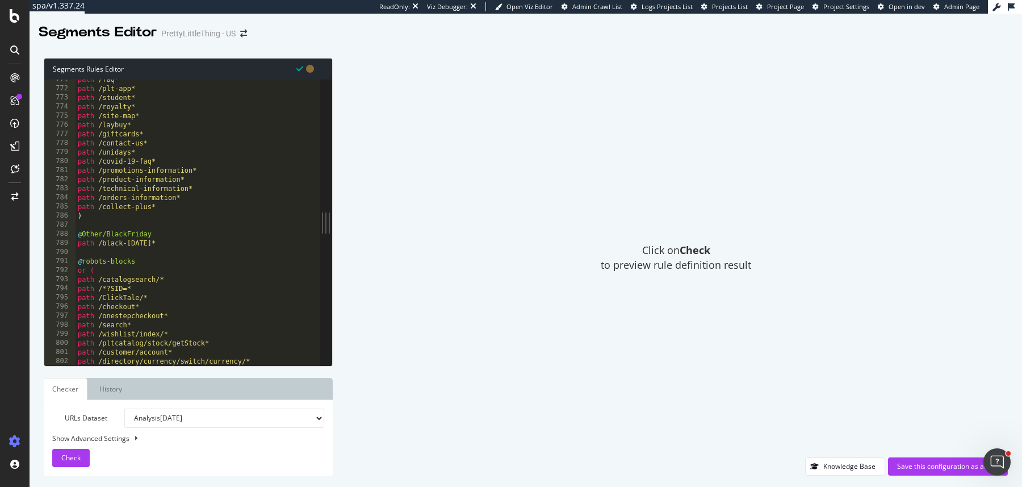
scroll to position [7005, 0]
type textarea "path /black-friday*"
click at [168, 241] on div "path /faq* path /plt-app* path /student* path /royalty* path /site-map* path /l…" at bounding box center [266, 226] width 381 height 306
paste textarea "object Blog"
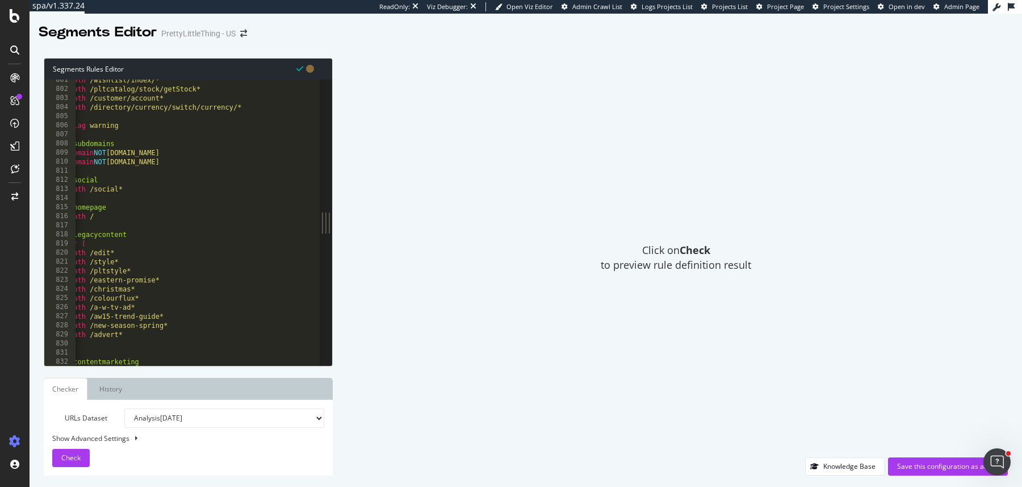
scroll to position [0, 9]
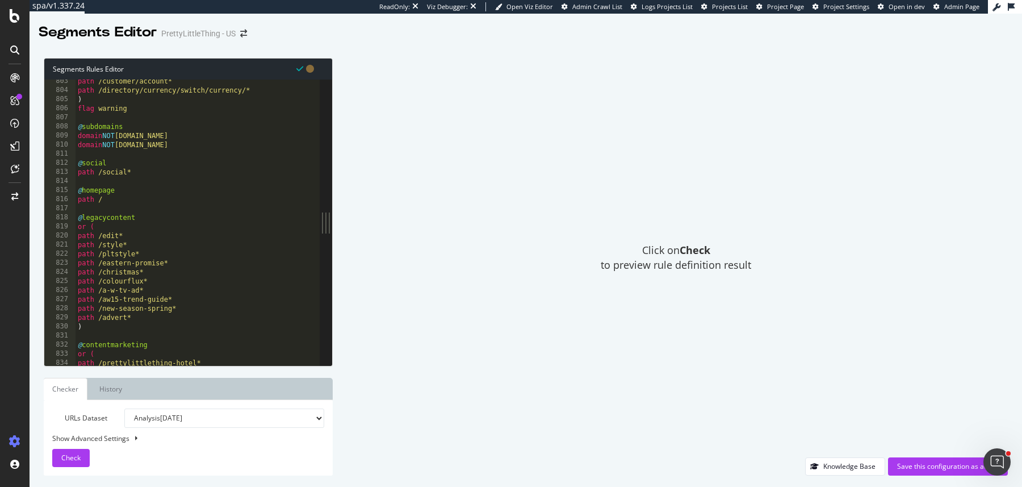
type textarea "object Blog"
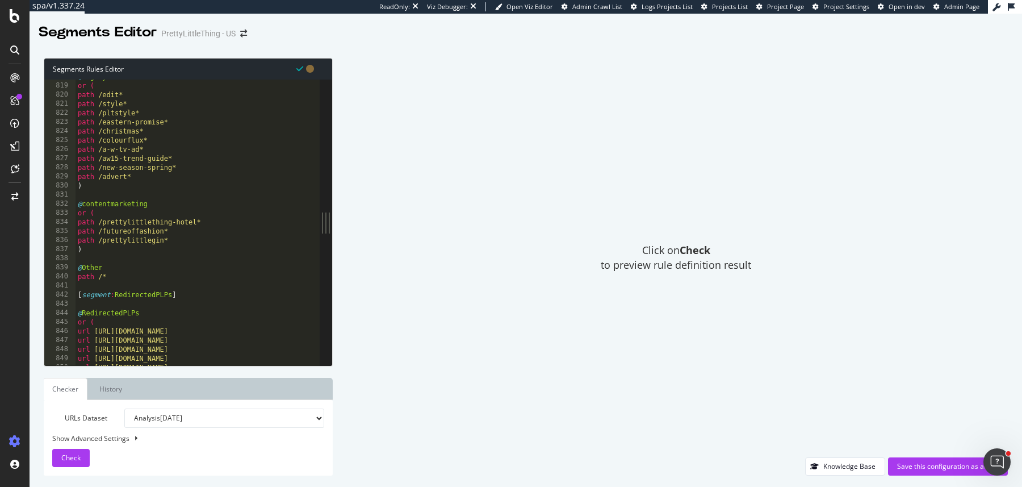
scroll to position [7440, 0]
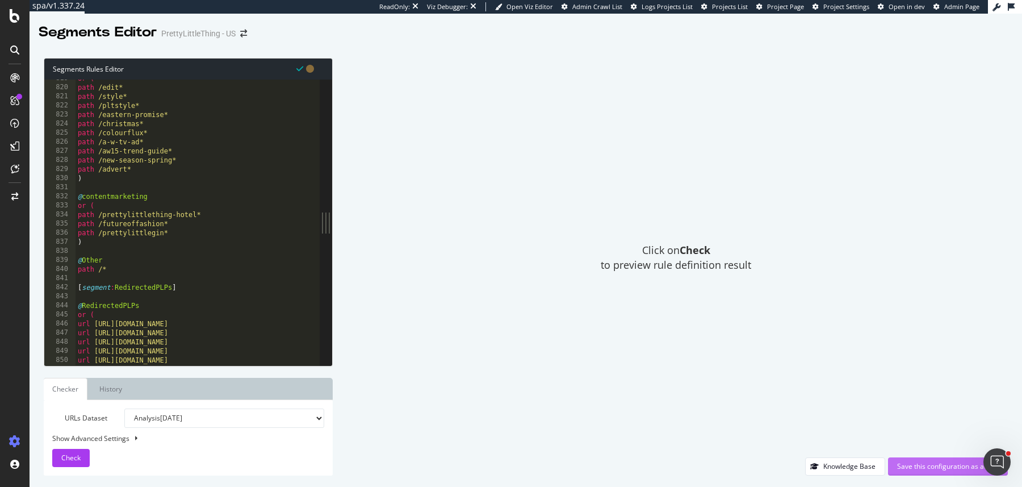
click at [907, 474] on div "Save this configuration as active" at bounding box center [949, 466] width 102 height 17
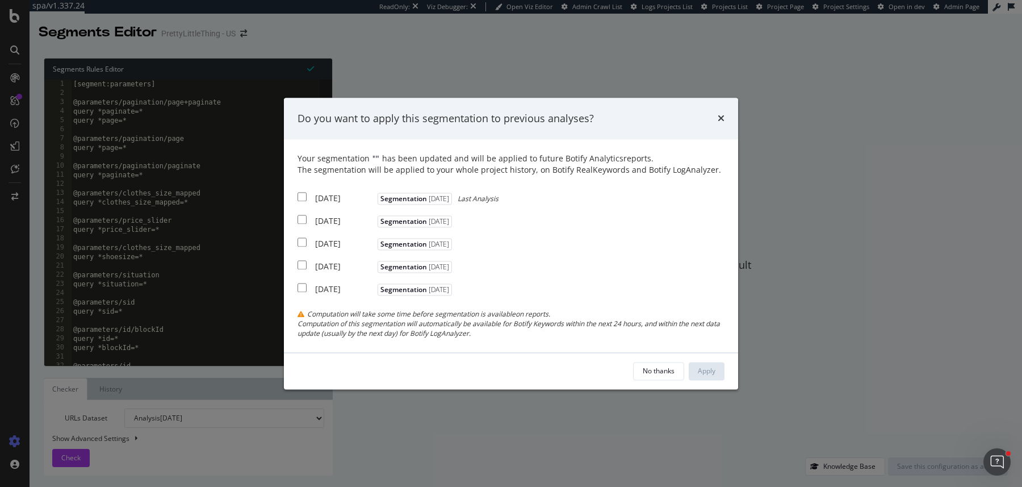
drag, startPoint x: 302, startPoint y: 199, endPoint x: 313, endPoint y: 209, distance: 15.3
click at [301, 199] on input "modal" at bounding box center [302, 197] width 9 height 9
checkbox input "true"
click at [707, 365] on div "Apply" at bounding box center [707, 370] width 18 height 17
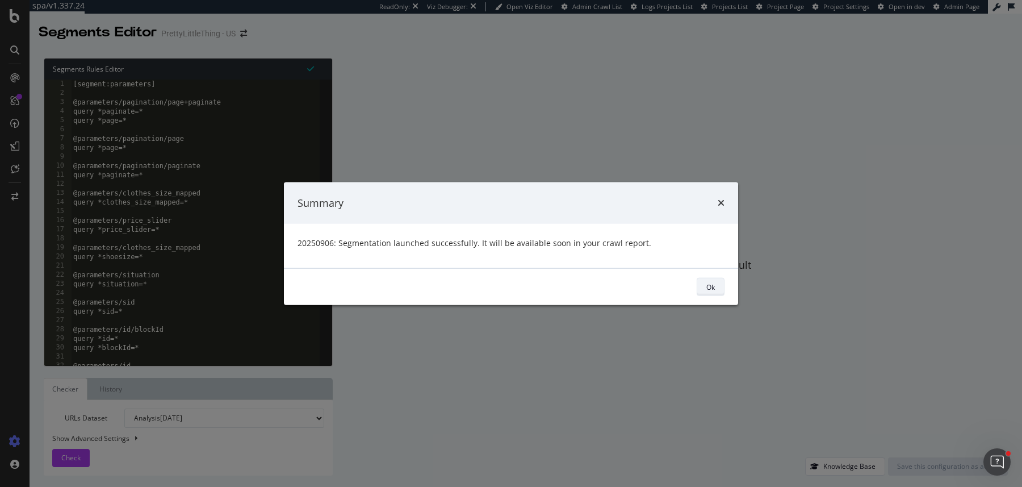
click at [711, 282] on div "Ok" at bounding box center [711, 287] width 9 height 10
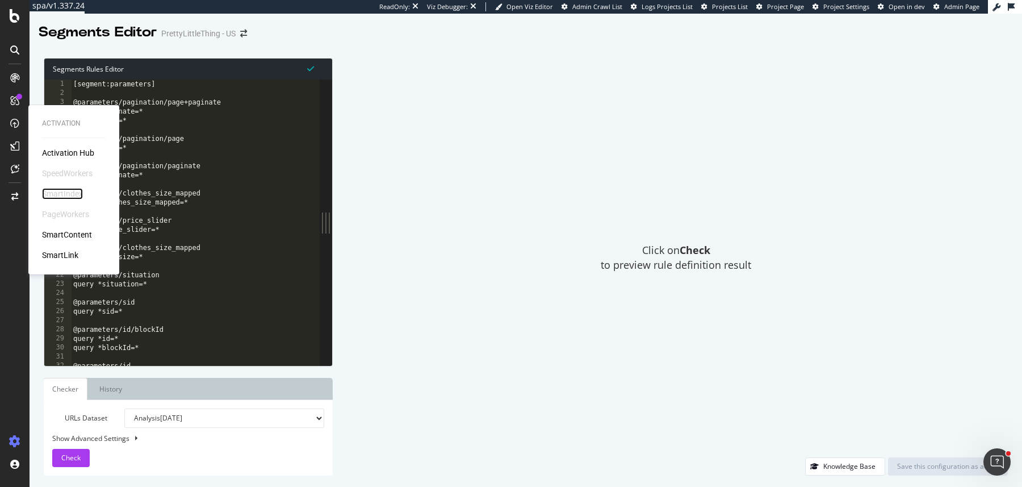
click at [69, 194] on div "SmartIndex" at bounding box center [62, 193] width 41 height 11
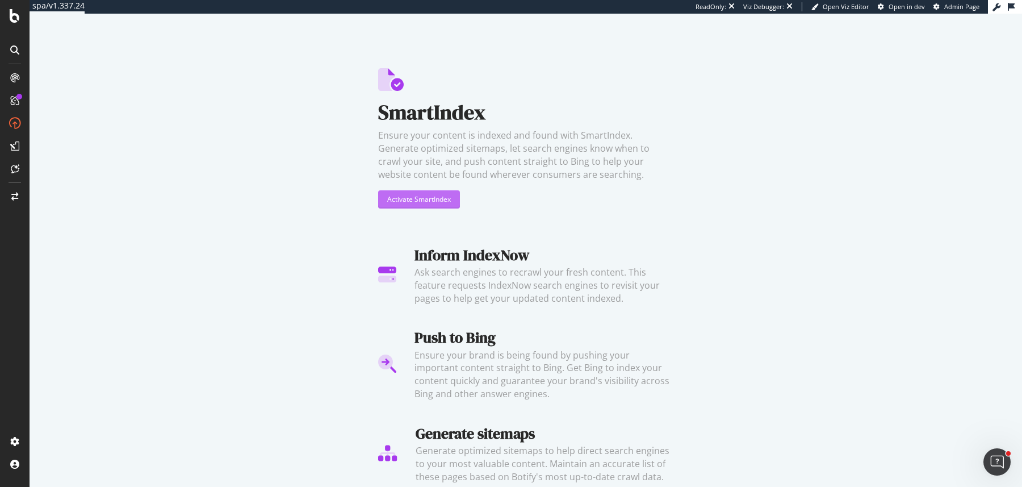
click at [413, 201] on div "Activate SmartIndex" at bounding box center [419, 199] width 64 height 10
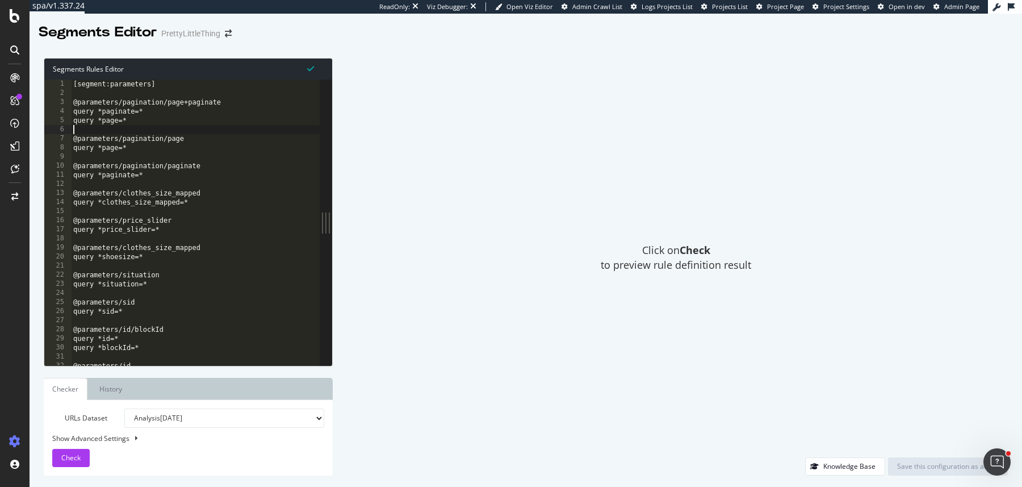
click at [236, 128] on div "[segment:parameters] @parameters/pagination/page+paginate query *paginate=* que…" at bounding box center [323, 233] width 504 height 306
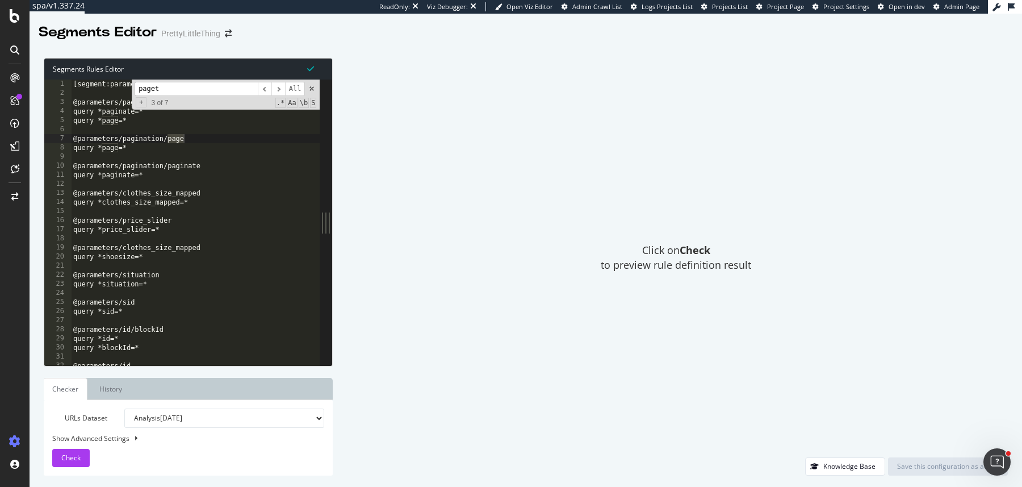
scroll to position [553, 0]
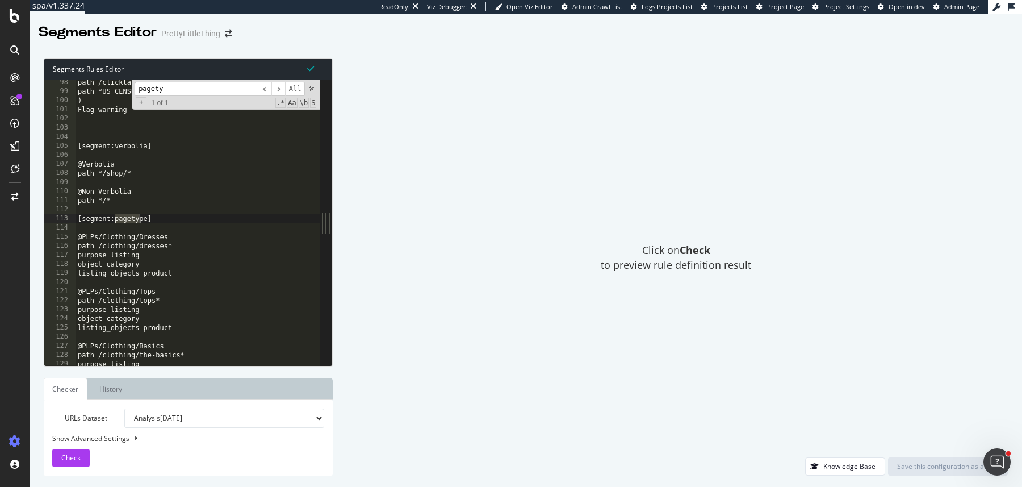
click at [395, 198] on div "Click on Check to preview rule definition result" at bounding box center [676, 257] width 664 height 399
click at [194, 91] on input "pagety" at bounding box center [196, 89] width 123 height 14
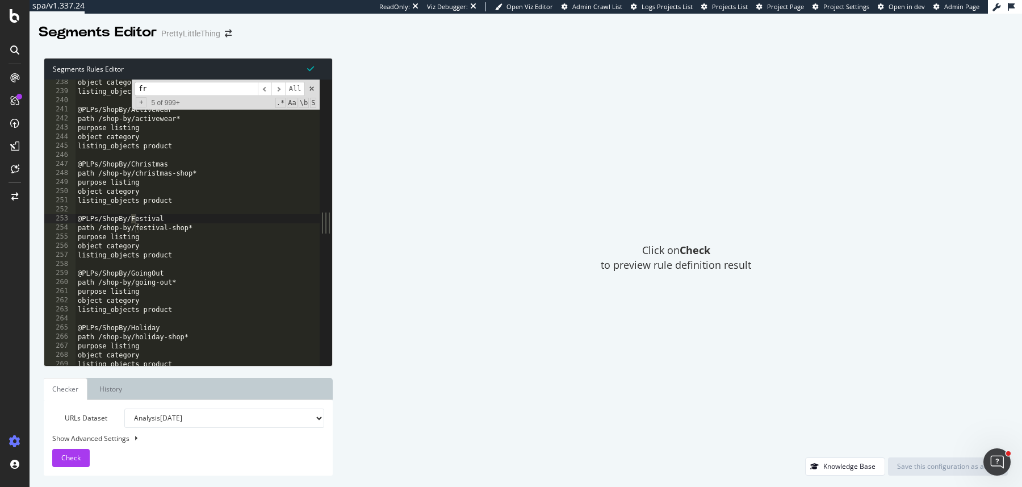
scroll to position [4630, 0]
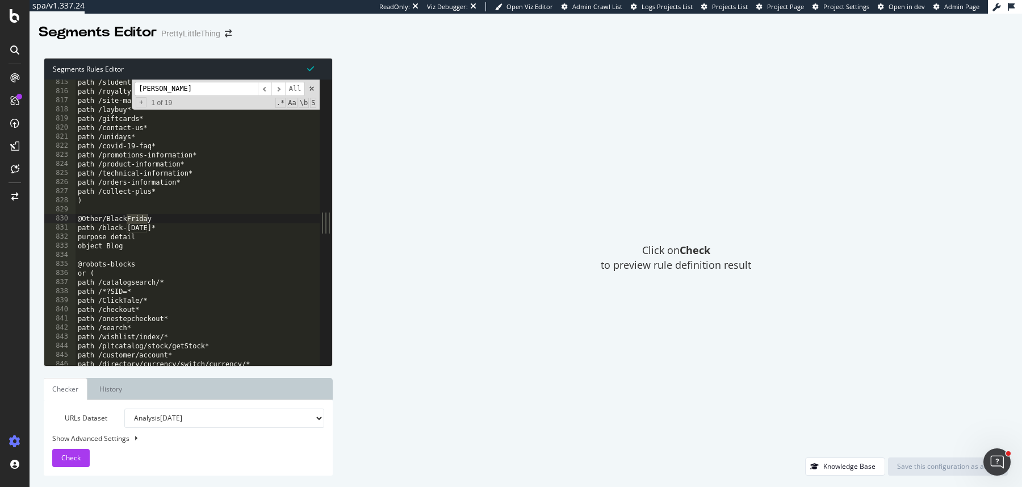
type input "frida"
drag, startPoint x: 132, startPoint y: 247, endPoint x: 70, endPoint y: 236, distance: 62.9
click at [70, 236] on div "object Blog 815 816 817 818 819 820 821 822 823 824 825 826 827 828 829 830 831…" at bounding box center [181, 223] width 275 height 286
type textarea "purpose detail object Blog"
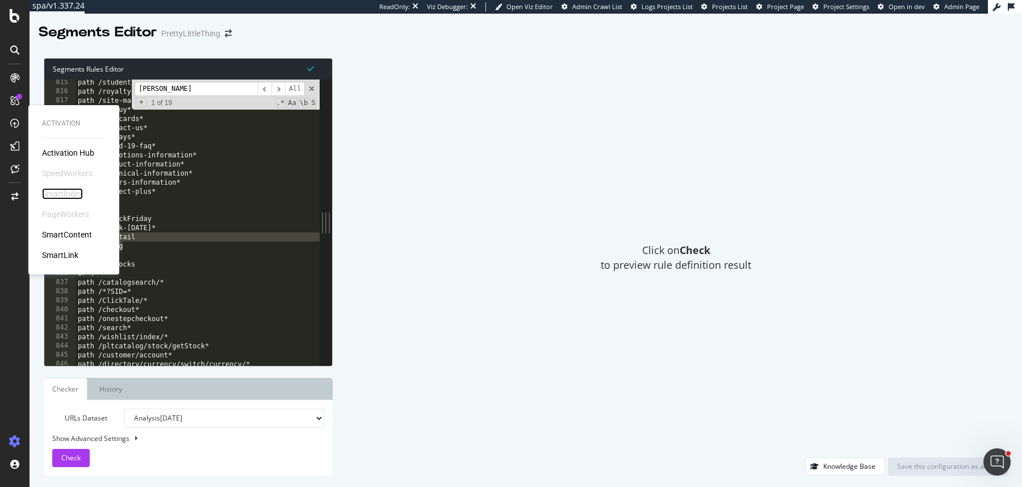
click at [63, 191] on div "SmartIndex" at bounding box center [62, 193] width 41 height 11
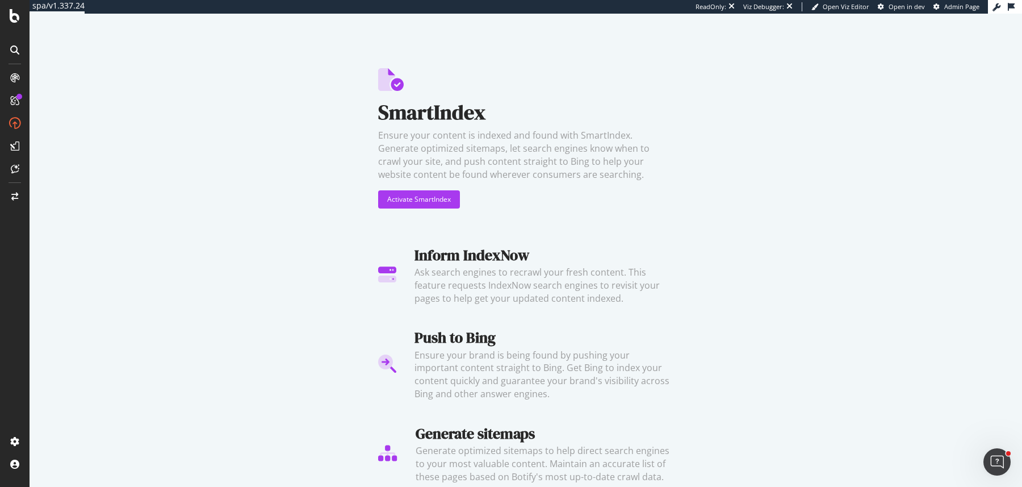
click at [416, 212] on div "SmartIndex Ensure your content is indexed and found with SmartIndex. Generate o…" at bounding box center [525, 152] width 295 height 168
click at [416, 202] on div "Activate SmartIndex" at bounding box center [419, 199] width 64 height 10
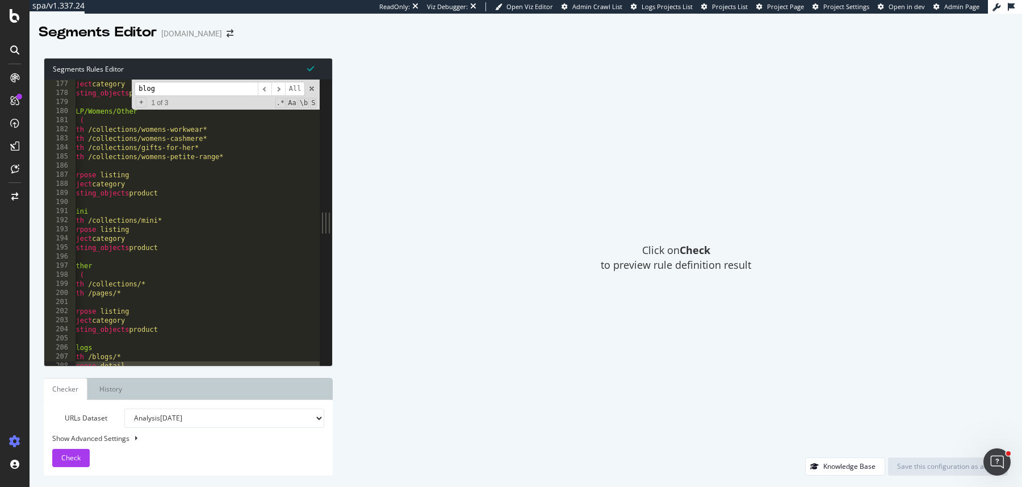
scroll to position [1602, 0]
drag, startPoint x: 162, startPoint y: 364, endPoint x: 120, endPoint y: 361, distance: 41.6
click at [120, 361] on div at bounding box center [286, 359] width 443 height 11
type textarea "purpose detail"
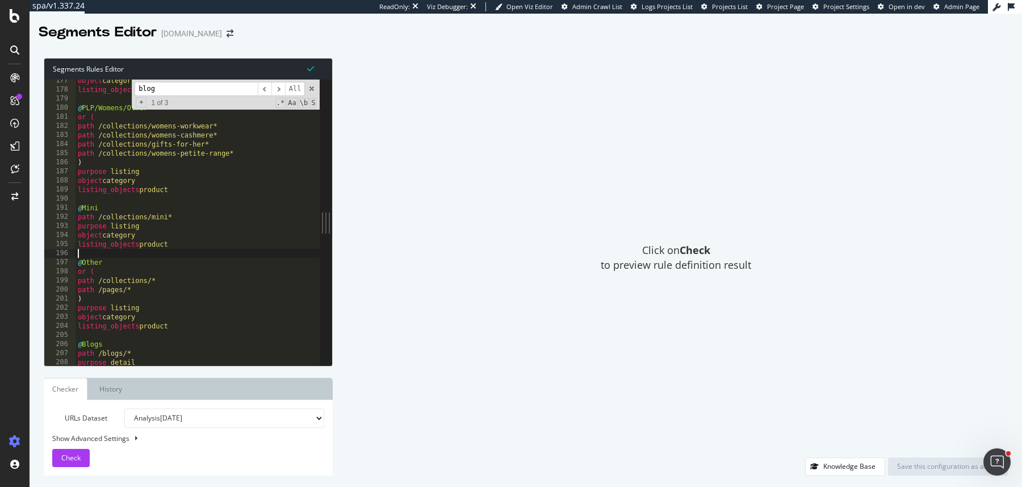
scroll to position [0, 0]
click at [128, 250] on div "object category listing_objects product @ PLP/Womens/Other or ( path /collectio…" at bounding box center [297, 229] width 443 height 306
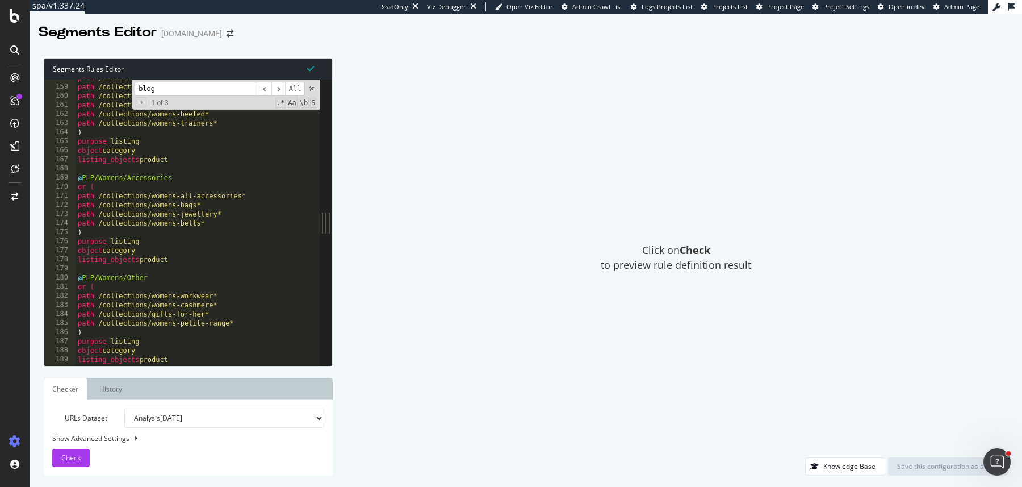
scroll to position [1429, 0]
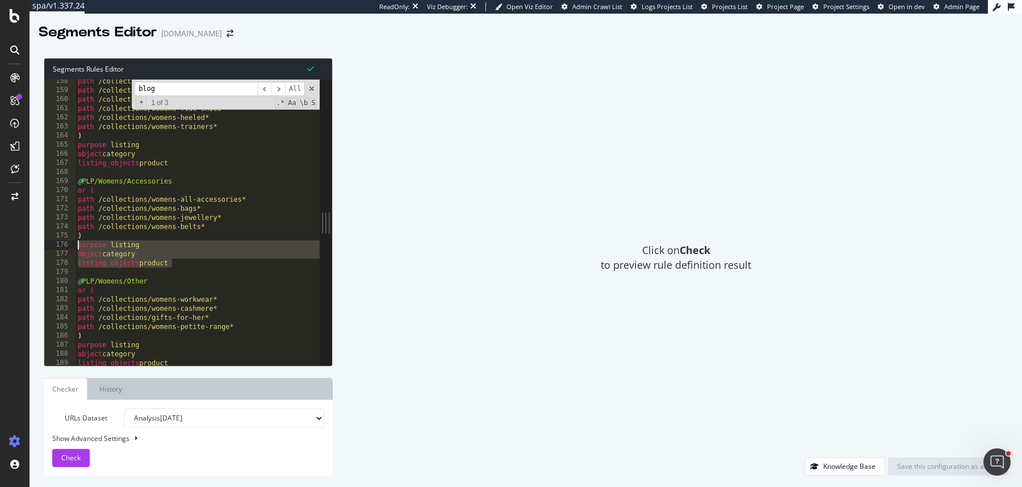
drag, startPoint x: 174, startPoint y: 265, endPoint x: 74, endPoint y: 245, distance: 102.5
click at [74, 245] on div "listing_objects product 158 159 160 161 162 163 164 165 166 167 168 169 170 171…" at bounding box center [181, 223] width 275 height 286
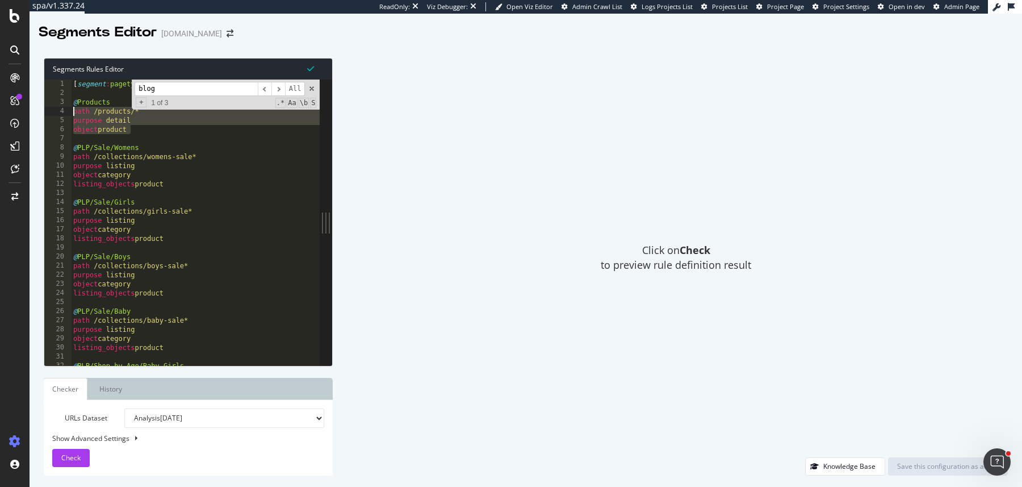
scroll to position [0, 0]
drag, startPoint x: 142, startPoint y: 128, endPoint x: 53, endPoint y: 121, distance: 88.9
click at [53, 121] on div "purpose listing object category 1 2 3 4 5 6 7 8 9 10 11 12 13 14 15 16 17 18 19…" at bounding box center [181, 223] width 275 height 286
type textarea "purpose detail object product"
click at [164, 91] on input "blog" at bounding box center [196, 89] width 123 height 14
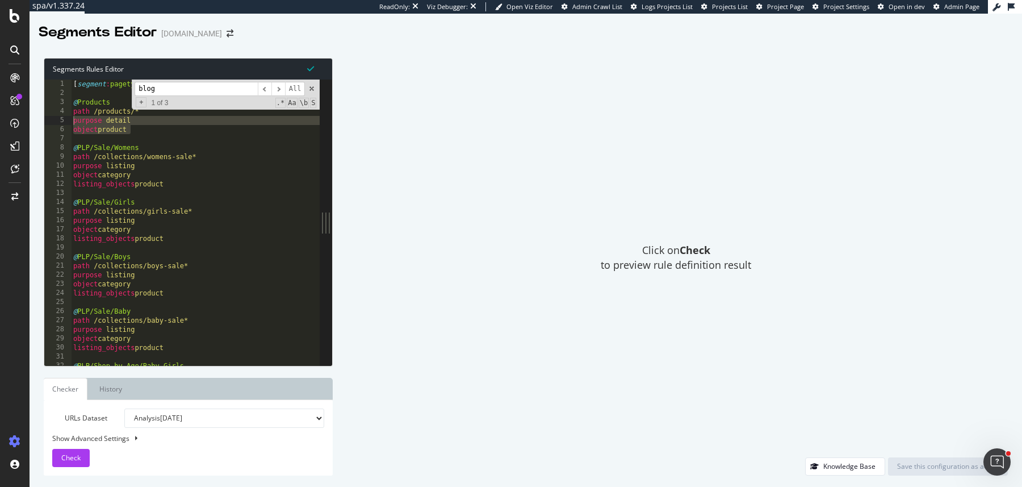
click at [164, 91] on input "blog" at bounding box center [196, 89] width 123 height 14
type input "f"
type textarea "path /collections/boys-sweatshirt-fleeces*"
type input "fr"
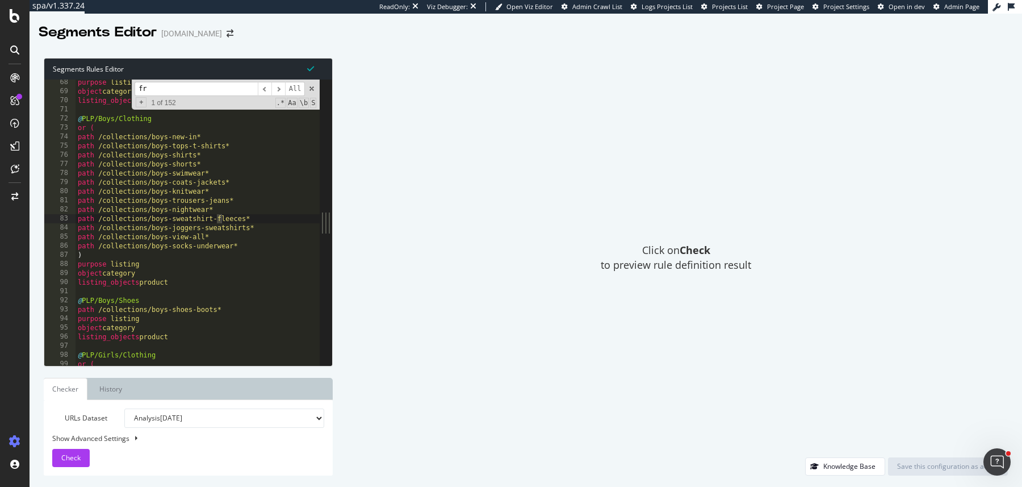
type textarea "url https://www.boden.co.uk/en-gb/ellen-ottoman-dress-passion-fruit/sty-j0603-y…"
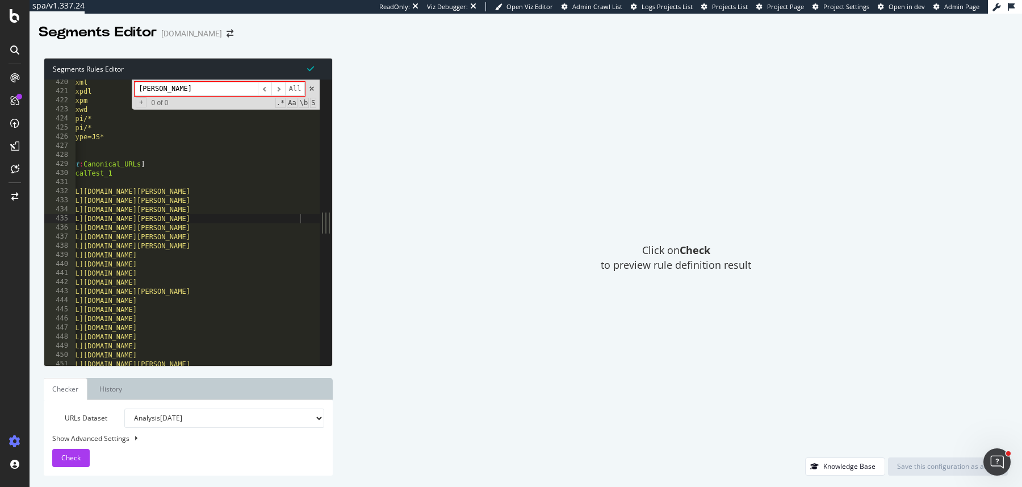
click at [205, 90] on input "frida" at bounding box center [196, 89] width 123 height 14
type input "h"
type textarea "url https://www.boden.co.uk/en-gb/ellen-ottoman-dress-evening-blue/sty-j0603-dbl"
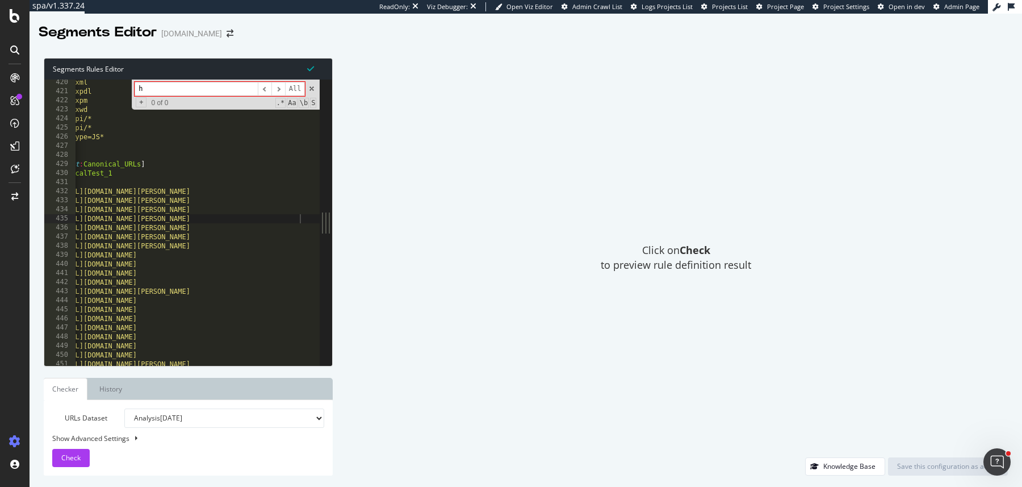
scroll to position [0, 10]
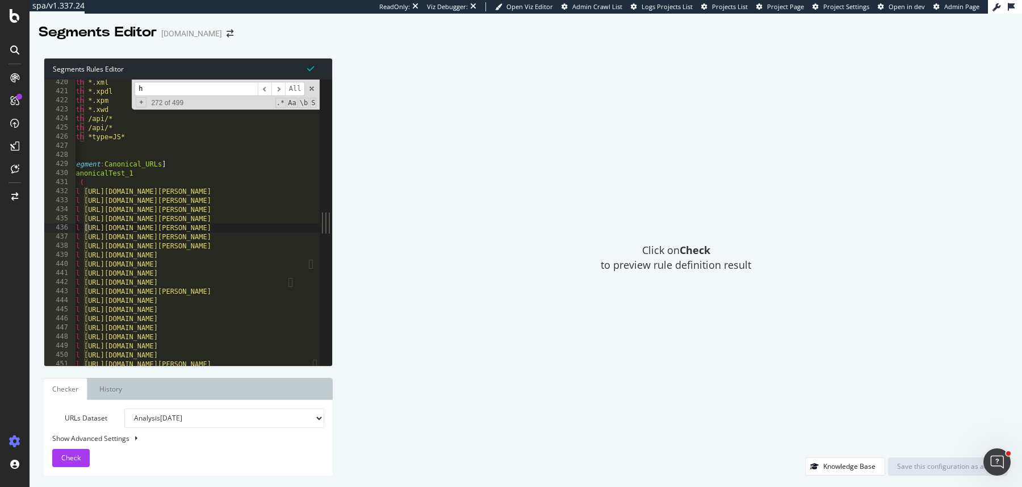
type input "ho"
type textarea "url https://www.boden.co.uk/en-gb/amelie-jersey-dress-hot-pepper-block-cube/sty…"
type input "hom"
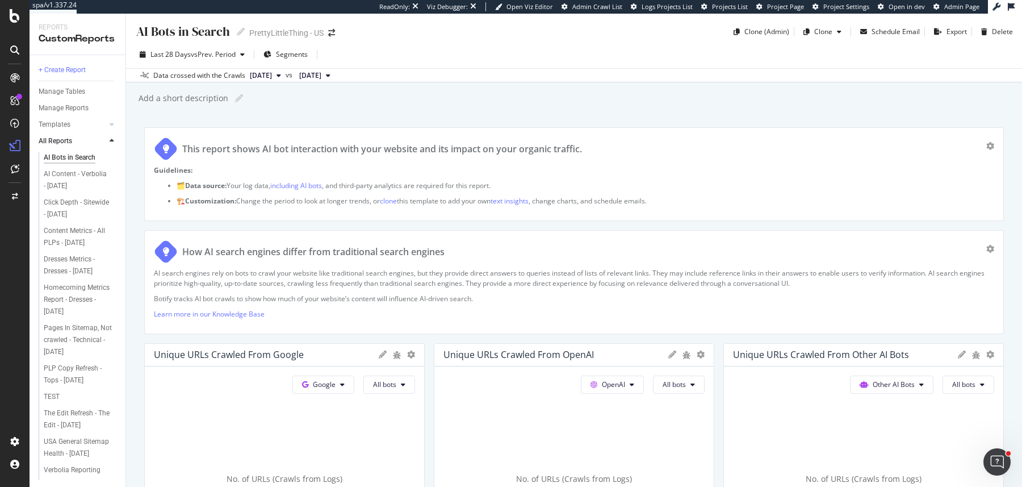
scroll to position [1905, 0]
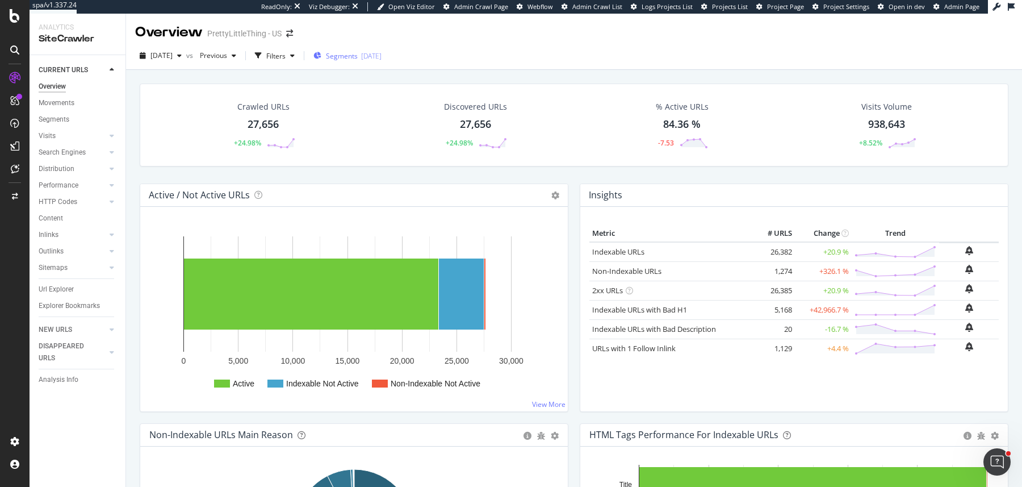
click at [358, 56] on span "Segments" at bounding box center [342, 56] width 32 height 10
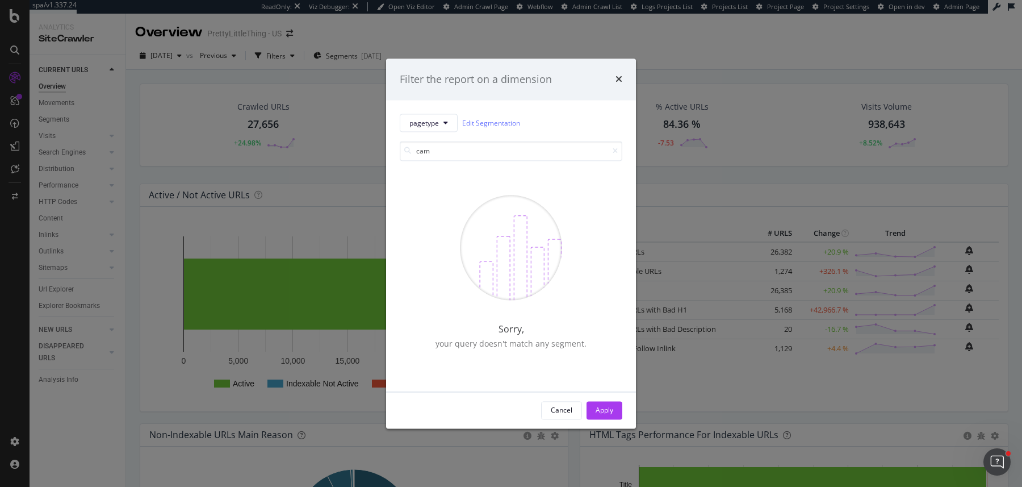
type input "cam"
